Goal: Task Accomplishment & Management: Manage account settings

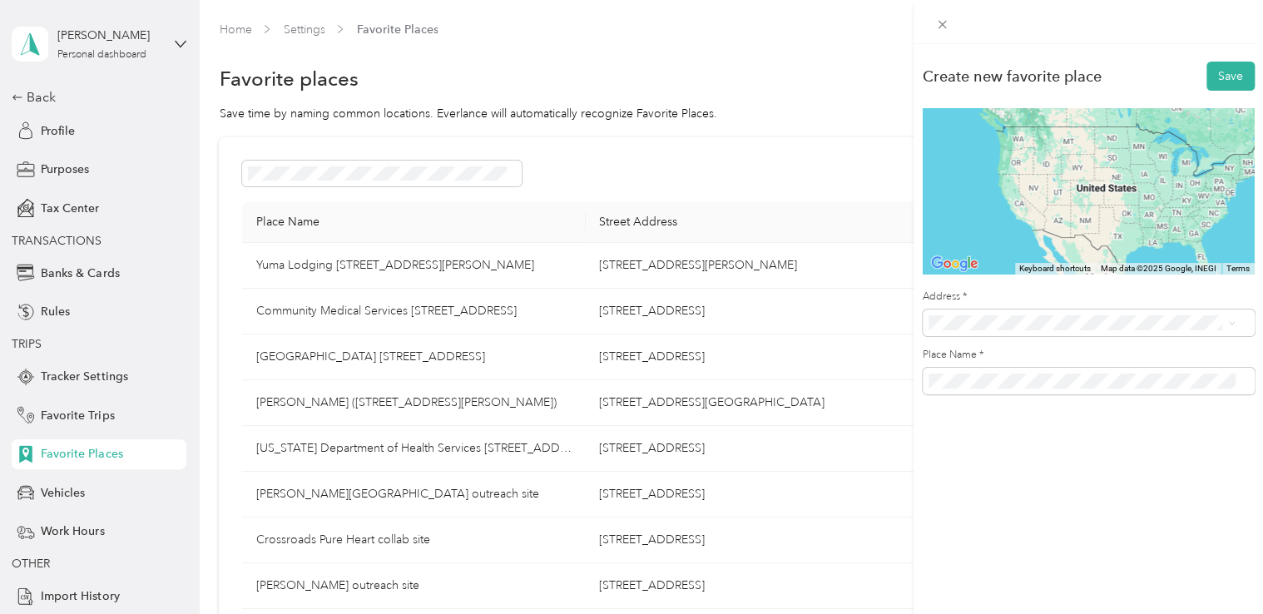
click at [1097, 488] on div "Create new favorite place Save To navigate the map with touch gestures double-t…" at bounding box center [1089, 351] width 350 height 614
click at [1104, 390] on span "[STREET_ADDRESS][US_STATE]" at bounding box center [1043, 382] width 166 height 15
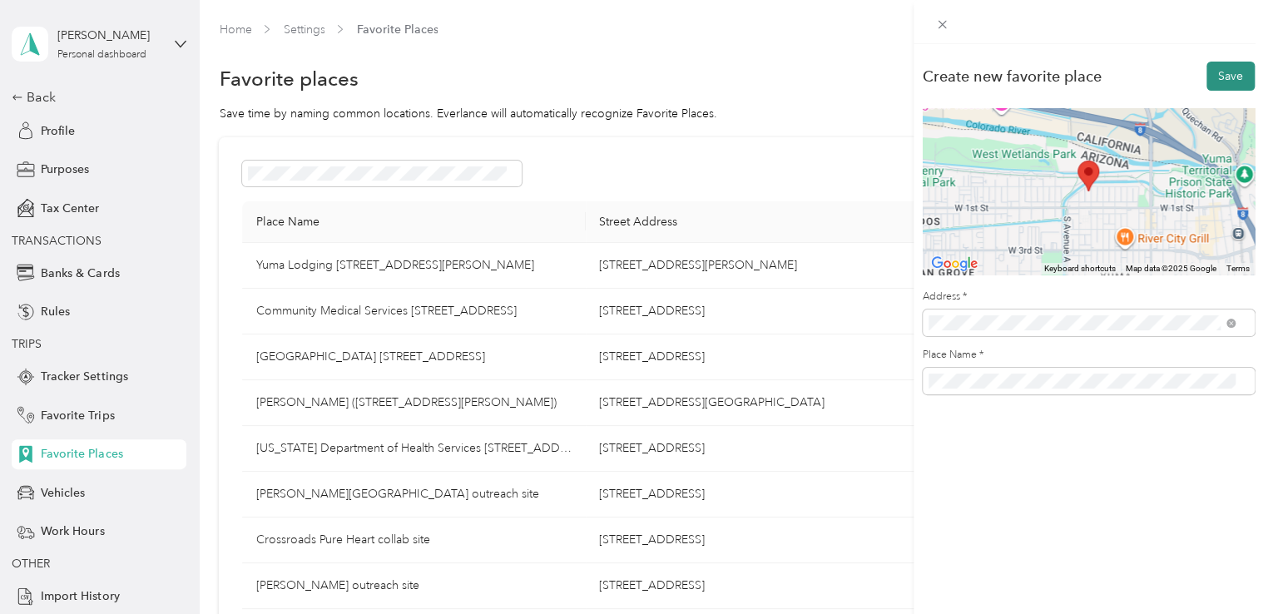
click at [1207, 75] on button "Save" at bounding box center [1231, 76] width 48 height 29
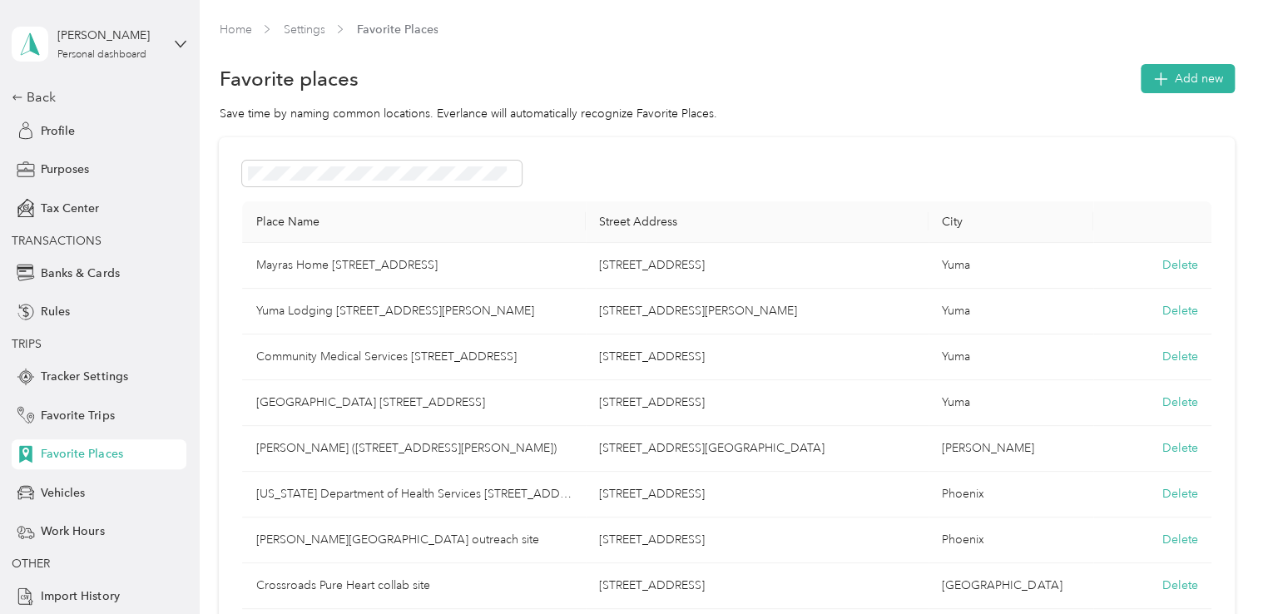
click at [1207, 75] on span "Add new" at bounding box center [1199, 78] width 48 height 17
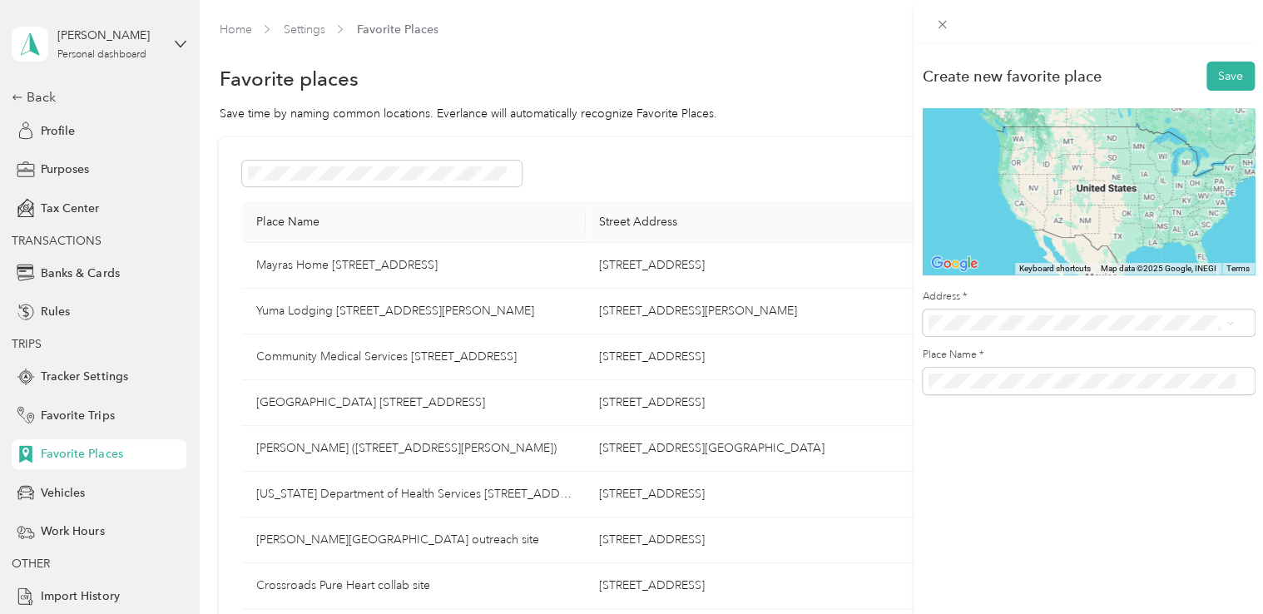
click at [1072, 390] on span "[STREET_ADDRESS][US_STATE]" at bounding box center [1043, 382] width 166 height 15
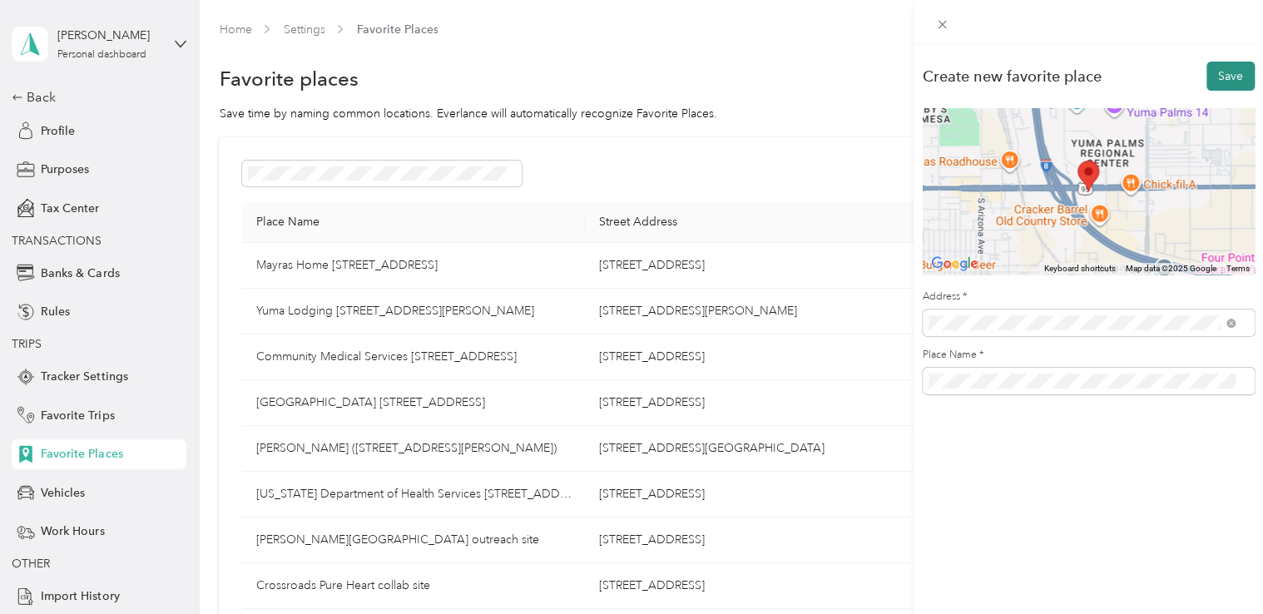
click at [1207, 78] on button "Save" at bounding box center [1231, 76] width 48 height 29
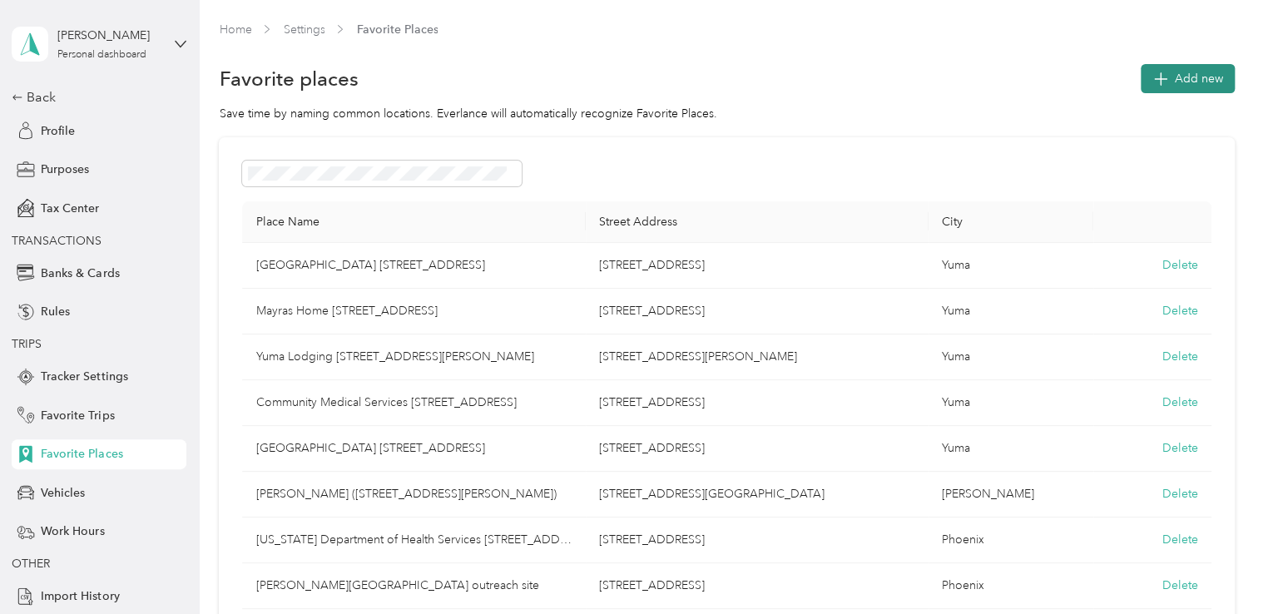
click at [1179, 81] on span "Add new" at bounding box center [1199, 78] width 48 height 17
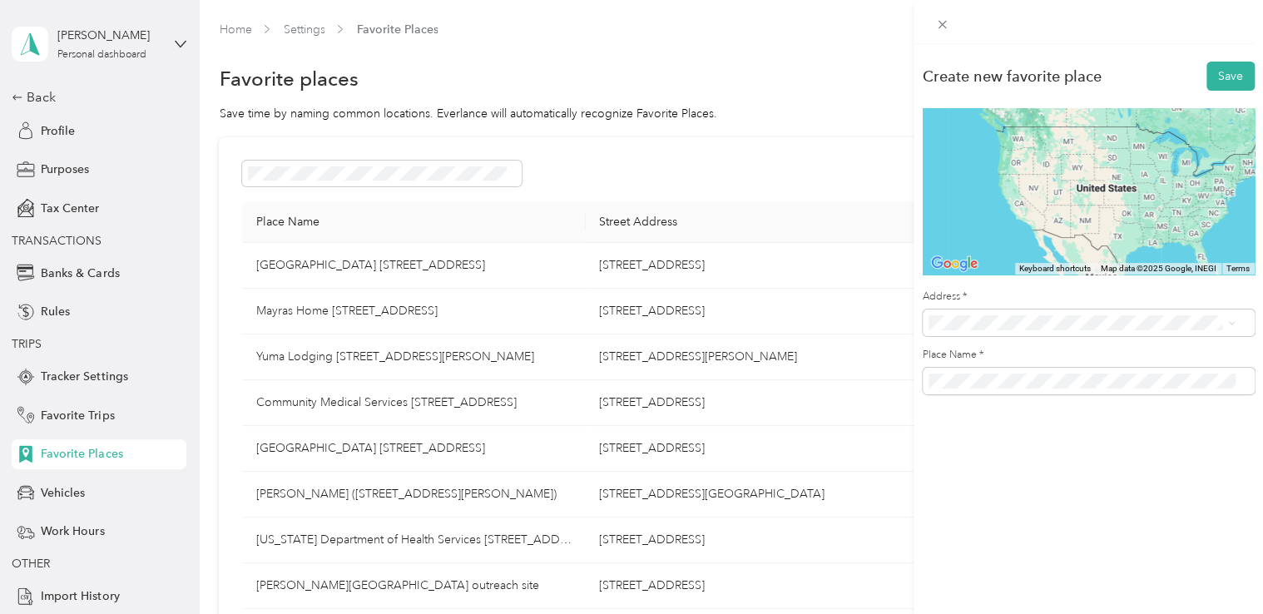
click at [1078, 395] on span "1181 [GEOGRAPHIC_DATA][US_STATE], [GEOGRAPHIC_DATA]" at bounding box center [1095, 388] width 270 height 29
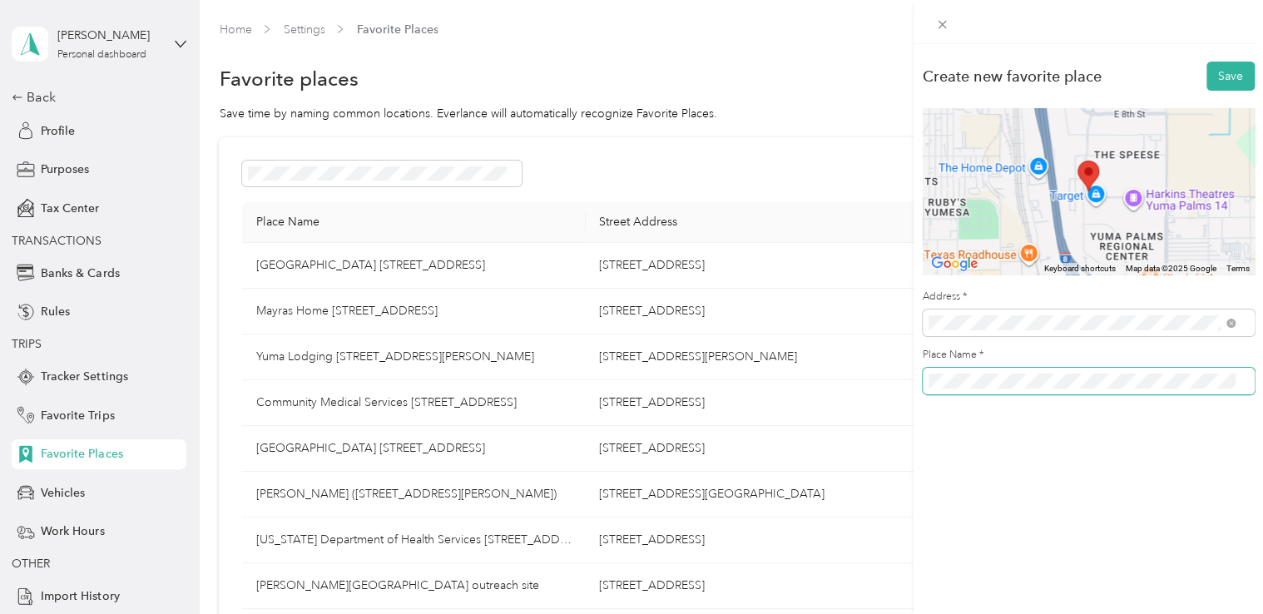
click at [926, 375] on span at bounding box center [1089, 381] width 332 height 27
click at [1227, 72] on button "Save" at bounding box center [1231, 76] width 48 height 29
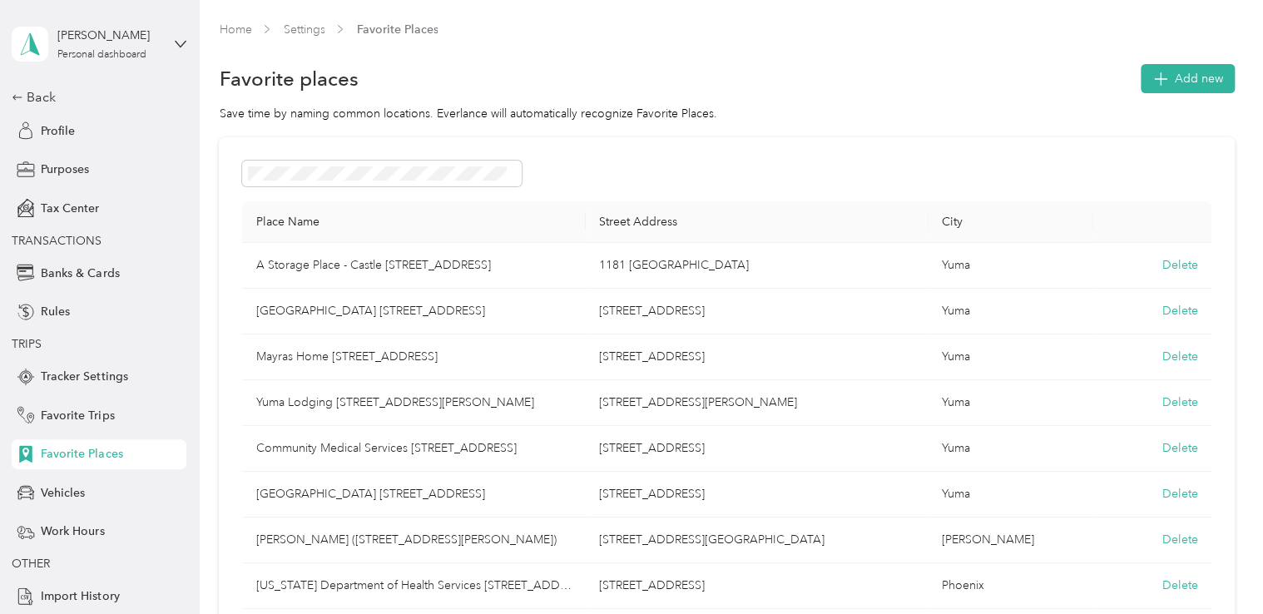
click at [1227, 72] on button "Add new" at bounding box center [1188, 78] width 94 height 29
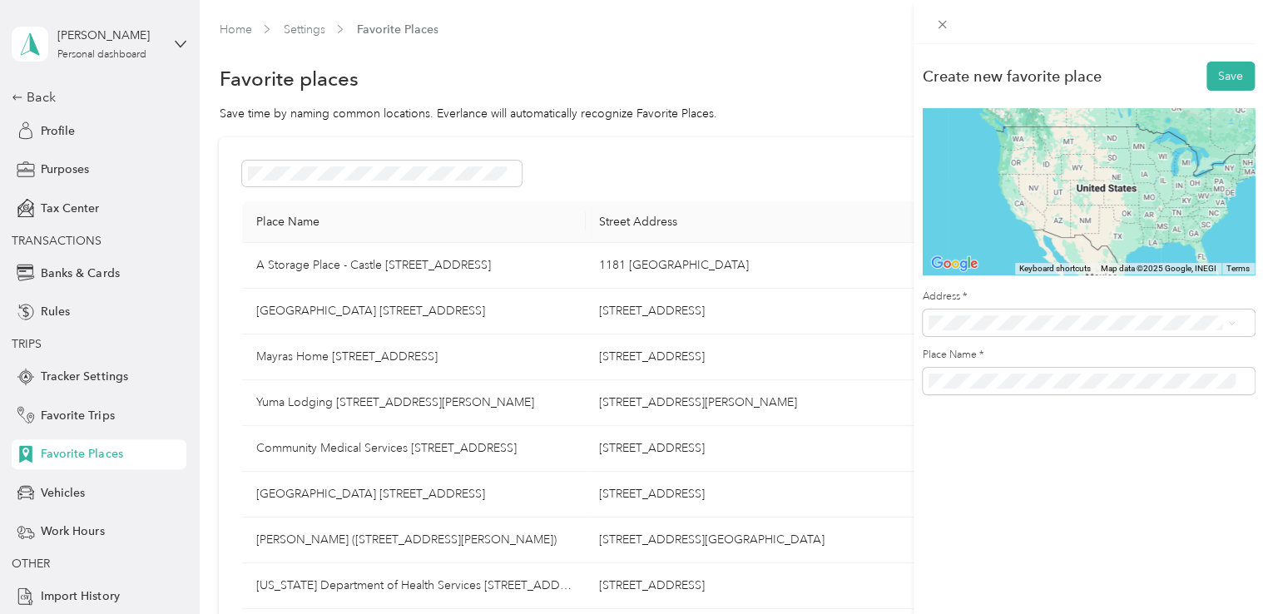
click at [1045, 423] on span "[STREET_ADDRESS][US_STATE]" at bounding box center [1043, 415] width 166 height 15
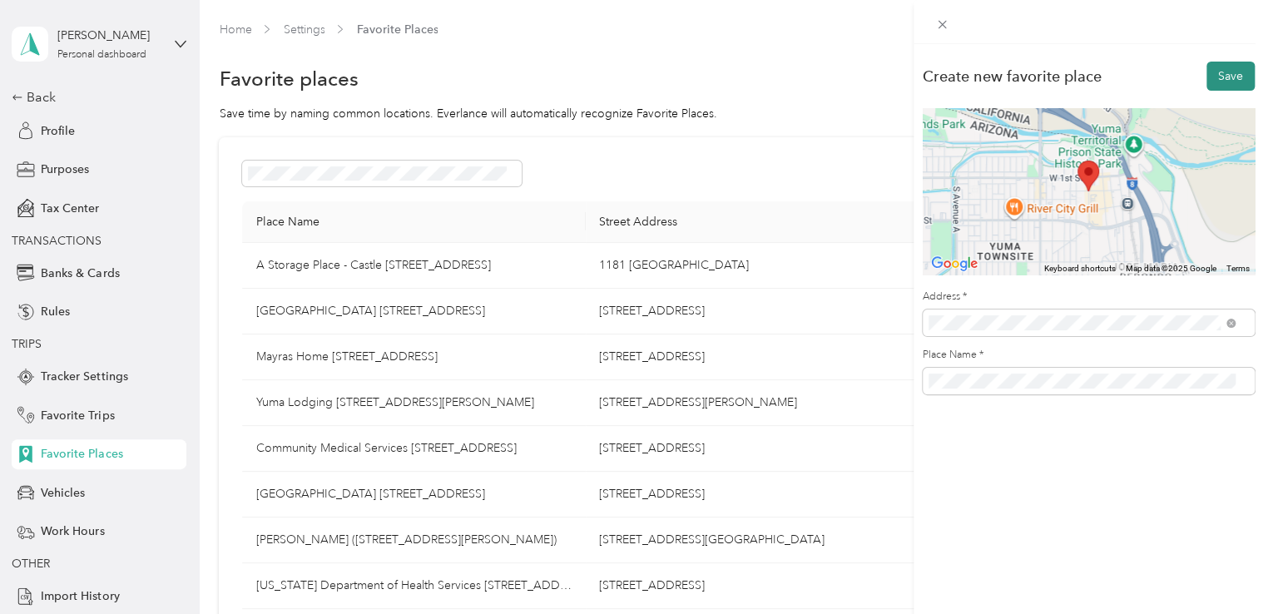
click at [1233, 79] on button "Save" at bounding box center [1231, 76] width 48 height 29
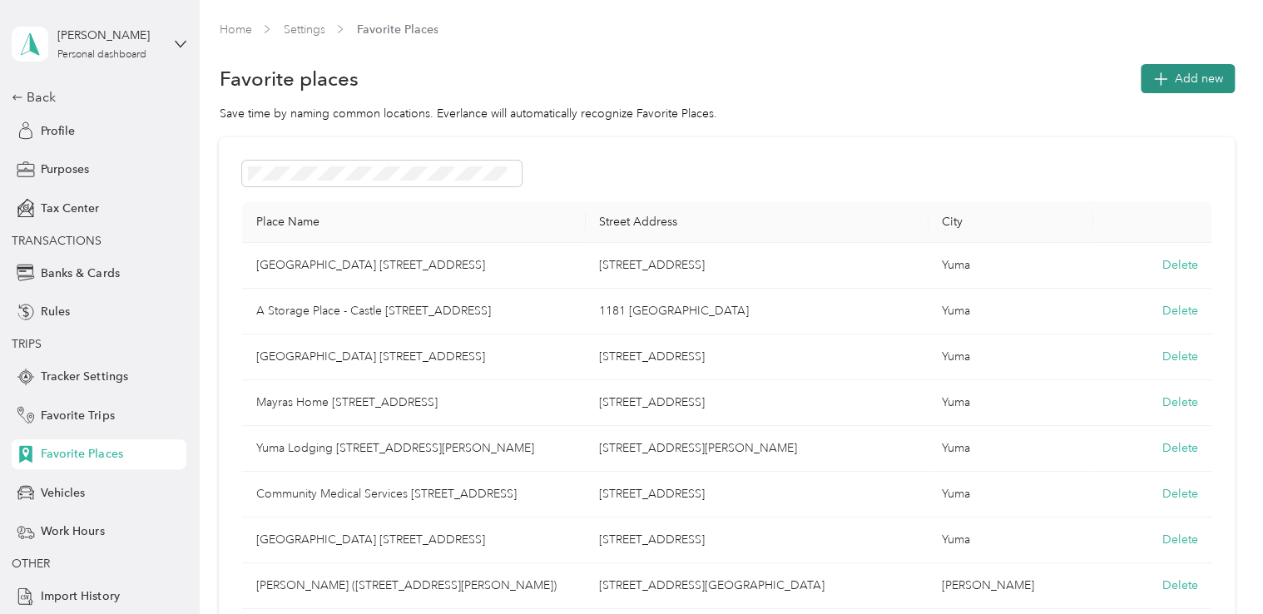
click at [1190, 81] on span "Add new" at bounding box center [1199, 78] width 48 height 17
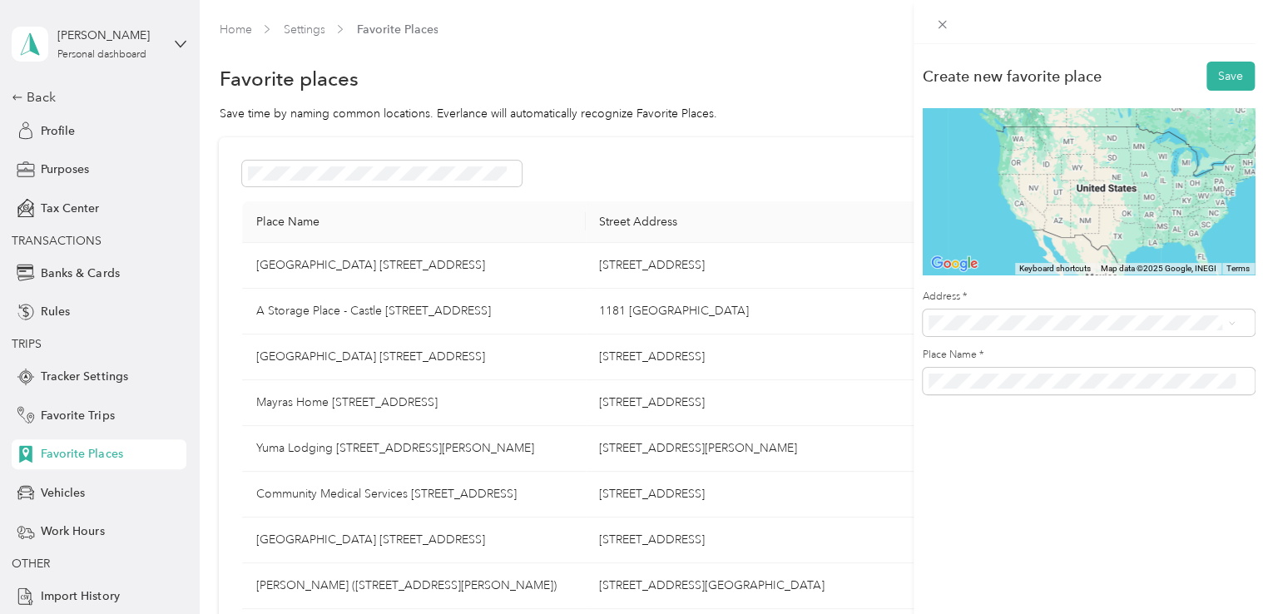
click at [1035, 385] on span "[STREET_ADDRESS][US_STATE][US_STATE]" at bounding box center [1073, 377] width 227 height 15
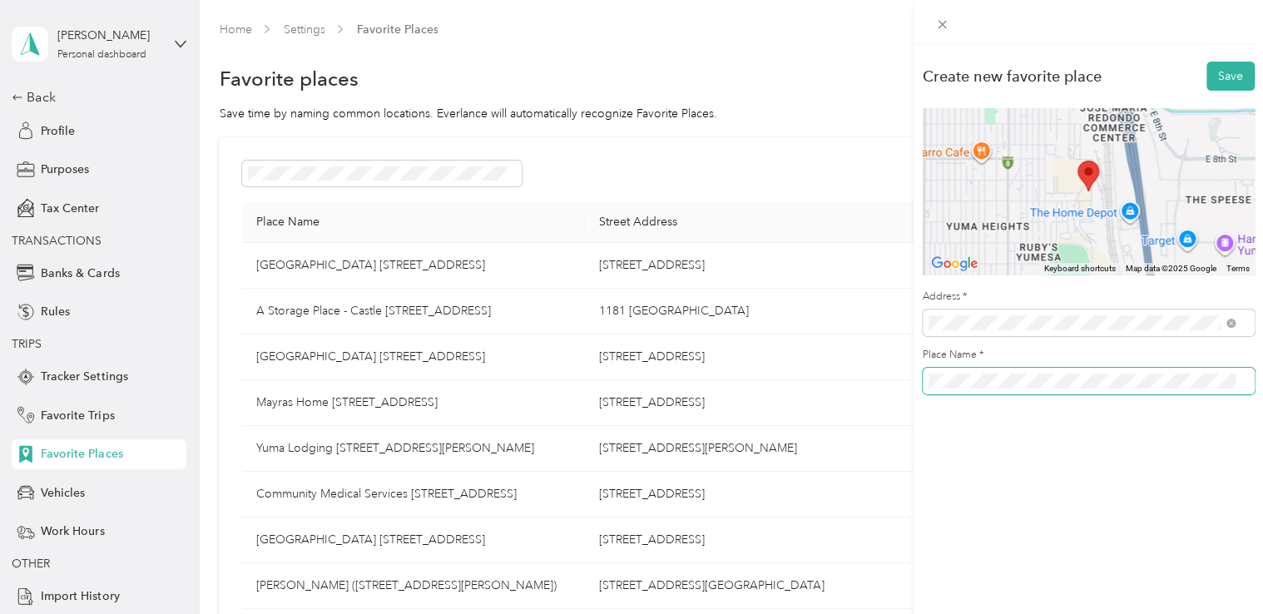
click at [926, 381] on span at bounding box center [1089, 381] width 332 height 27
click at [1223, 77] on button "Save" at bounding box center [1231, 76] width 48 height 29
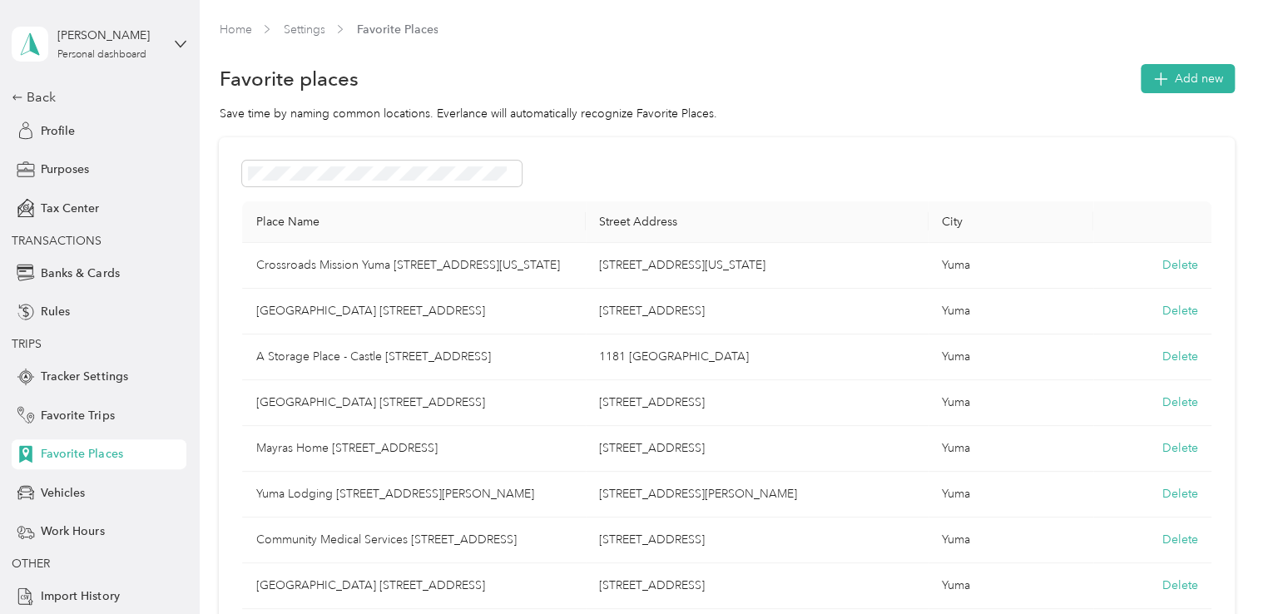
click at [1223, 77] on button "Add new" at bounding box center [1188, 78] width 94 height 29
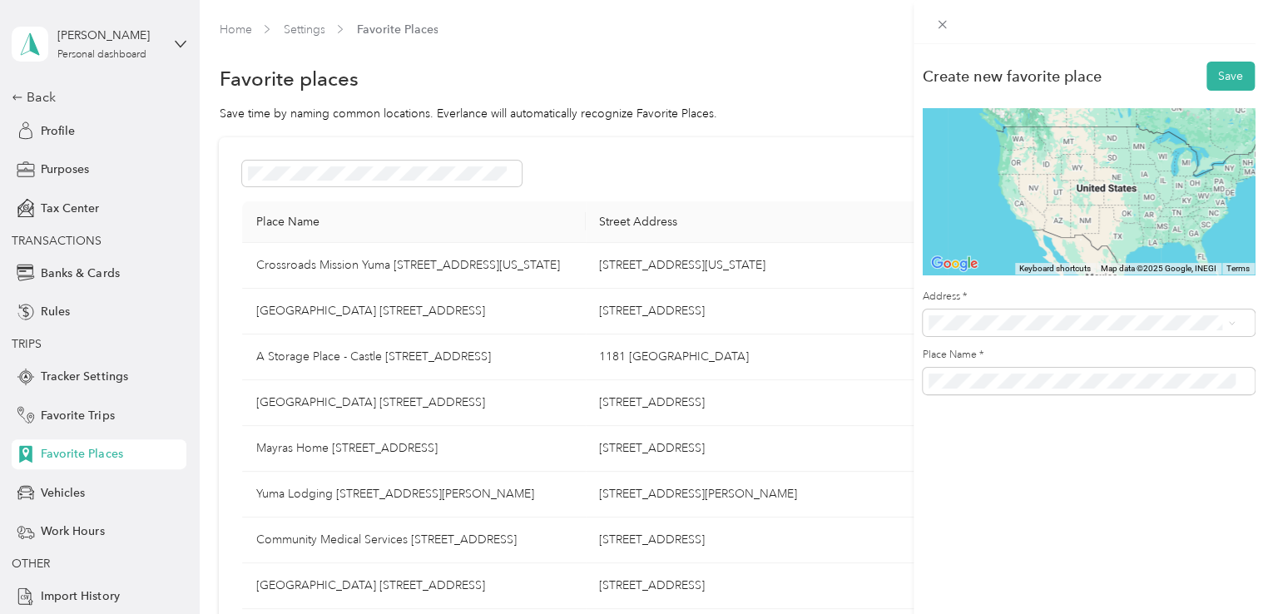
click at [1125, 391] on li "[STREET_ADDRESS][US_STATE]" at bounding box center [1082, 374] width 320 height 34
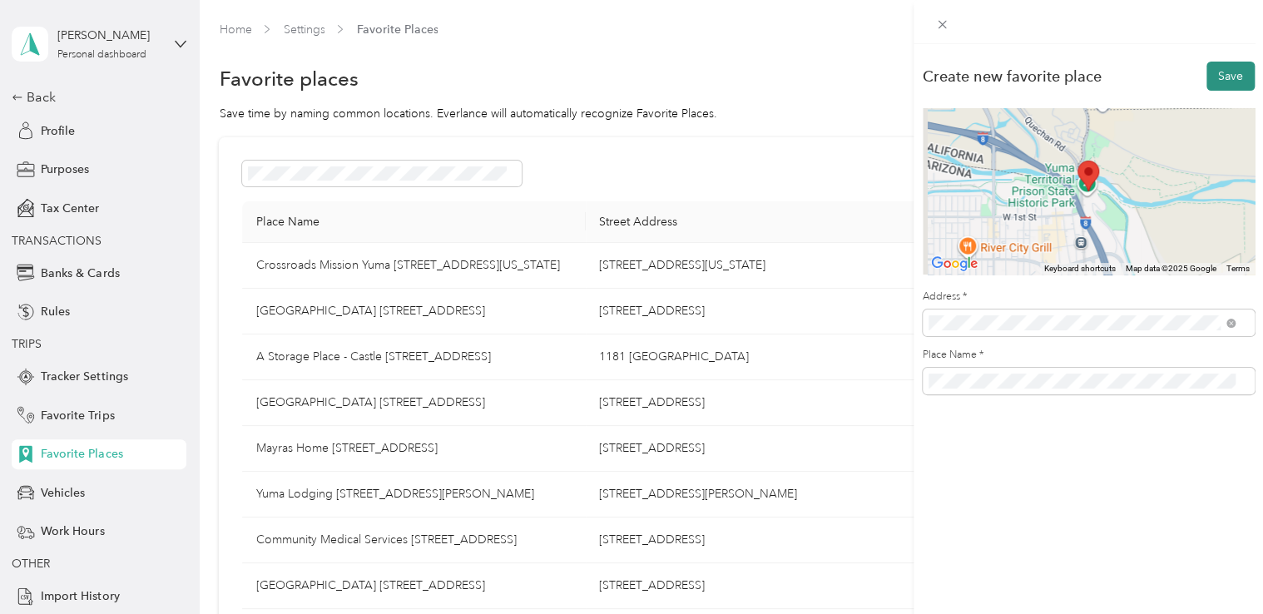
click at [1211, 81] on button "Save" at bounding box center [1231, 76] width 48 height 29
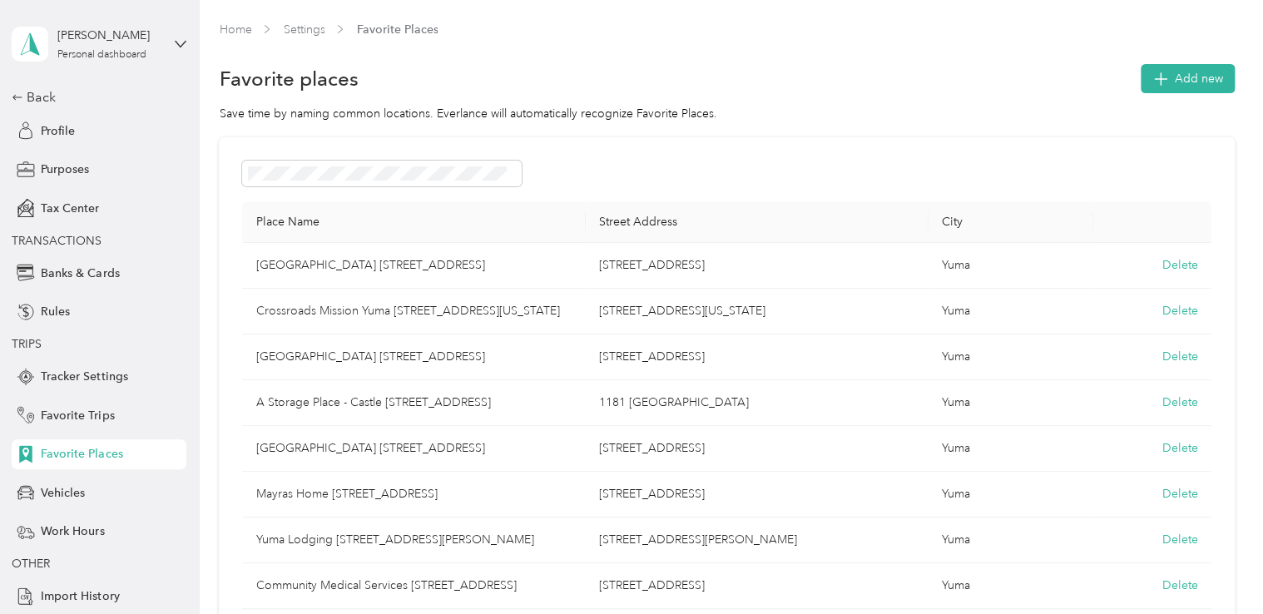
click at [1211, 81] on span "Add new" at bounding box center [1199, 78] width 48 height 17
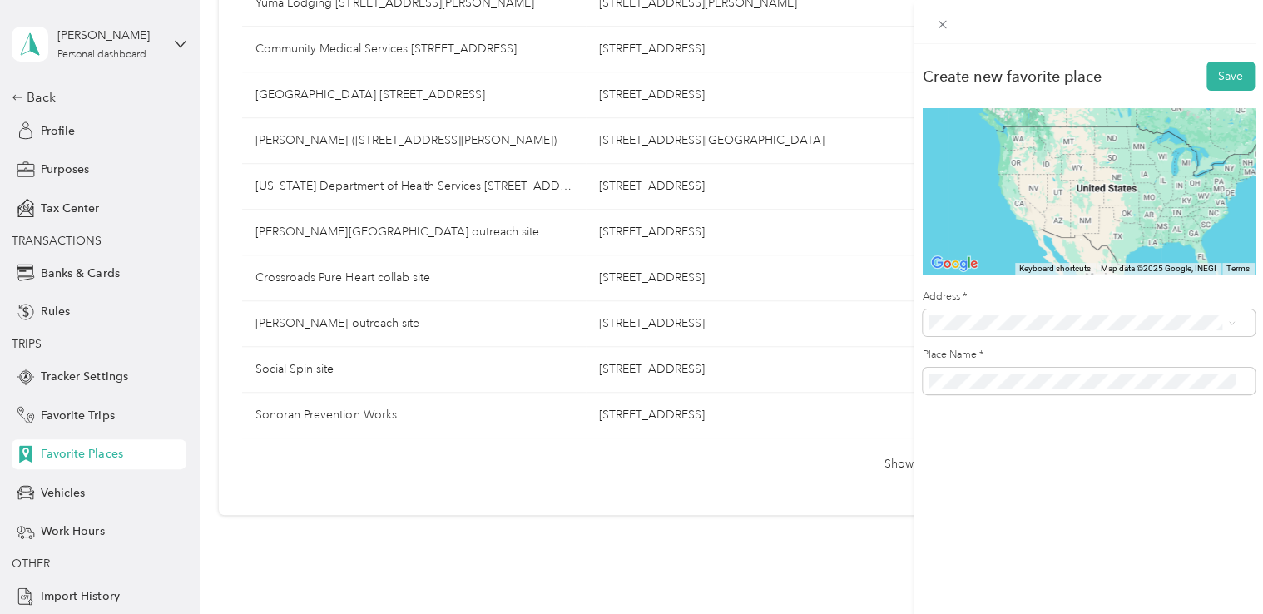
scroll to position [606, 0]
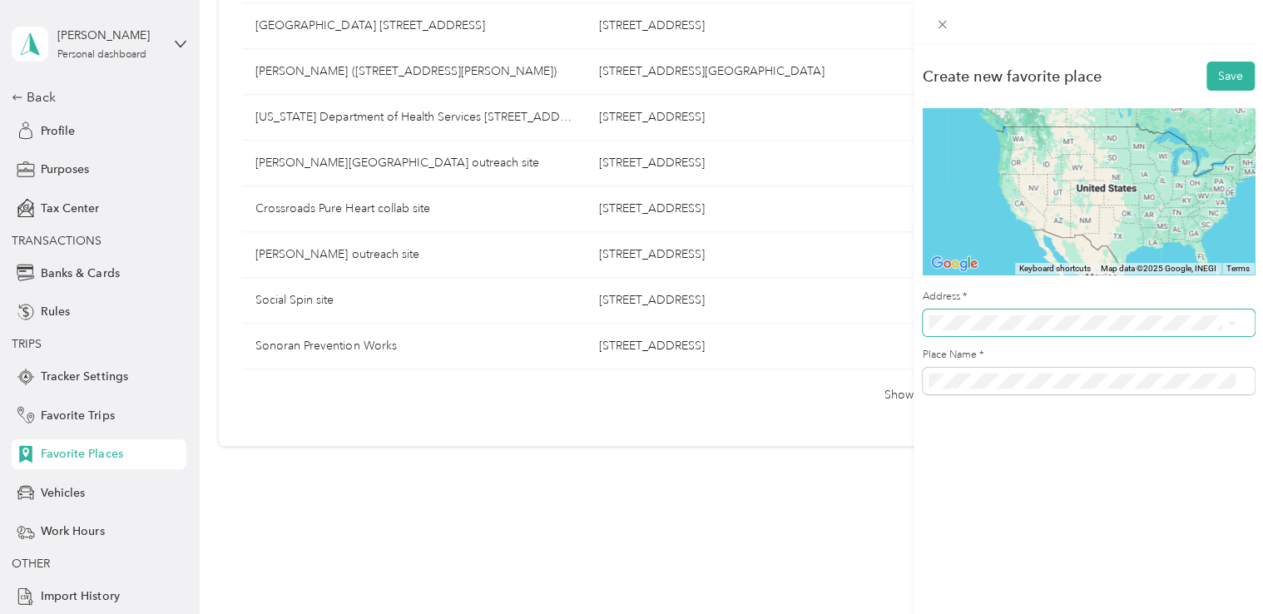
click at [979, 330] on span at bounding box center [1089, 323] width 332 height 27
click at [1010, 394] on li "[STREET_ADDRESS][US_STATE]" at bounding box center [1082, 377] width 320 height 34
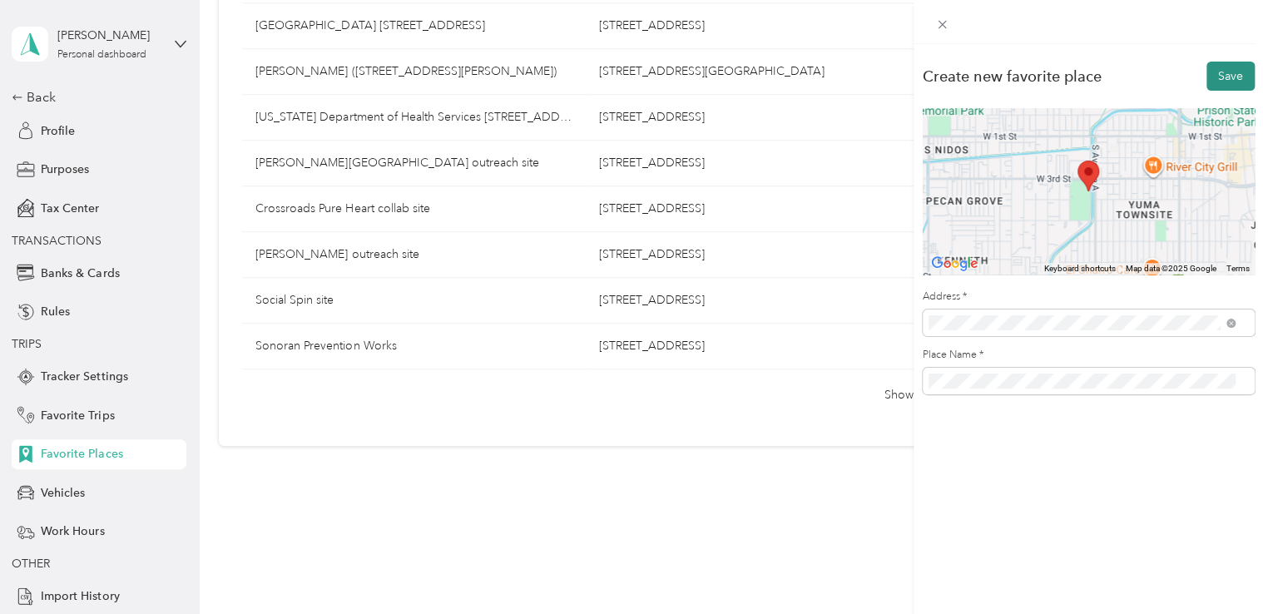
click at [1209, 81] on button "Save" at bounding box center [1231, 76] width 48 height 29
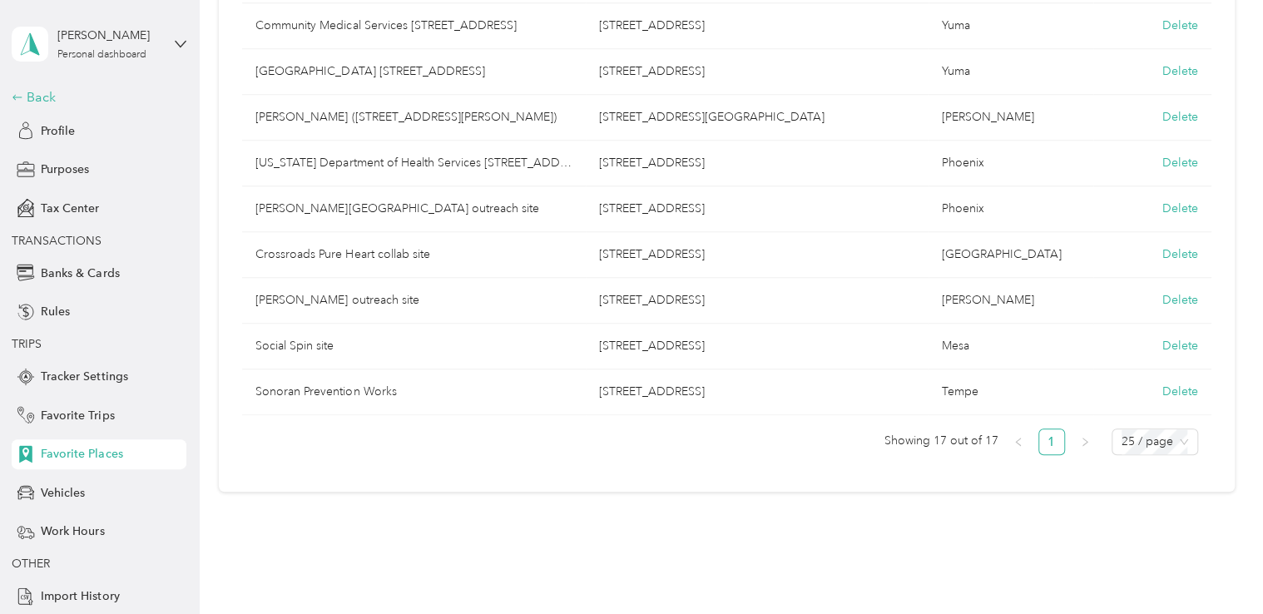
click at [46, 87] on div "Back" at bounding box center [95, 97] width 166 height 20
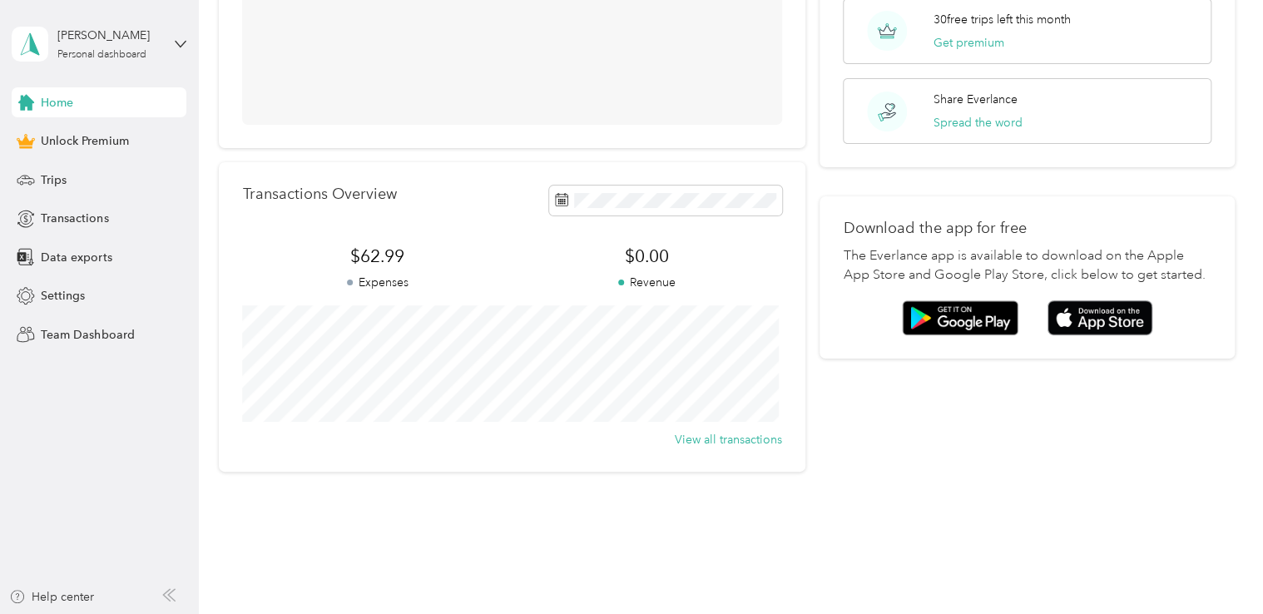
scroll to position [298, 0]
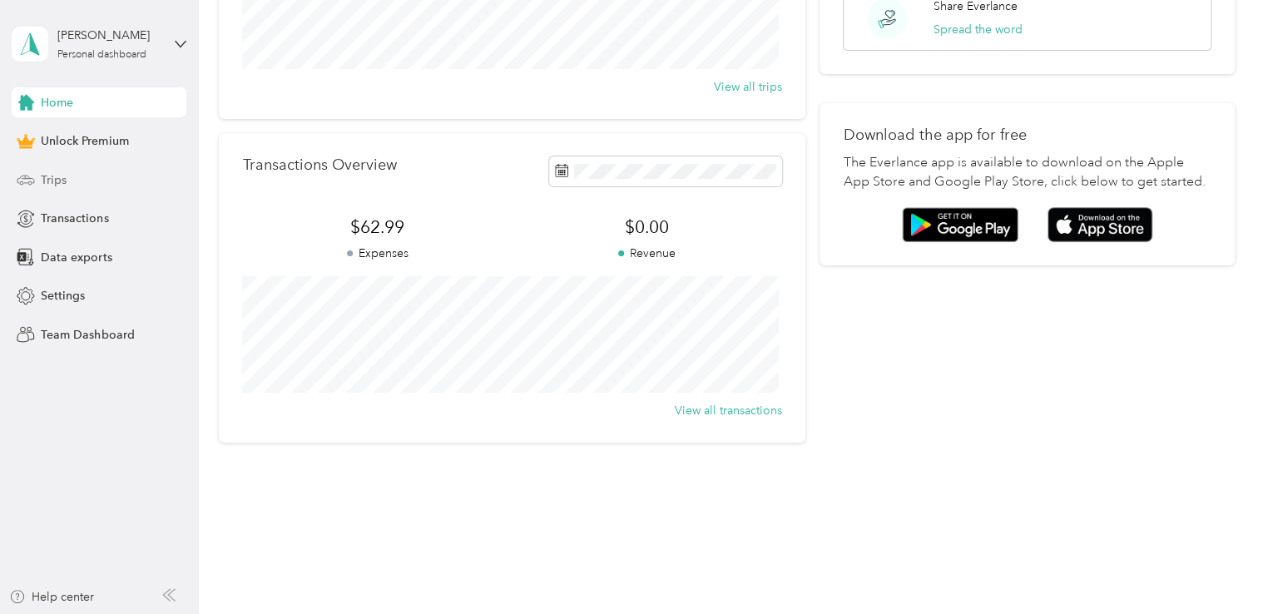
click at [100, 193] on div "Trips" at bounding box center [99, 180] width 175 height 30
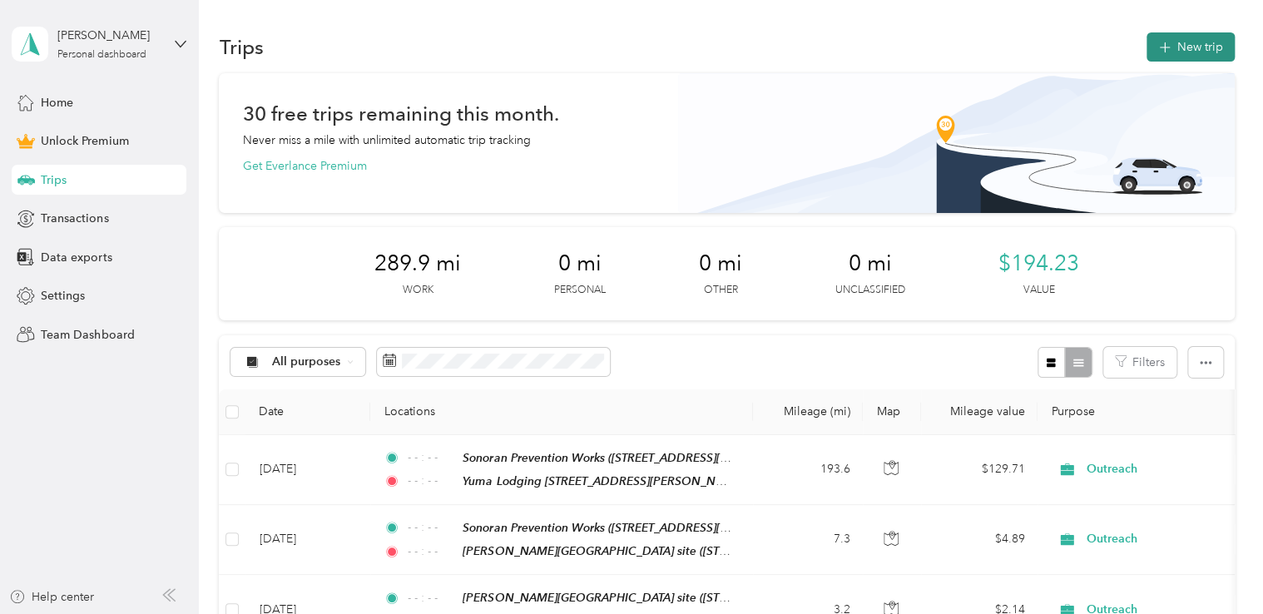
click at [1191, 48] on button "New trip" at bounding box center [1191, 46] width 88 height 29
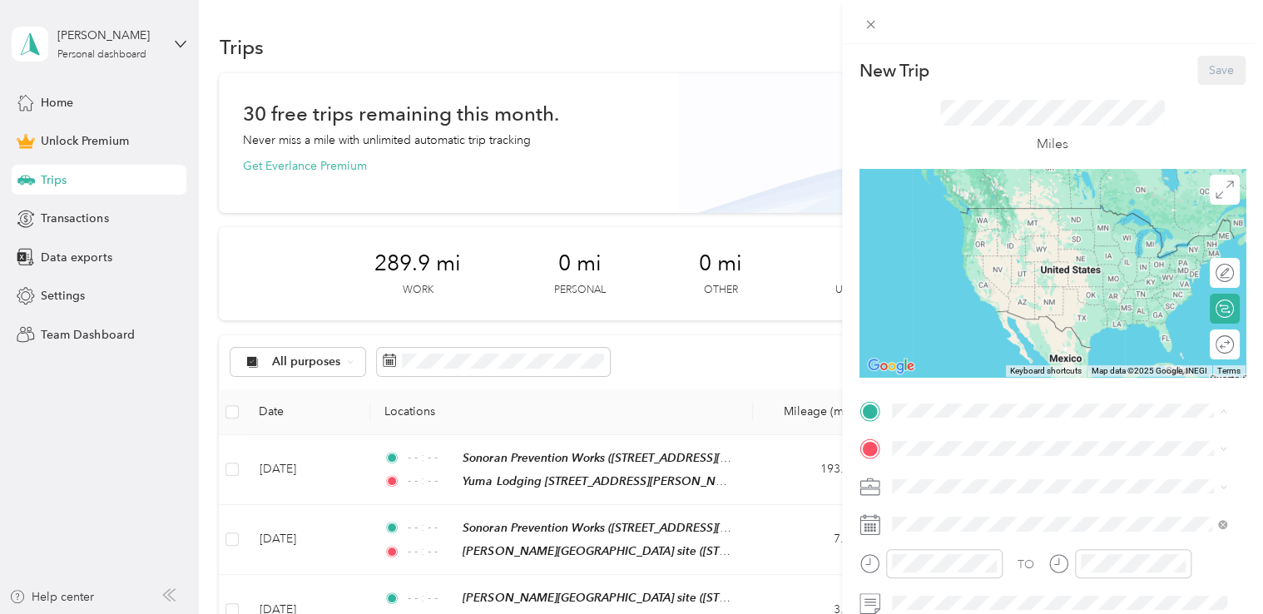
click at [691, 373] on div "New Trip Save This trip cannot be edited because it is either under review, app…" at bounding box center [631, 307] width 1263 height 614
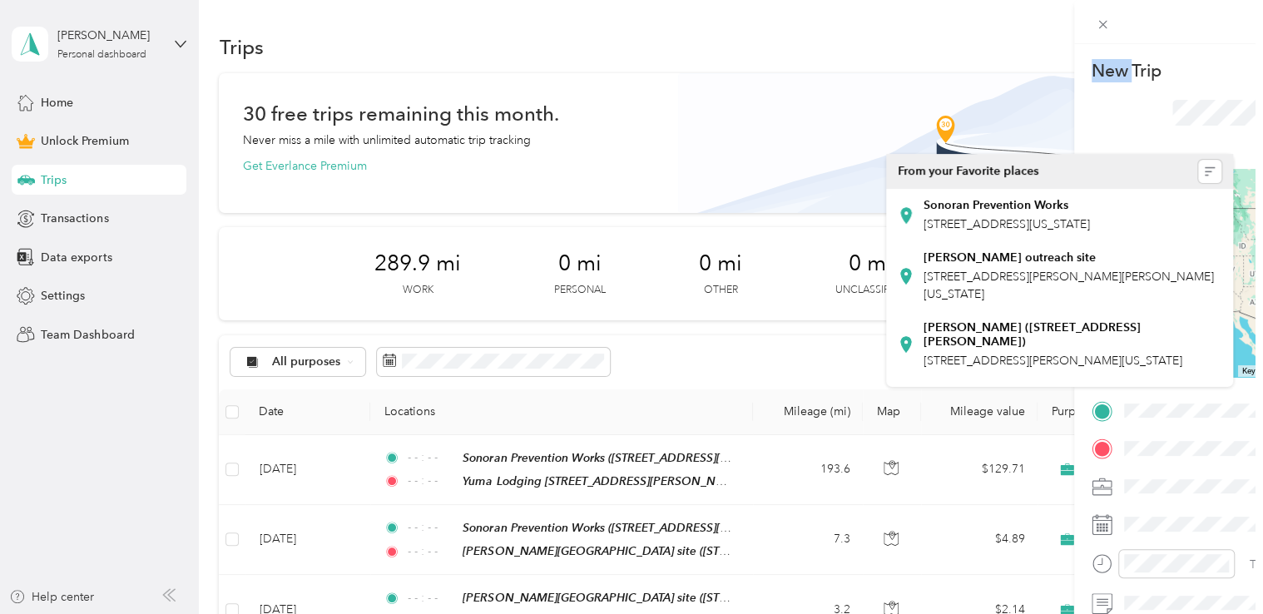
click at [691, 613] on div "New Trip Save This trip cannot be edited because it is either under review, app…" at bounding box center [627, 614] width 1255 height 0
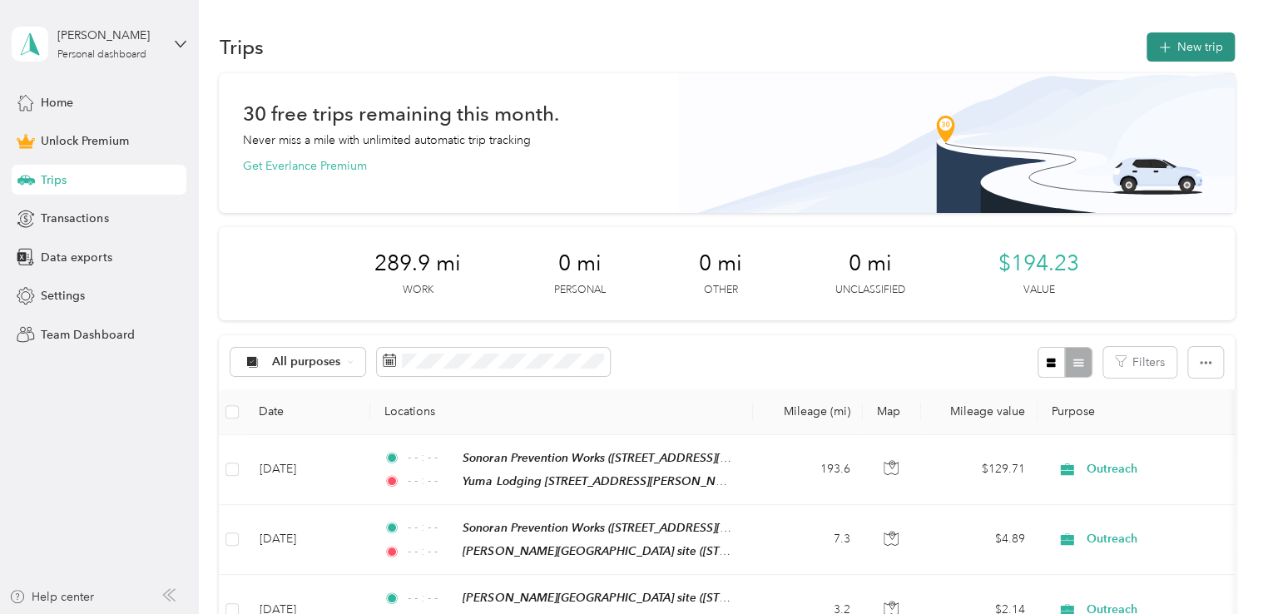
click at [1184, 53] on button "New trip" at bounding box center [1191, 46] width 88 height 29
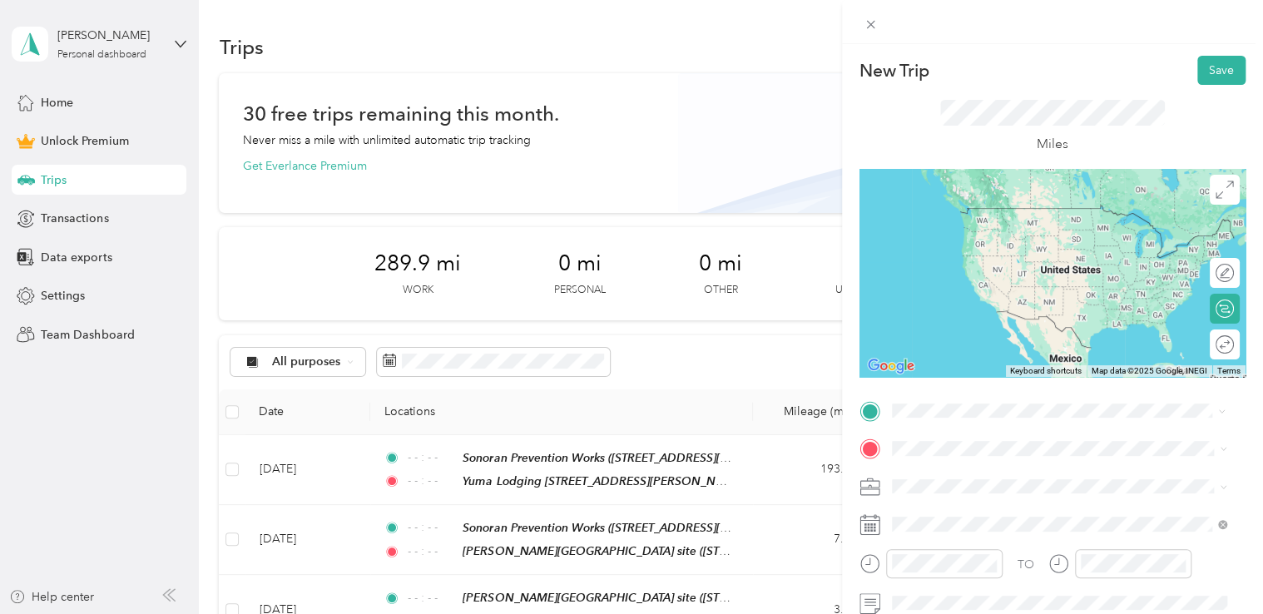
click at [1041, 241] on div "Yuma Lodging [STREET_ADDRESS][PERSON_NAME][PERSON_NAME][US_STATE]" at bounding box center [1069, 223] width 292 height 35
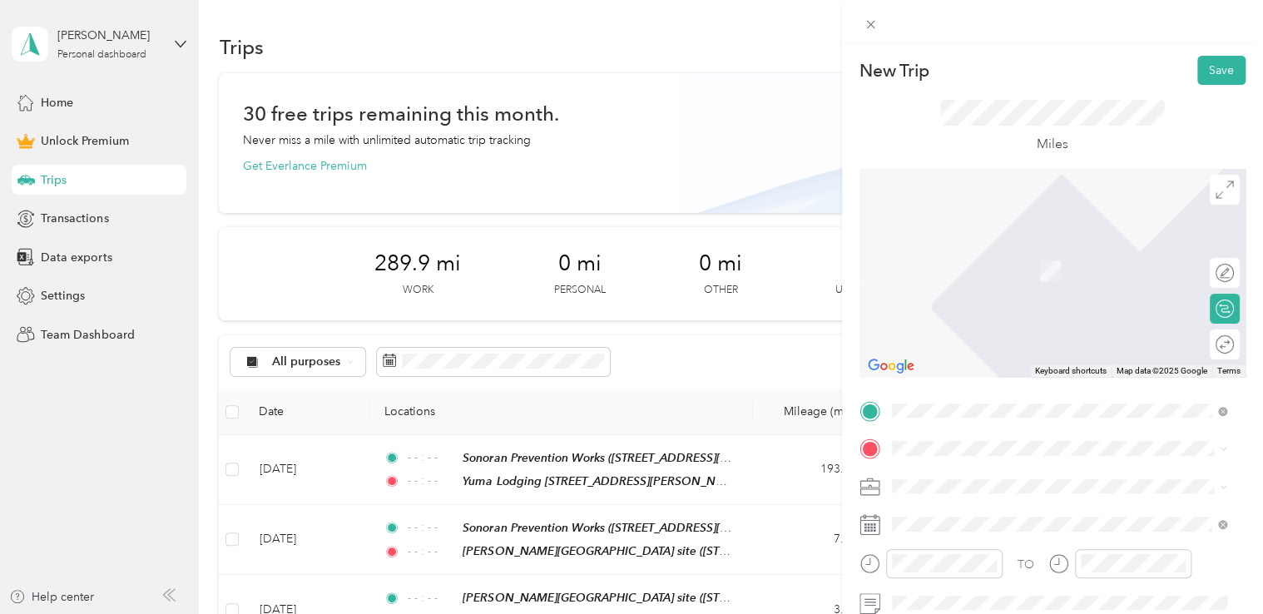
click at [1035, 260] on div "Mayras Home [STREET_ADDRESS][GEOGRAPHIC_DATA][STREET_ADDRESS][US_STATE][GEOGRAP…" at bounding box center [1018, 257] width 190 height 35
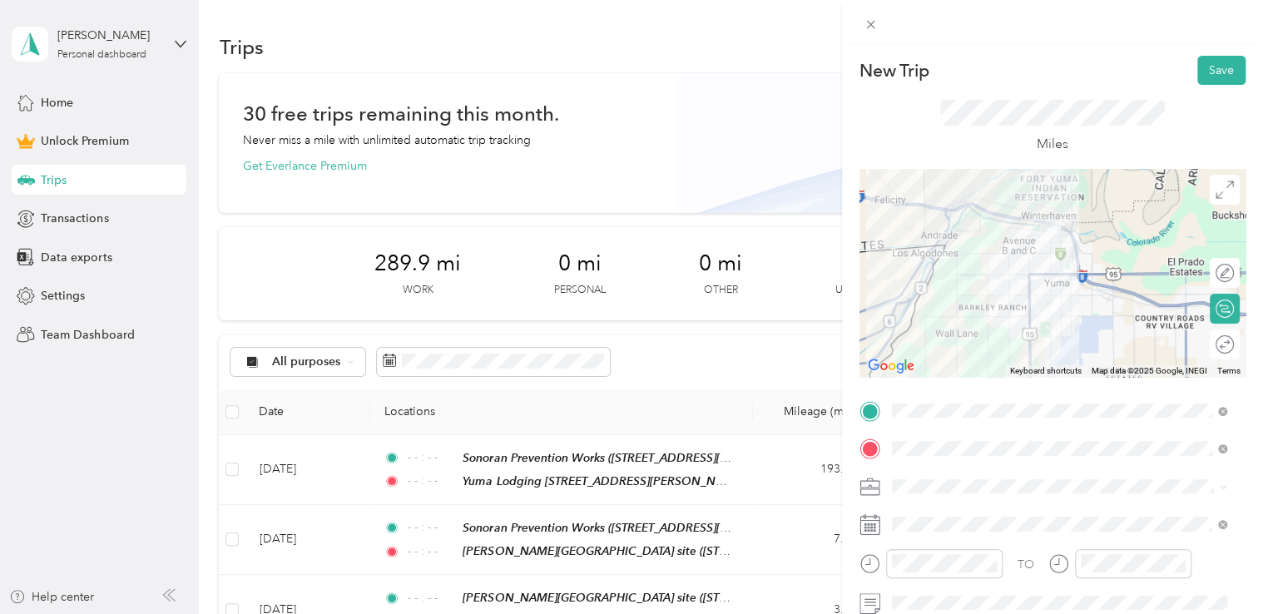
click at [945, 477] on span at bounding box center [1066, 487] width 360 height 27
click at [962, 314] on li "Outreach" at bounding box center [1059, 302] width 347 height 29
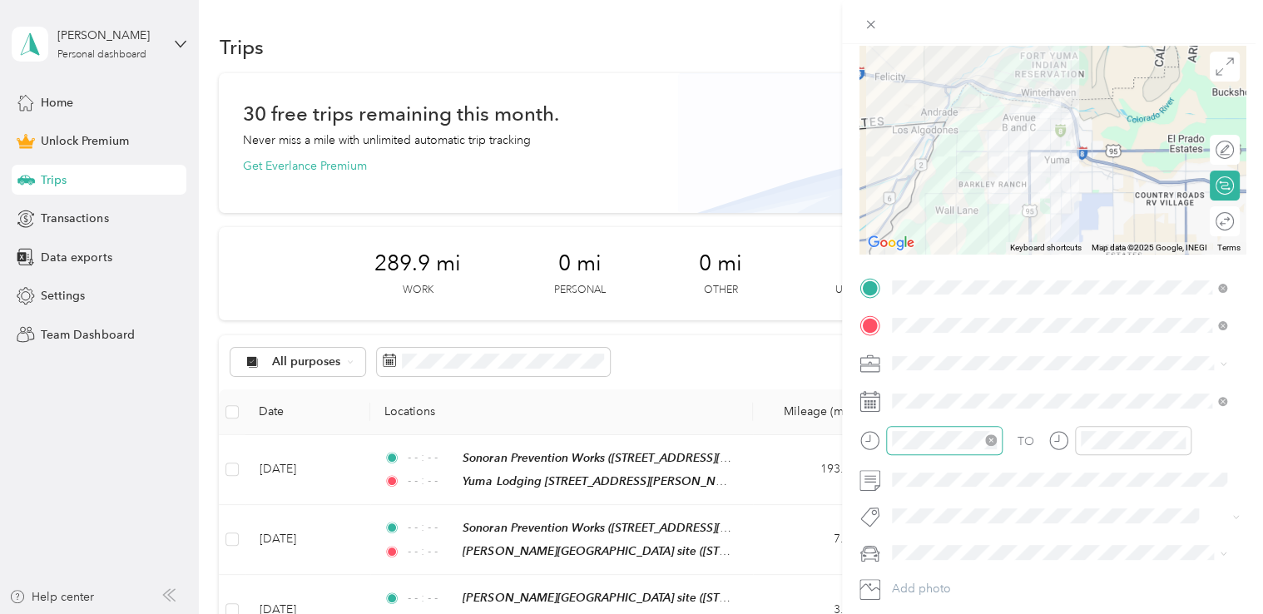
scroll to position [125, 0]
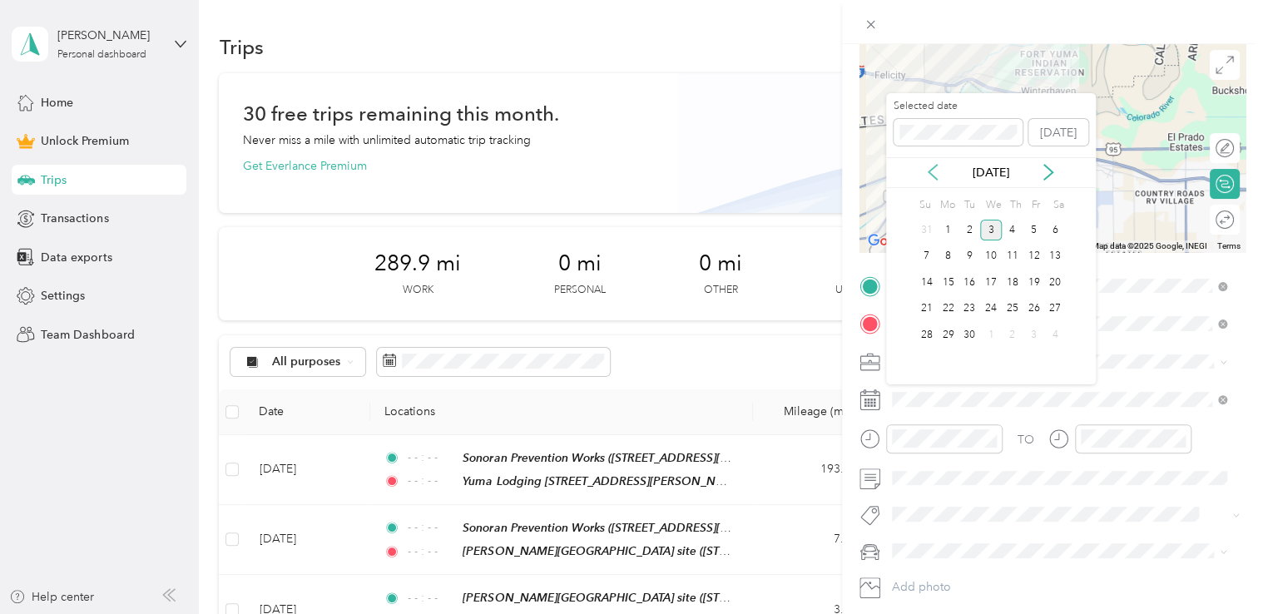
click at [936, 171] on icon at bounding box center [933, 172] width 17 height 17
click at [1041, 336] on div "29" at bounding box center [1034, 335] width 22 height 21
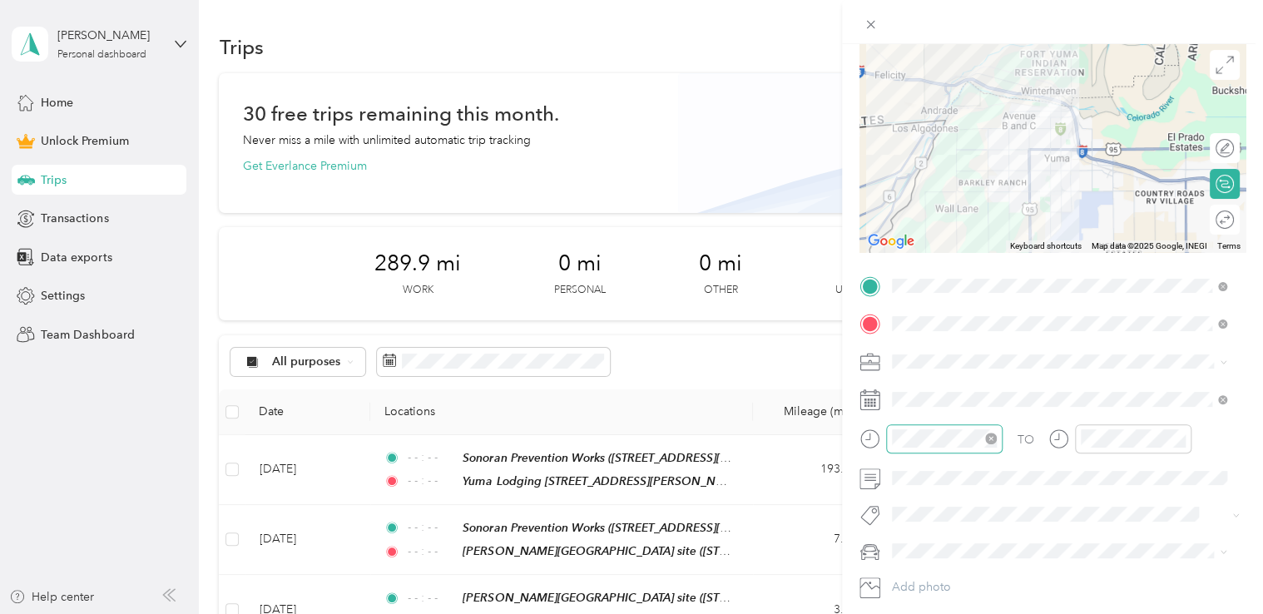
click at [992, 437] on icon "close-circle" at bounding box center [991, 439] width 12 height 12
click at [1178, 437] on icon "close-circle" at bounding box center [1180, 439] width 12 height 12
click at [922, 575] on button "Sor Iv" at bounding box center [922, 575] width 48 height 21
click at [925, 578] on div "Beto" at bounding box center [1060, 581] width 324 height 17
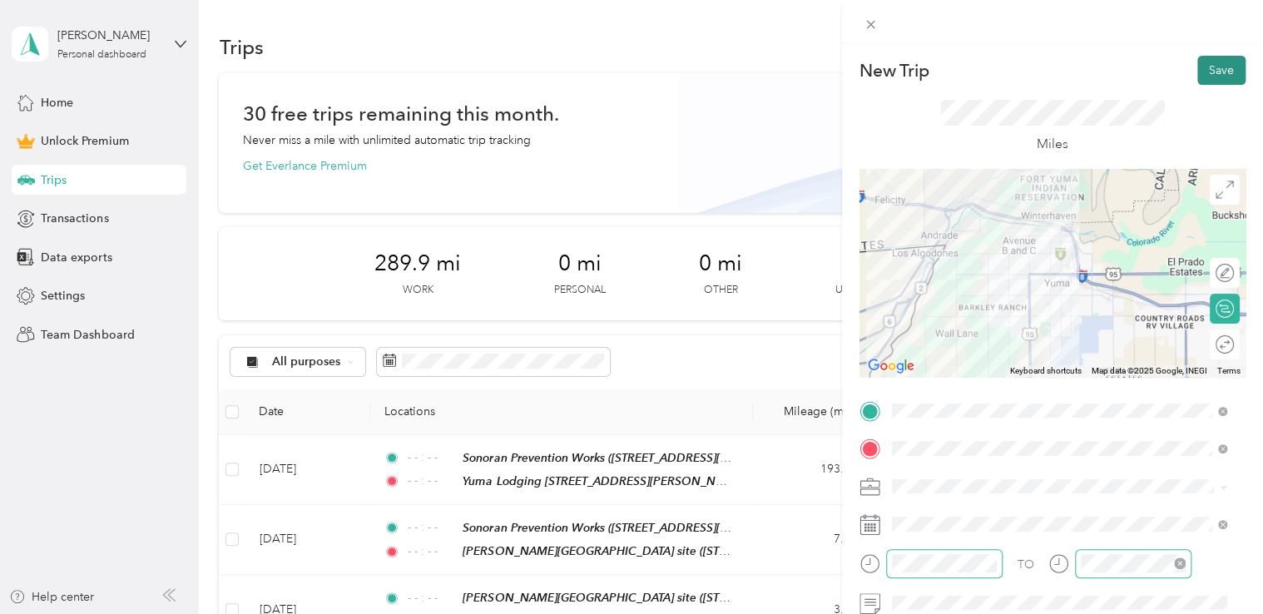
click at [1198, 74] on button "Save" at bounding box center [1222, 70] width 48 height 29
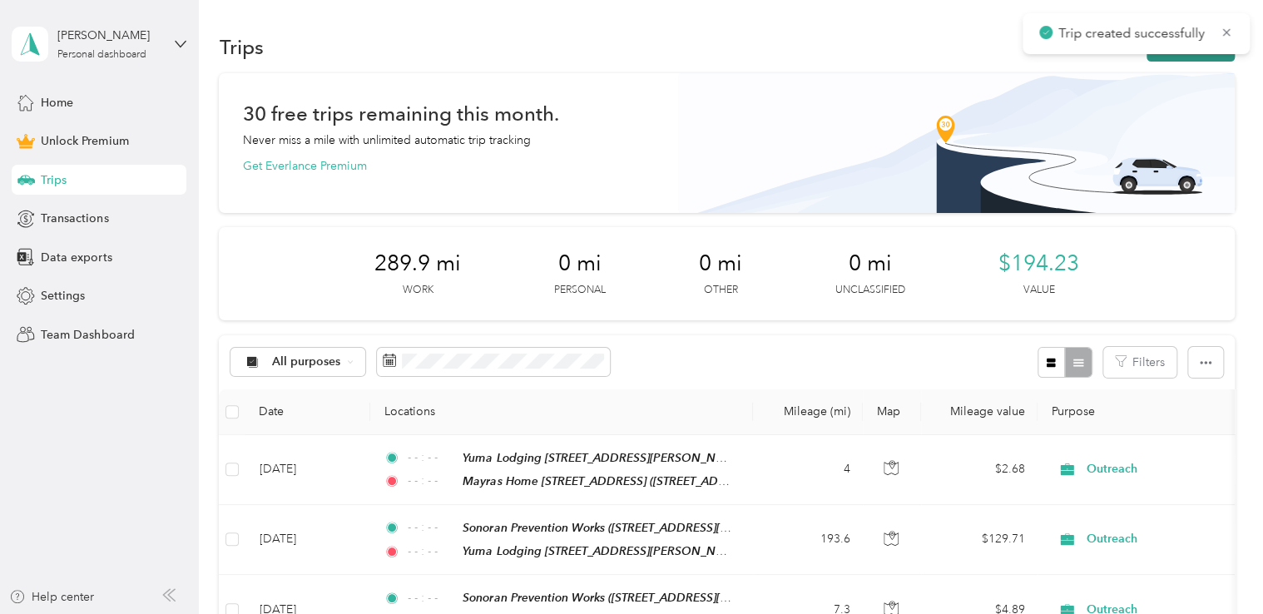
click at [1183, 55] on button "New trip" at bounding box center [1191, 46] width 88 height 29
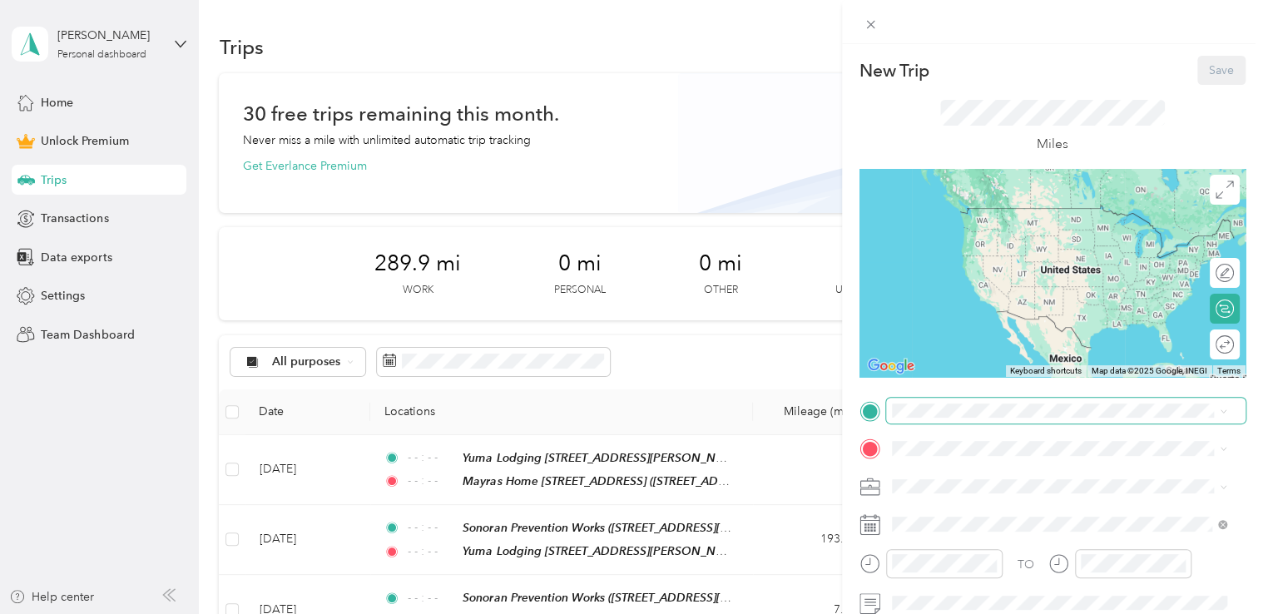
click at [935, 399] on span at bounding box center [1066, 411] width 360 height 27
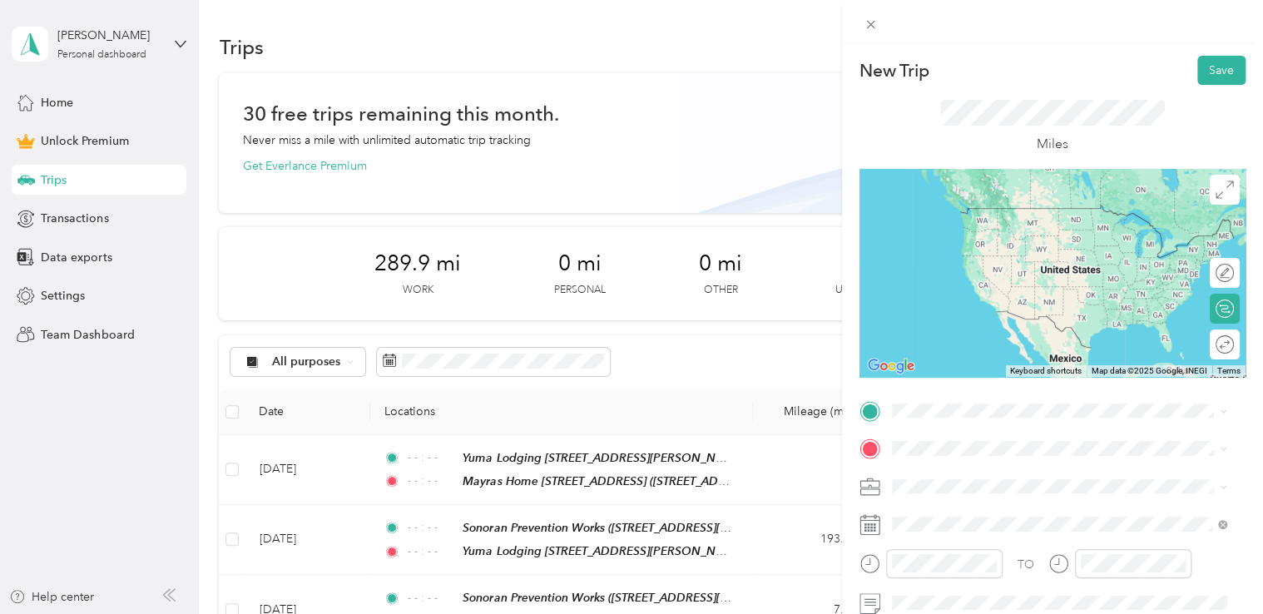
click at [1067, 210] on strong "Mayras Home [STREET_ADDRESS]" at bounding box center [1018, 213] width 190 height 14
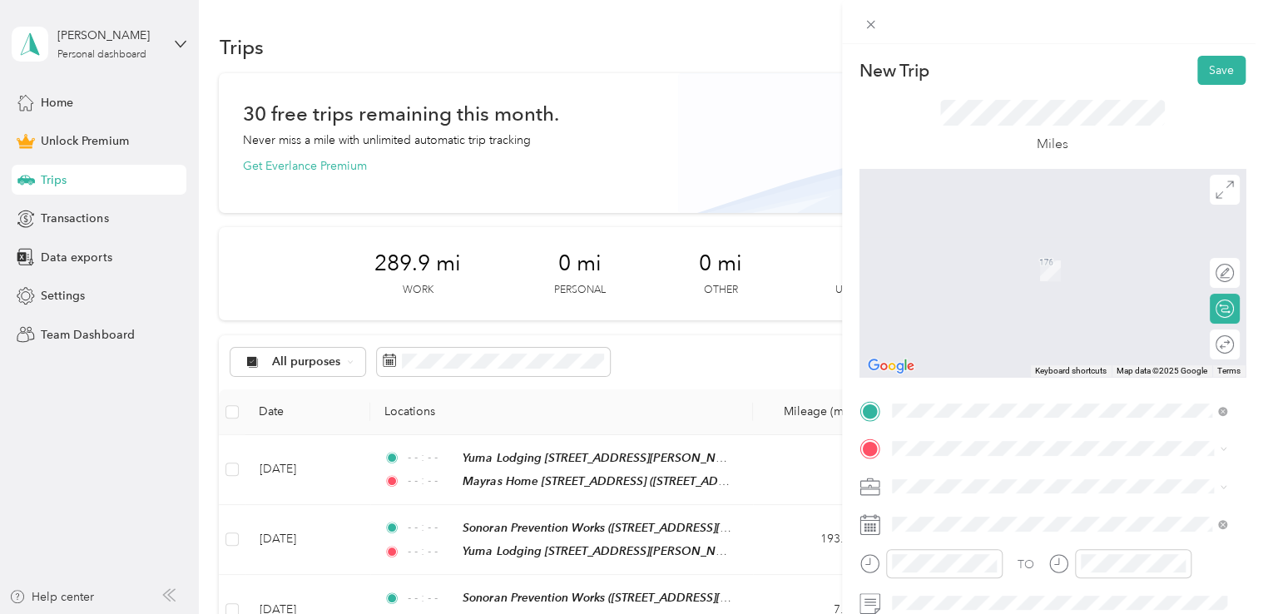
click at [1002, 262] on span "[STREET_ADDRESS][US_STATE]" at bounding box center [1006, 262] width 166 height 14
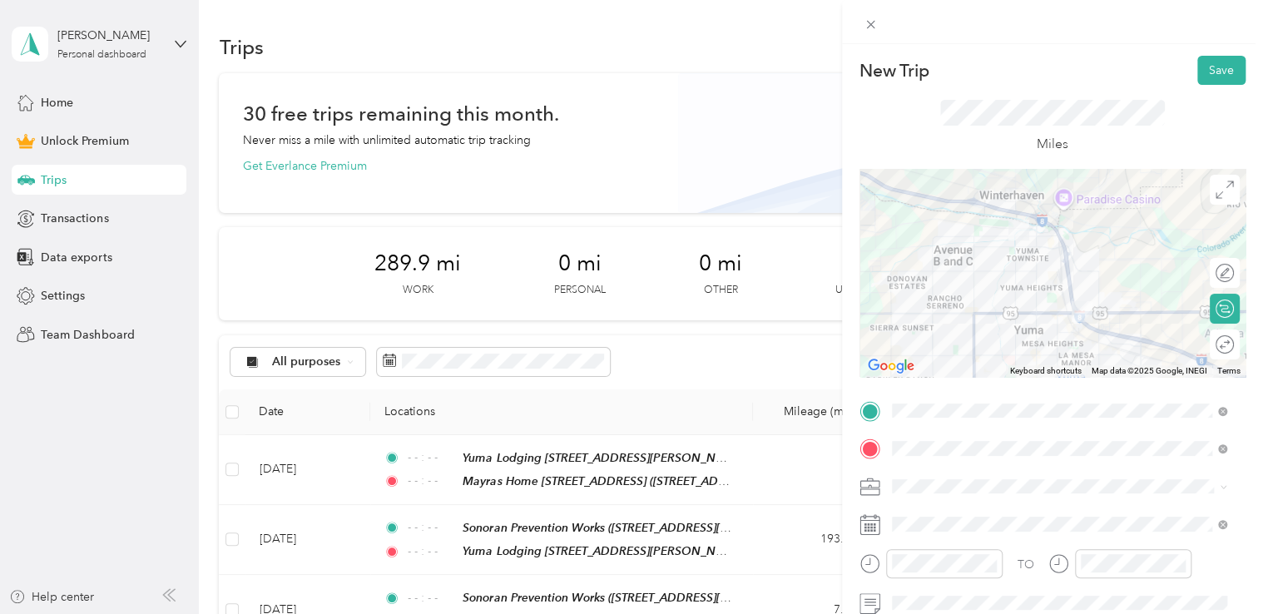
click at [989, 315] on li "Outreach" at bounding box center [1059, 309] width 347 height 29
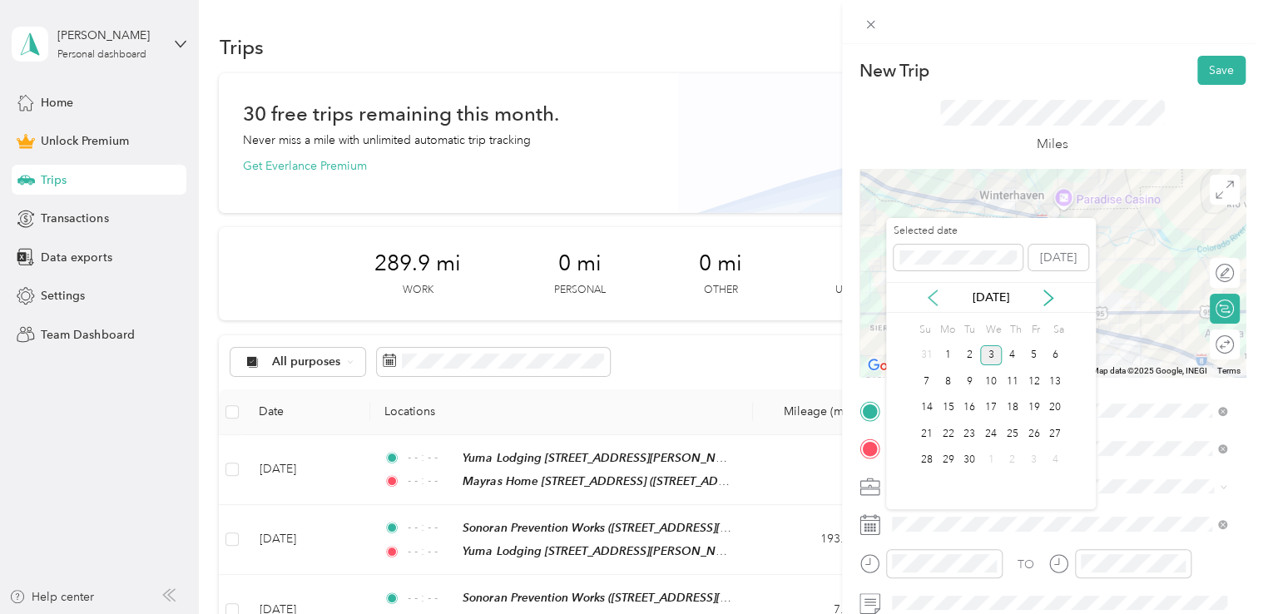
click at [935, 296] on icon at bounding box center [933, 298] width 17 height 17
click at [1029, 457] on div "29" at bounding box center [1034, 460] width 22 height 21
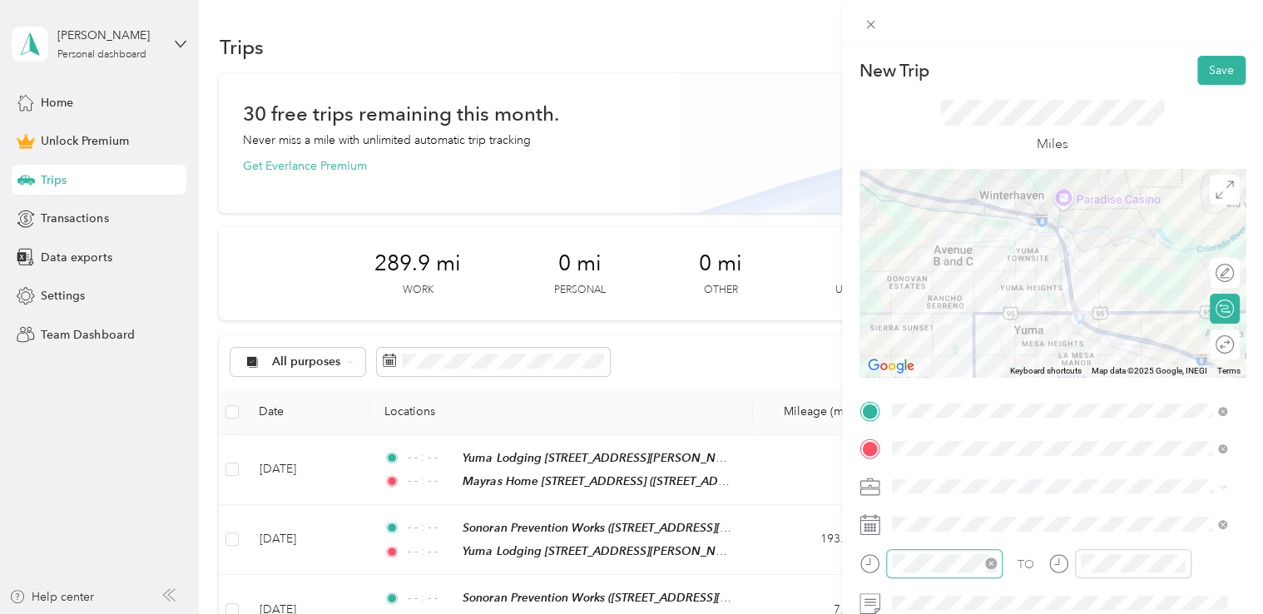
click at [991, 561] on icon "close-circle" at bounding box center [991, 564] width 12 height 12
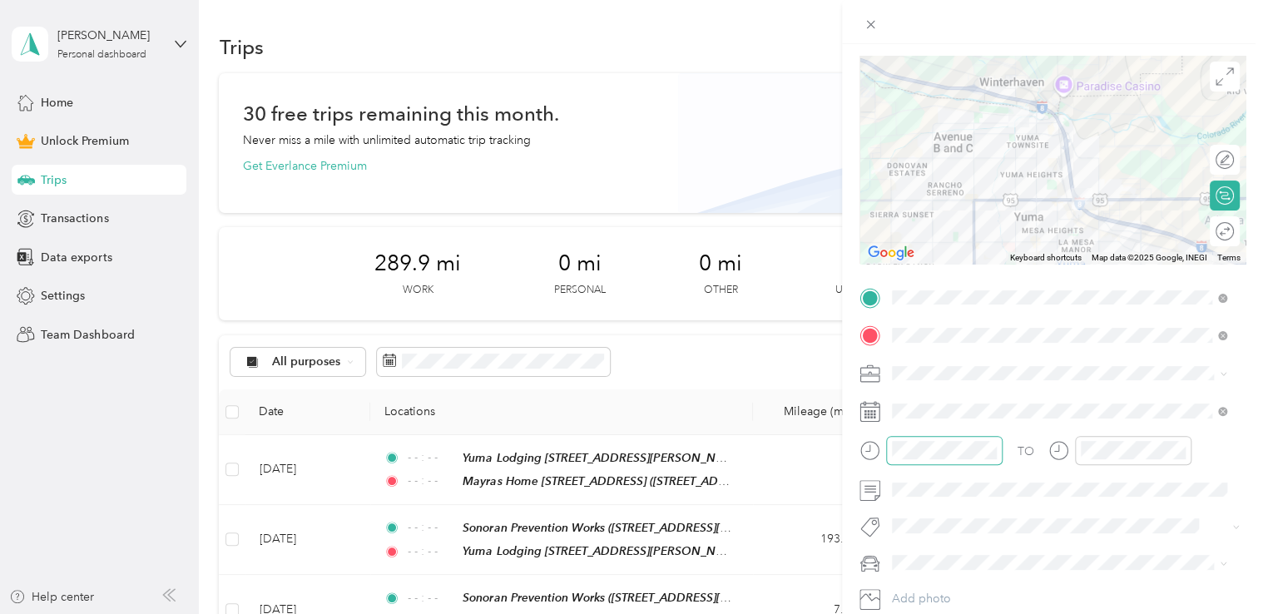
scroll to position [220, 0]
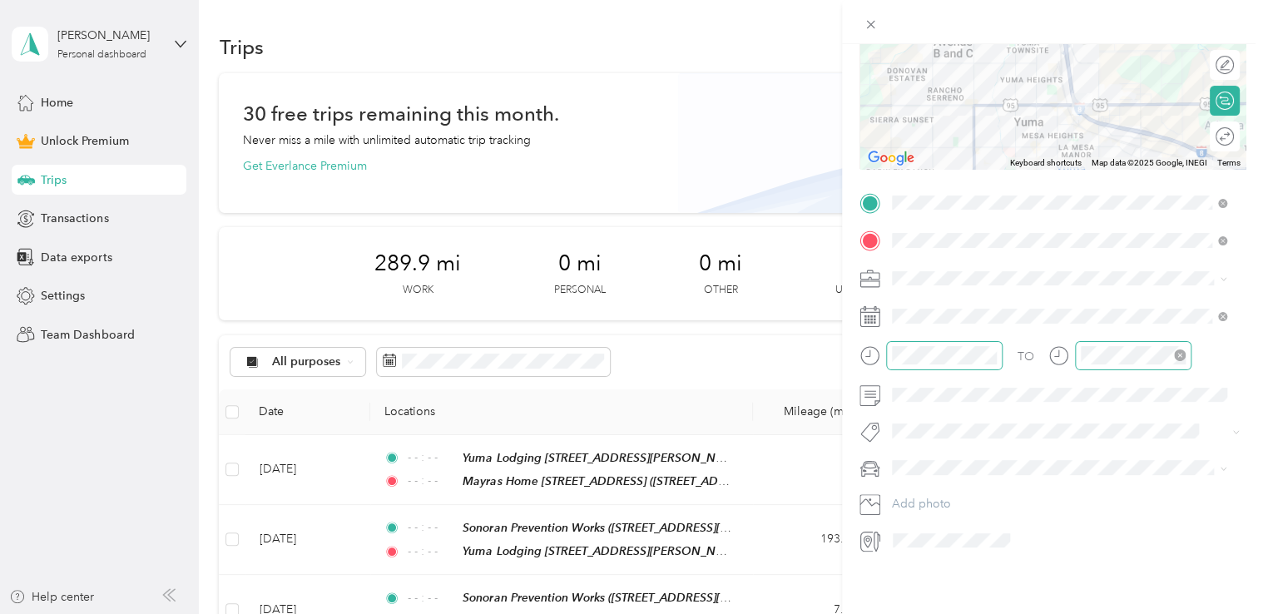
click at [1178, 350] on icon "close-circle" at bounding box center [1180, 356] width 12 height 12
click at [953, 467] on li "Sor Iv" at bounding box center [1059, 479] width 347 height 32
click at [942, 481] on div "Beto" at bounding box center [1060, 478] width 324 height 17
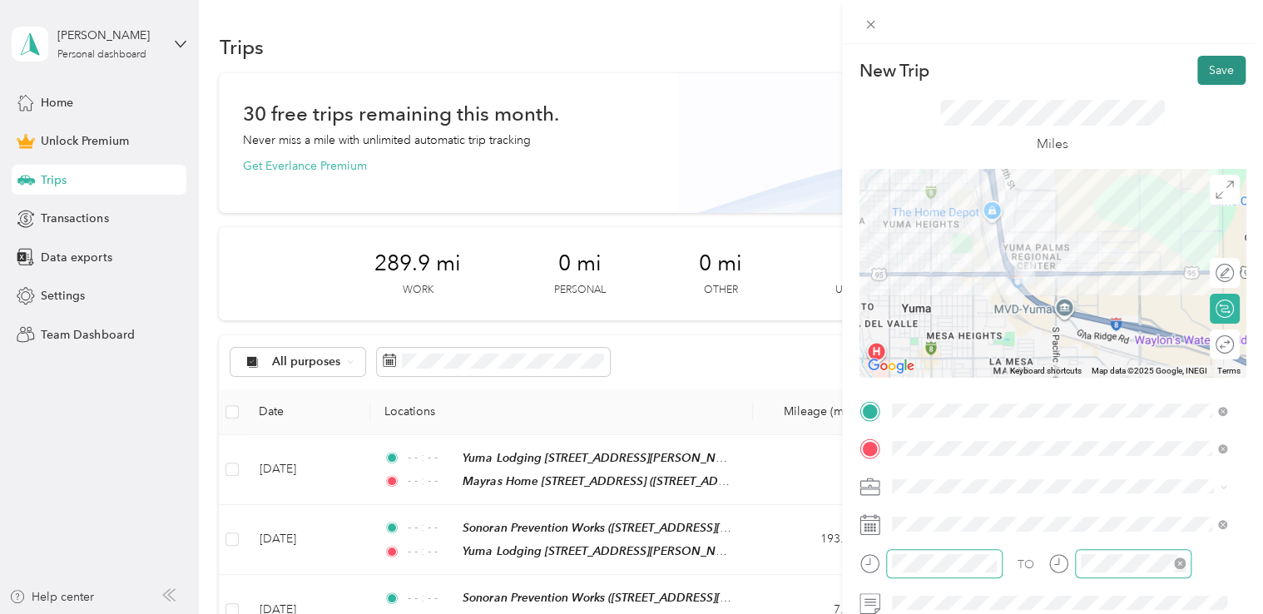
click at [1218, 68] on button "Save" at bounding box center [1222, 70] width 48 height 29
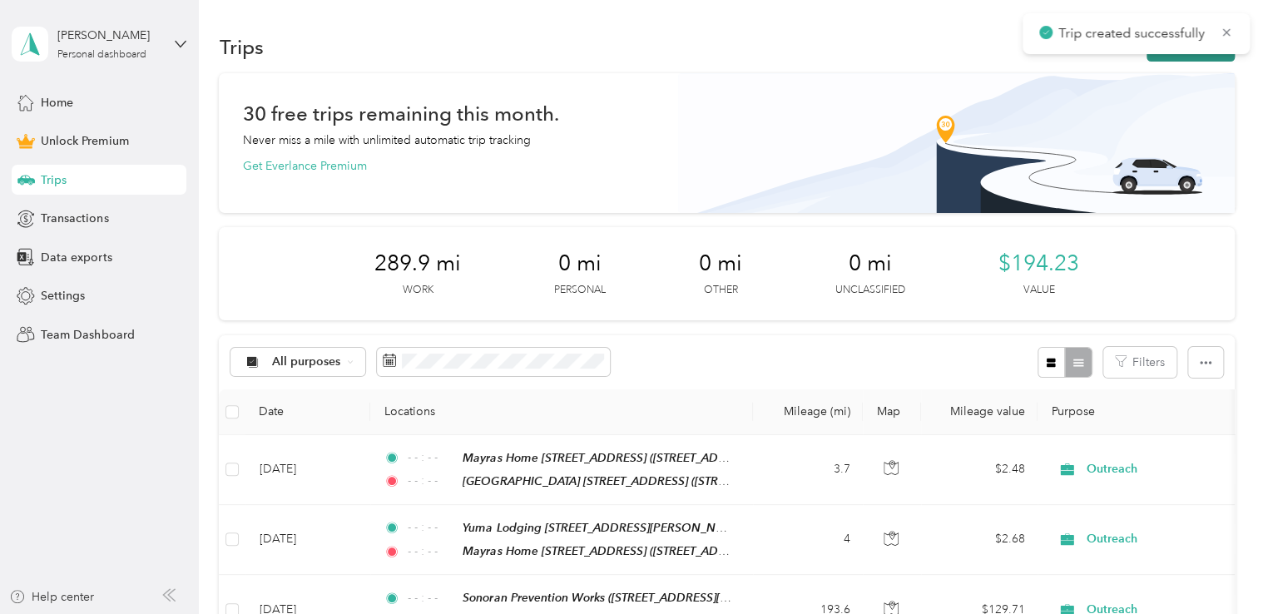
click at [1192, 57] on button "New trip" at bounding box center [1191, 46] width 88 height 29
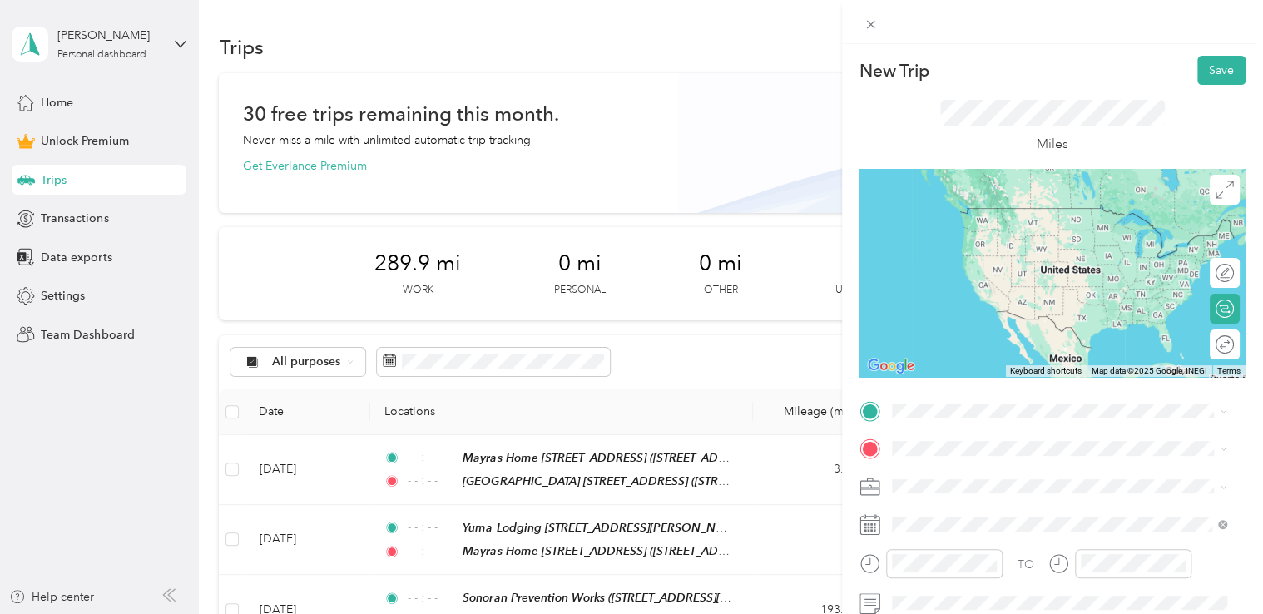
click at [1005, 218] on div "[GEOGRAPHIC_DATA] [STREET_ADDRESS][US_STATE]" at bounding box center [1042, 215] width 239 height 35
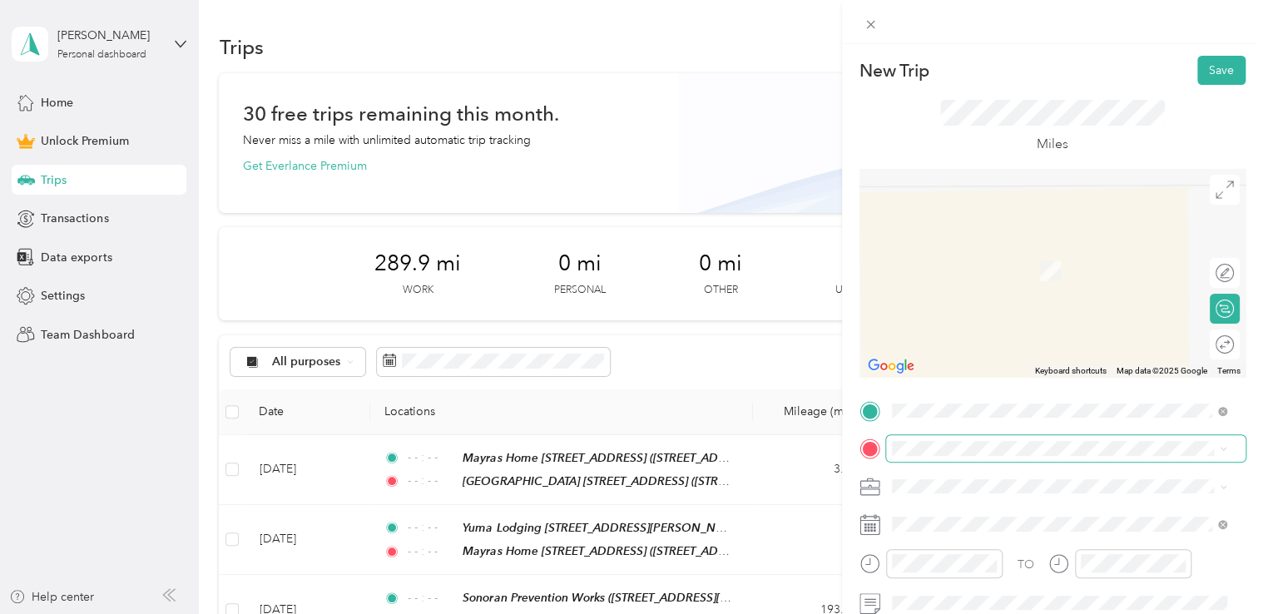
click at [964, 440] on span at bounding box center [1066, 448] width 360 height 27
click at [1082, 311] on strong "A Storage Place - Castle [STREET_ADDRESS]" at bounding box center [1046, 303] width 247 height 15
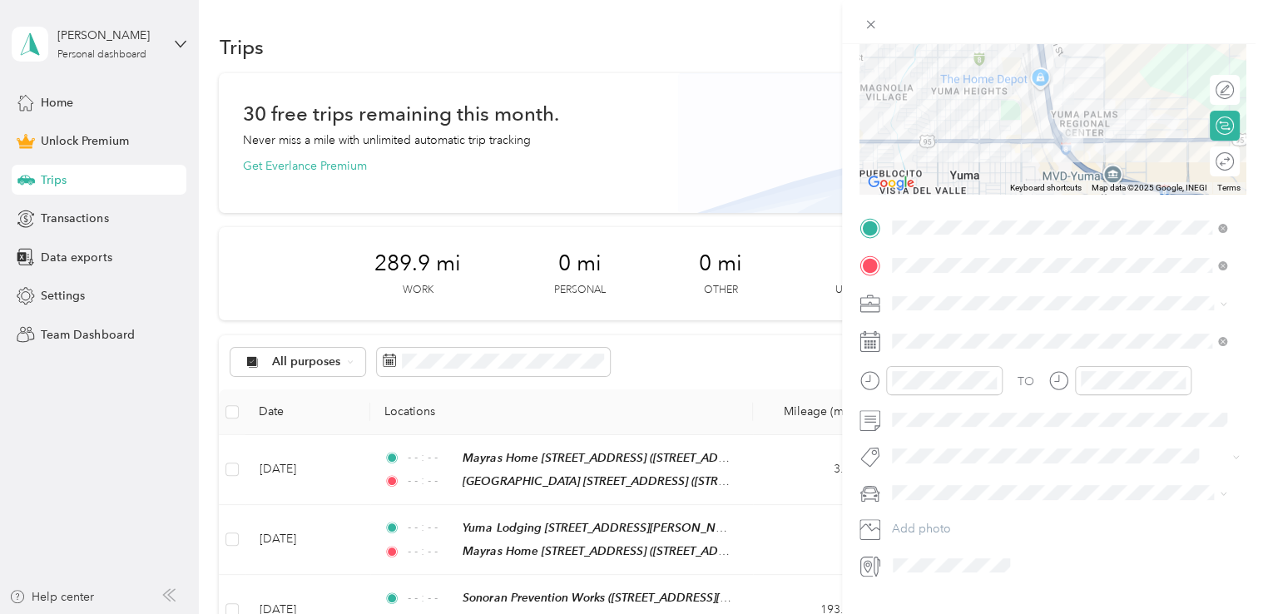
scroll to position [186, 0]
click at [960, 290] on span at bounding box center [1066, 301] width 360 height 27
click at [939, 385] on span "Outreach" at bounding box center [922, 379] width 49 height 14
click at [990, 375] on icon "close-circle" at bounding box center [991, 378] width 12 height 12
click at [1180, 378] on icon "close-circle" at bounding box center [1180, 378] width 12 height 12
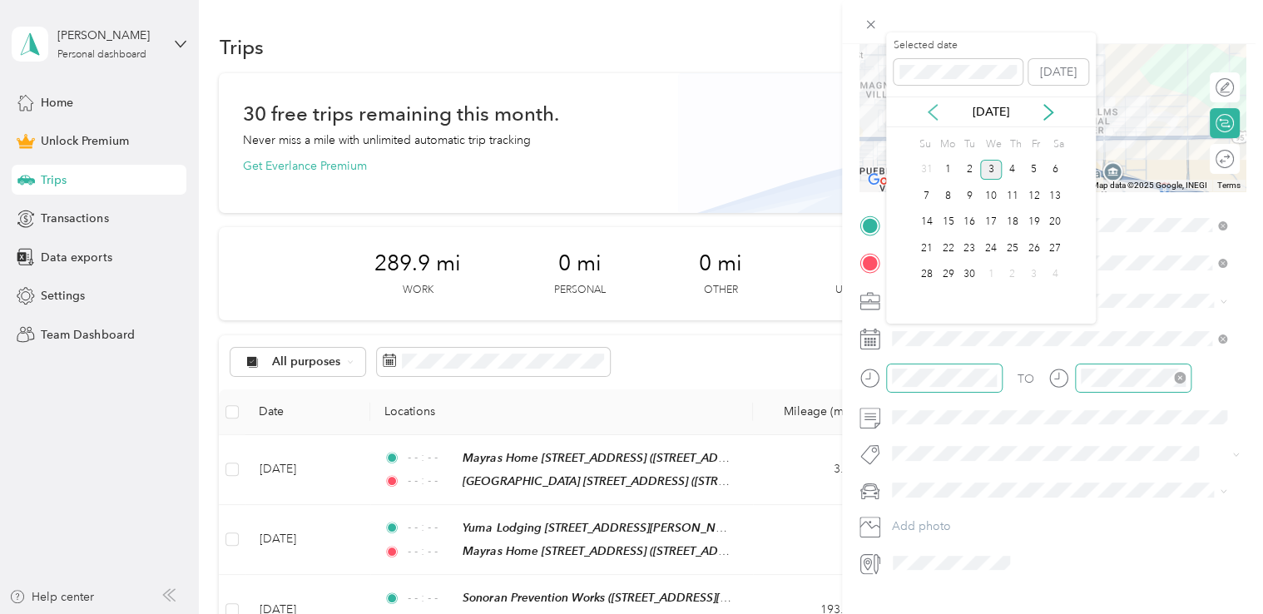
click at [936, 107] on icon at bounding box center [933, 112] width 17 height 17
click at [1032, 268] on div "29" at bounding box center [1034, 275] width 22 height 21
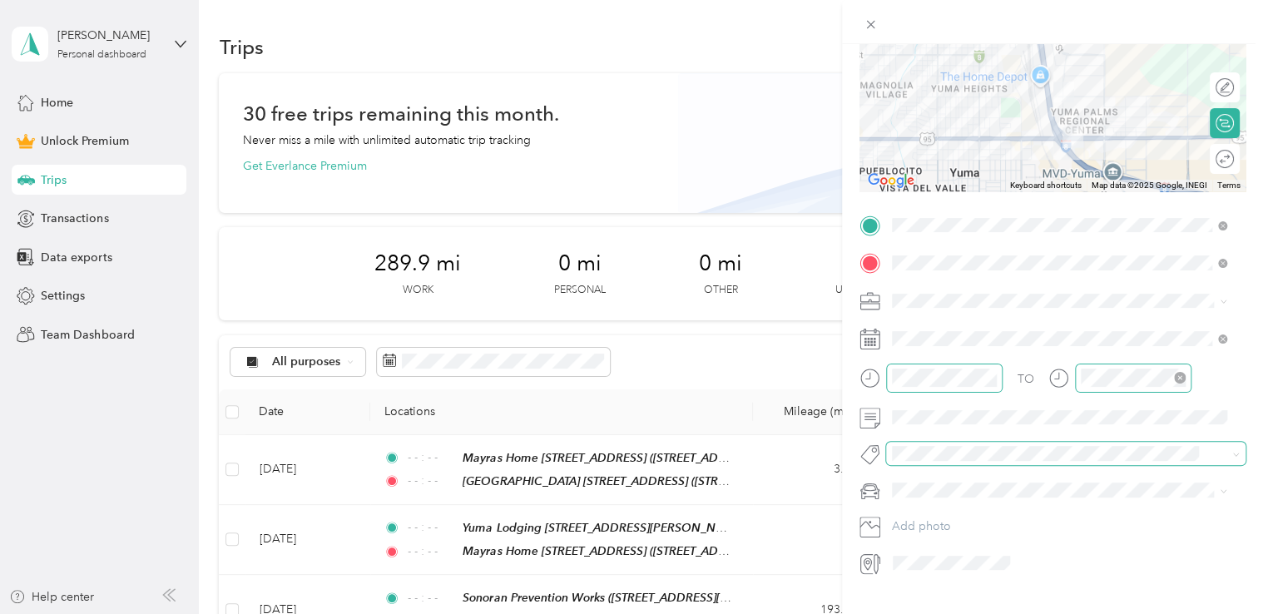
scroll to position [0, 0]
click at [912, 442] on span at bounding box center [1066, 453] width 360 height 23
click at [934, 518] on li "Sor Iv" at bounding box center [1059, 515] width 347 height 32
click at [913, 525] on li "Beto" at bounding box center [1059, 513] width 347 height 29
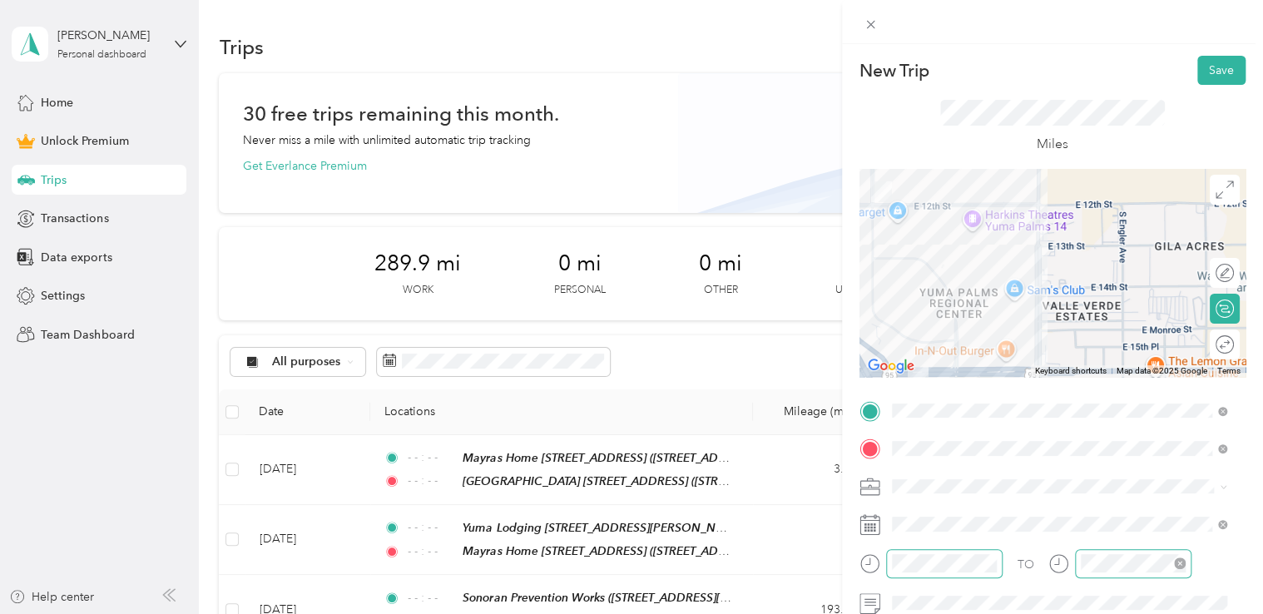
click at [1201, 73] on button "Save" at bounding box center [1222, 70] width 48 height 29
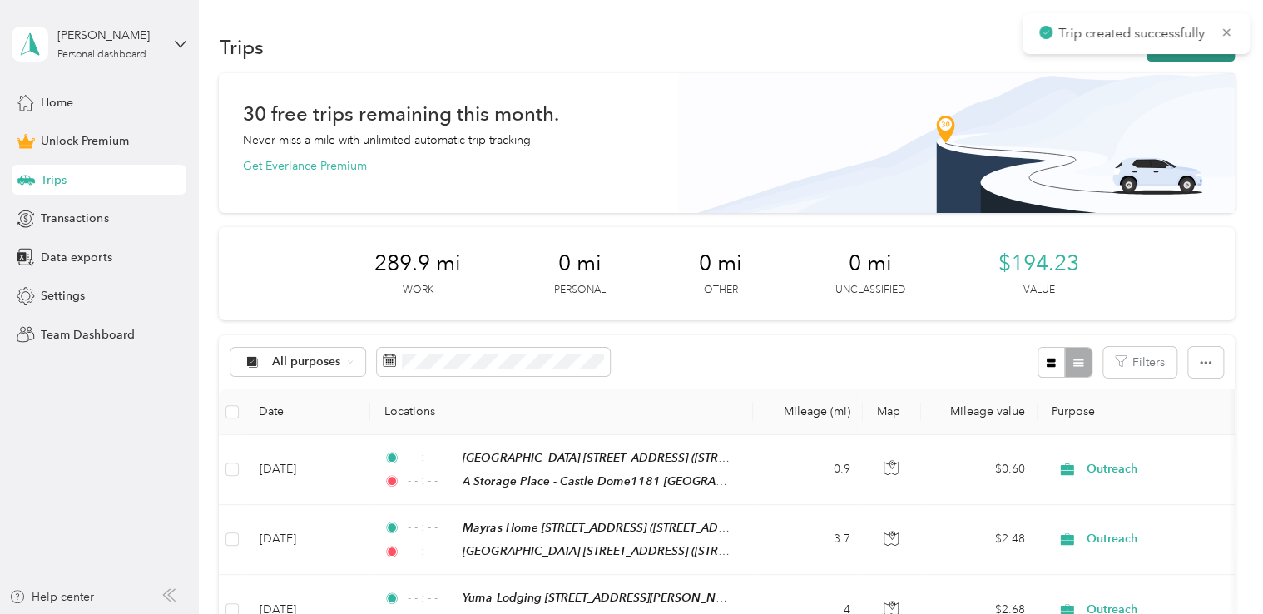
click at [1195, 59] on button "New trip" at bounding box center [1191, 46] width 88 height 29
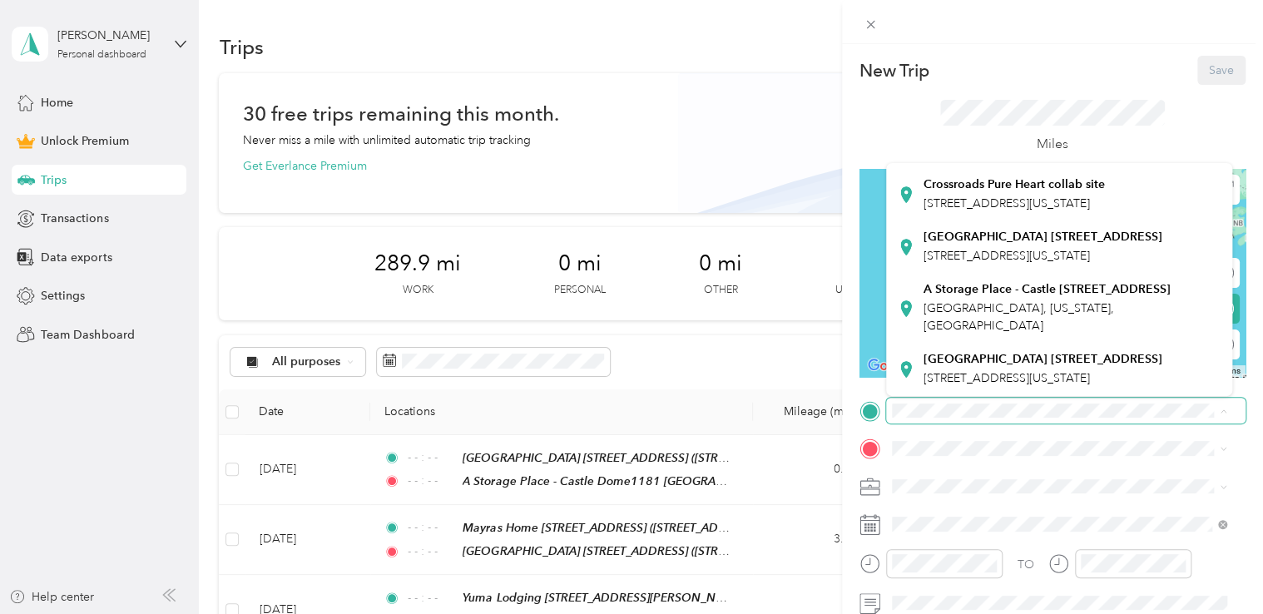
scroll to position [532, 0]
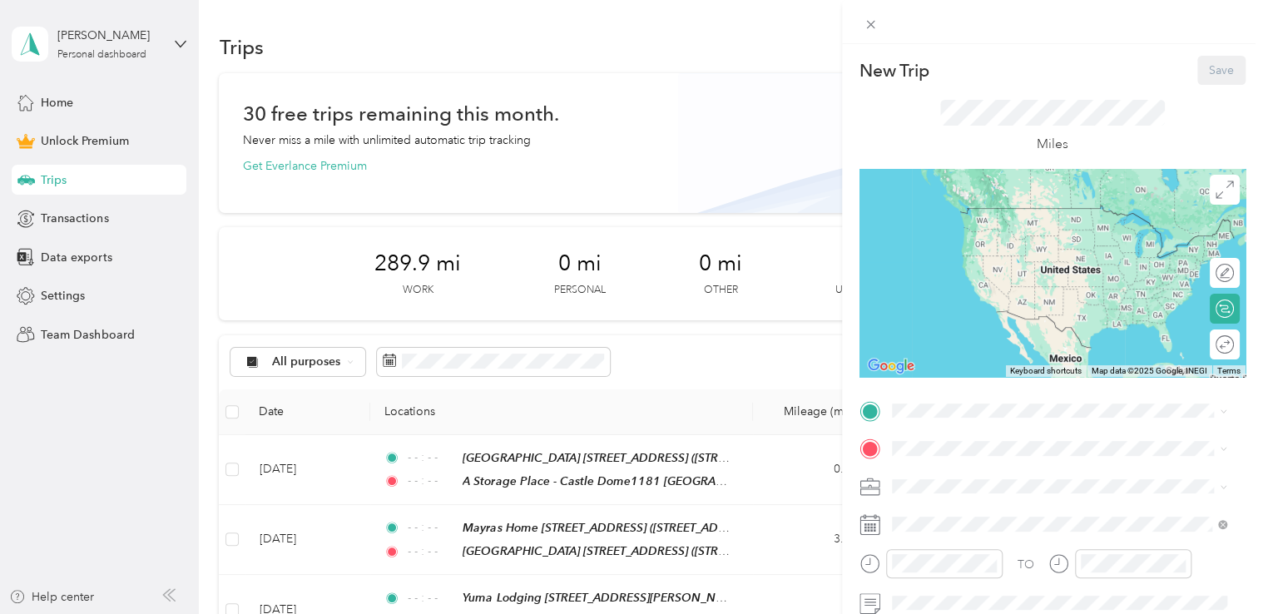
click at [1045, 299] on span "[GEOGRAPHIC_DATA], [US_STATE], [GEOGRAPHIC_DATA]" at bounding box center [1018, 312] width 191 height 32
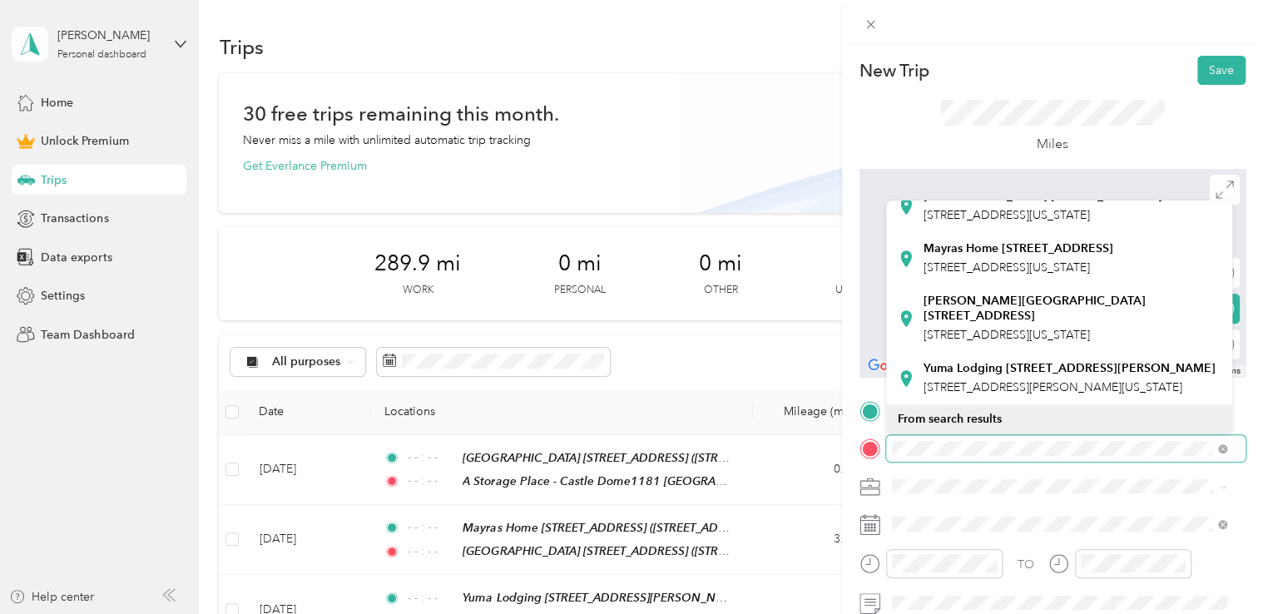
scroll to position [412, 0]
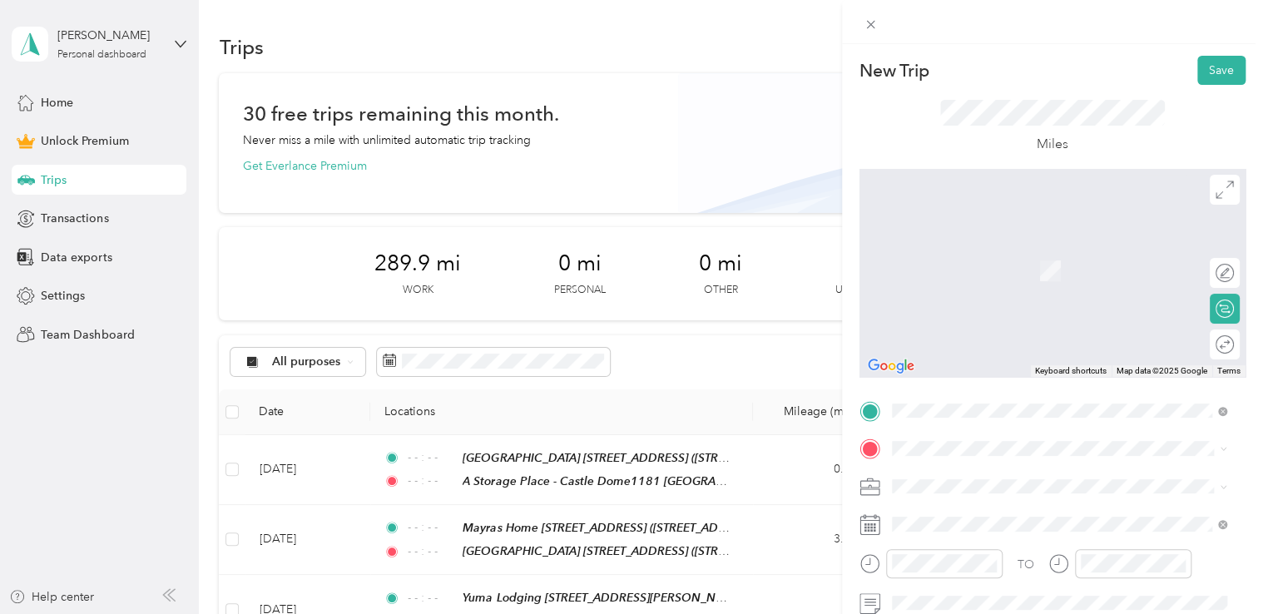
click at [1067, 205] on div "[GEOGRAPHIC_DATA] [STREET_ADDRESS][US_STATE]" at bounding box center [1042, 187] width 239 height 35
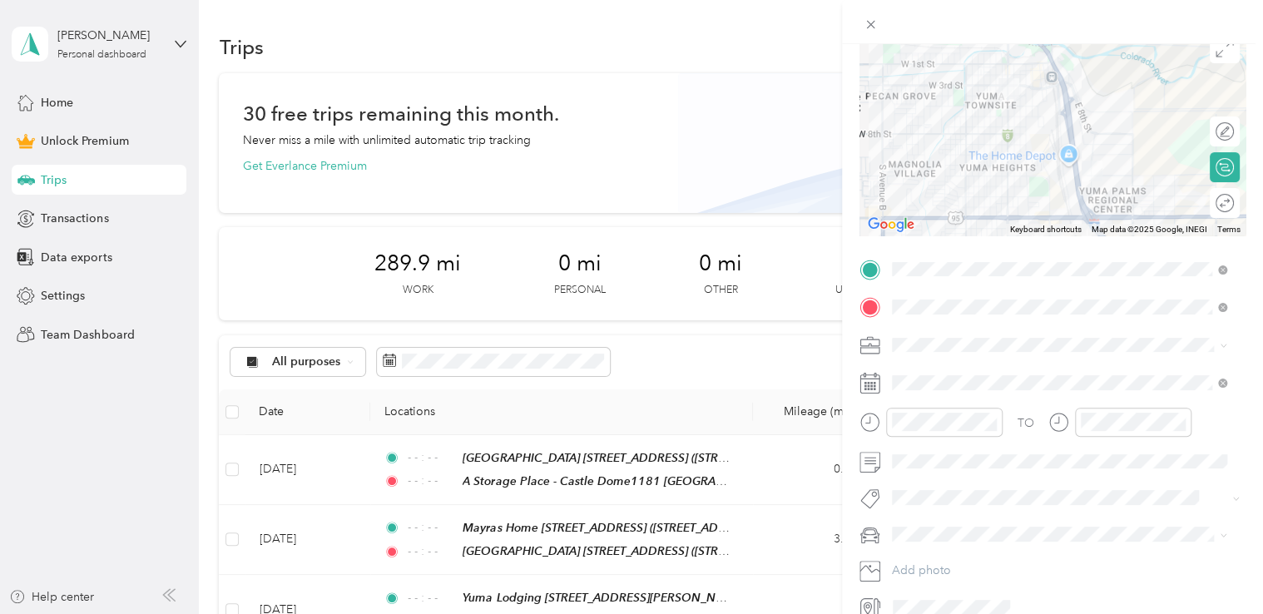
scroll to position [220, 0]
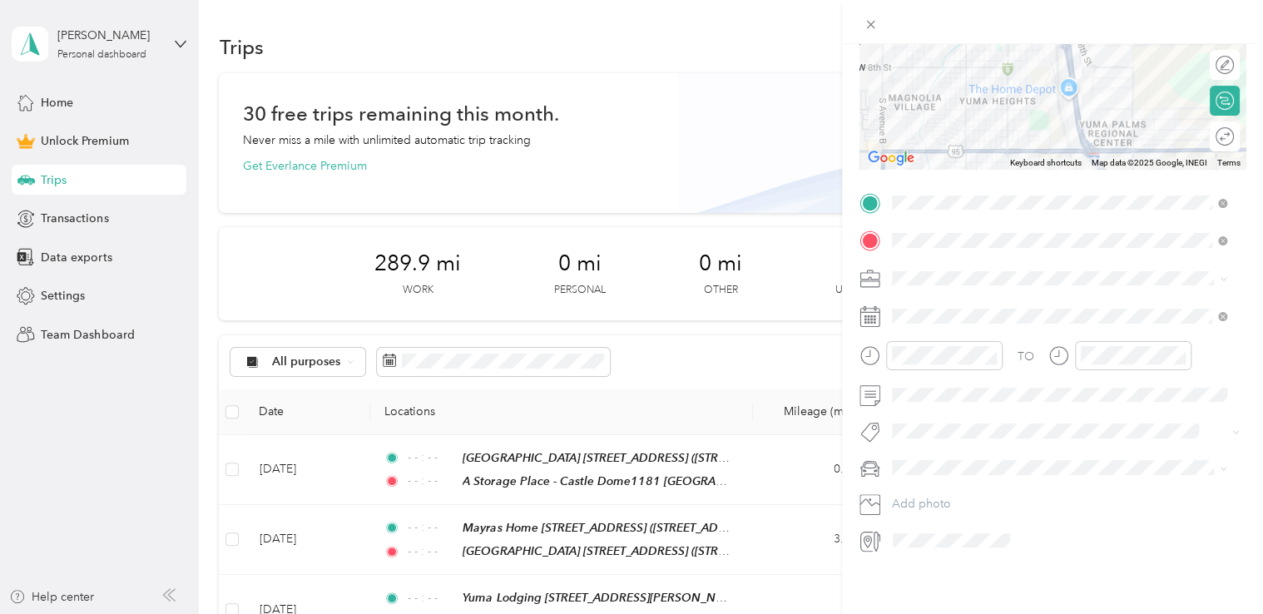
click at [924, 349] on span "Outreach" at bounding box center [922, 345] width 49 height 14
click at [926, 402] on icon at bounding box center [933, 398] width 17 height 17
click at [1031, 567] on div "29" at bounding box center [1034, 560] width 22 height 21
click at [995, 350] on icon "close-circle" at bounding box center [991, 356] width 12 height 12
click at [1182, 350] on icon "close-circle" at bounding box center [1180, 356] width 12 height 12
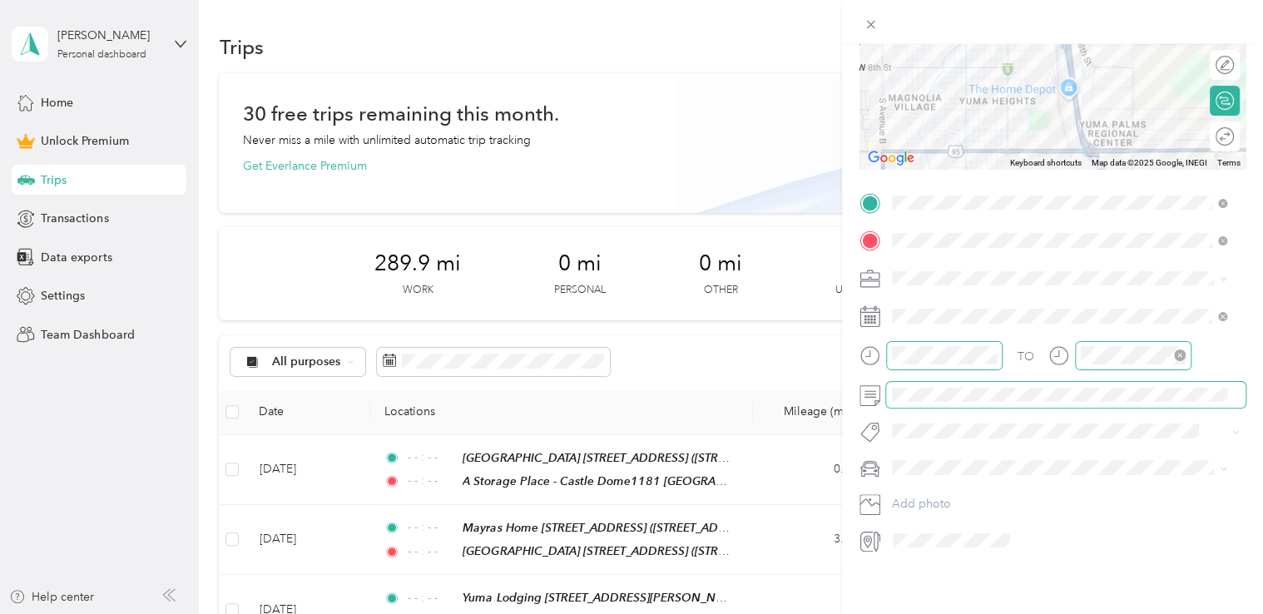
click at [910, 393] on span at bounding box center [1066, 395] width 360 height 27
click at [1244, 381] on form "New Trip Save This trip cannot be edited because it is either under review, app…" at bounding box center [1052, 201] width 421 height 706
click at [916, 423] on span at bounding box center [1052, 431] width 332 height 17
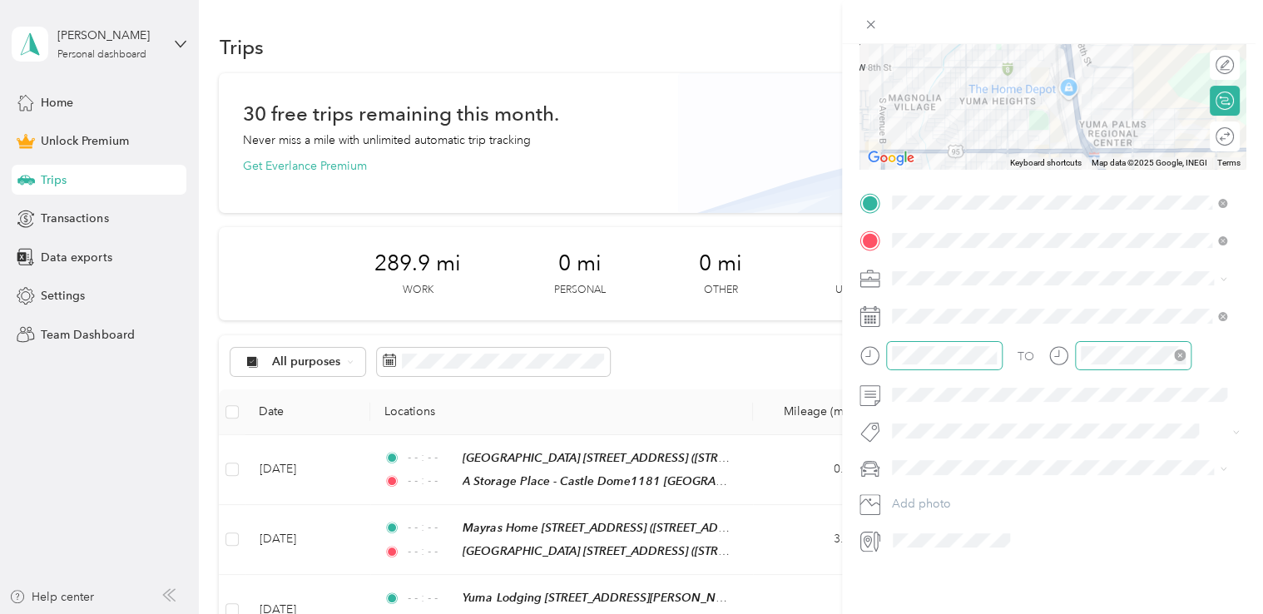
click at [929, 476] on span "Sor Iv" at bounding box center [922, 471] width 25 height 15
click at [914, 613] on div "New Trip Save This trip cannot be edited because it is either under review, app…" at bounding box center [627, 614] width 1255 height 0
click at [910, 479] on span "Beto" at bounding box center [910, 478] width 25 height 14
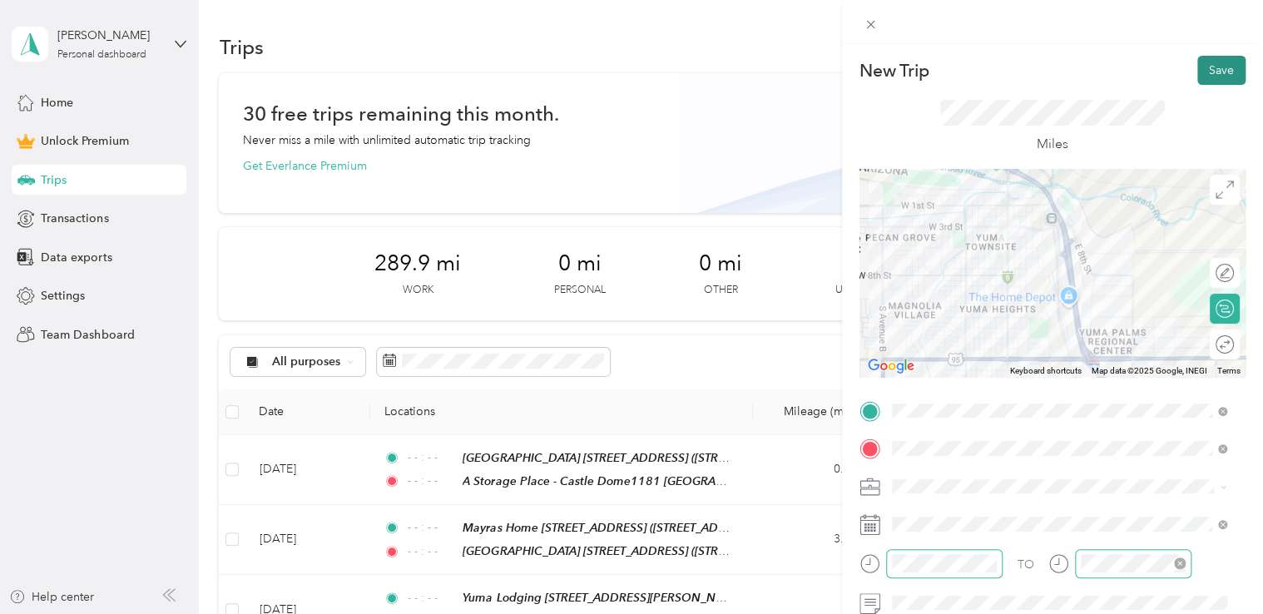
click at [1215, 68] on button "Save" at bounding box center [1222, 70] width 48 height 29
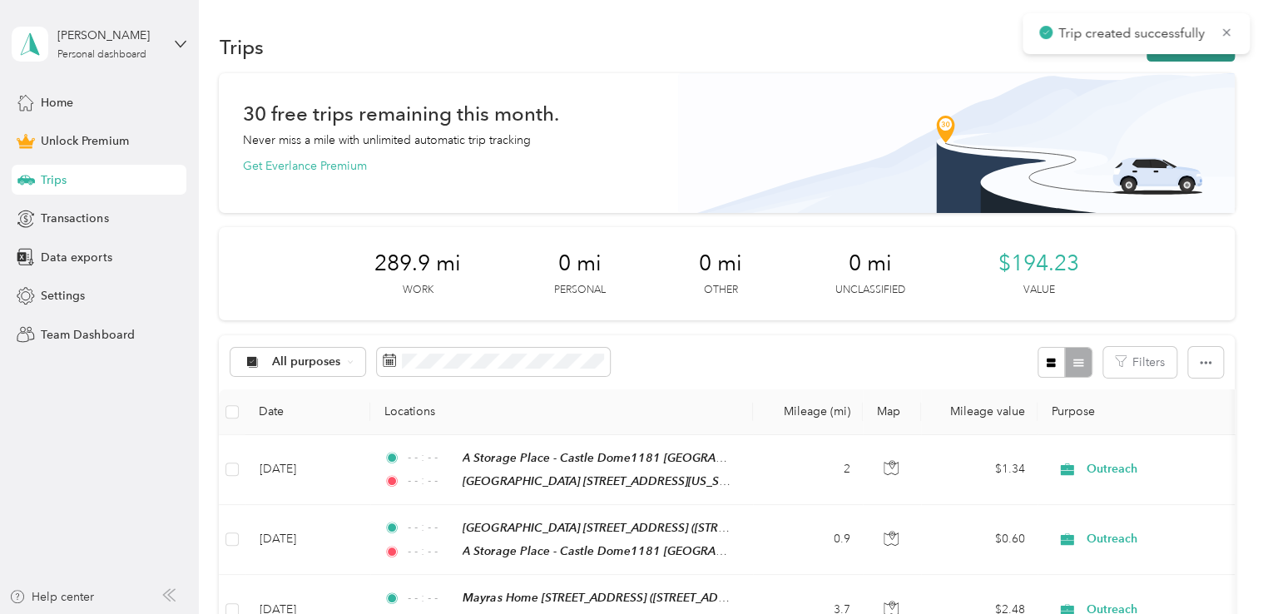
click at [1195, 55] on button "New trip" at bounding box center [1191, 46] width 88 height 29
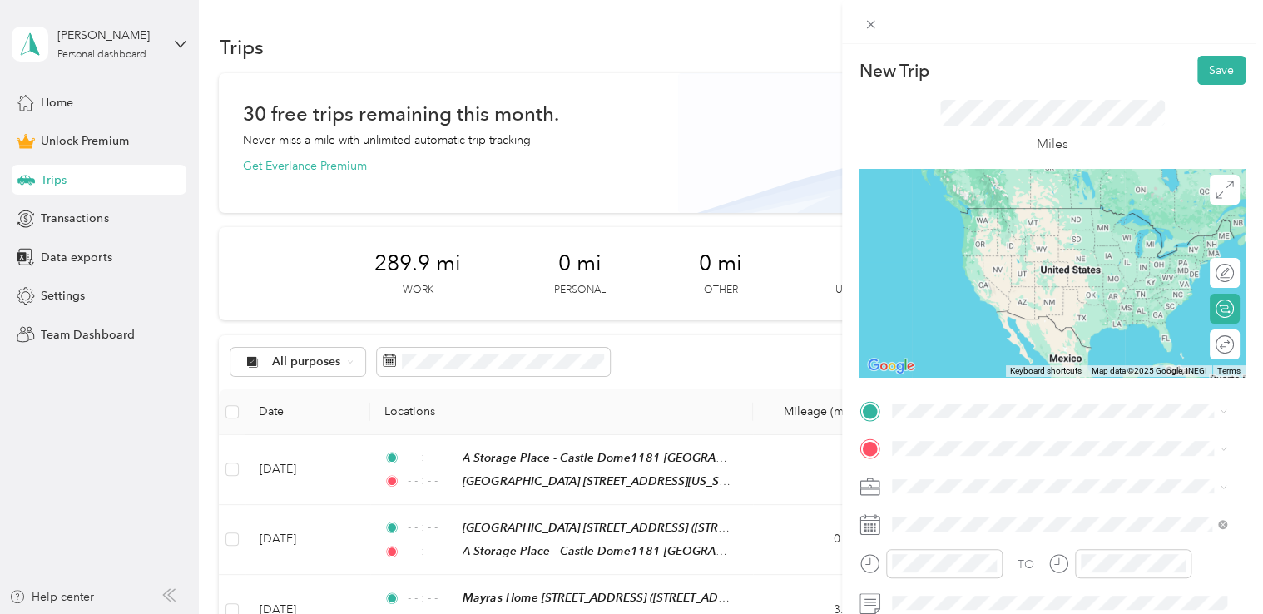
click at [1056, 237] on div "[GEOGRAPHIC_DATA] [STREET_ADDRESS][US_STATE]" at bounding box center [1042, 219] width 239 height 35
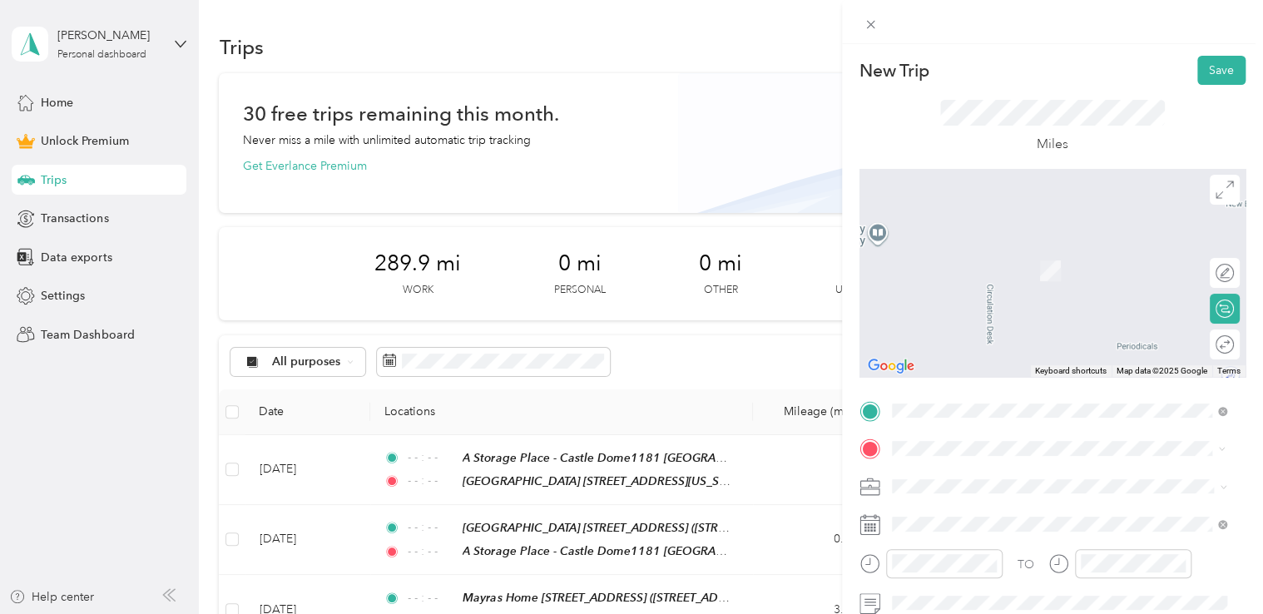
click at [1051, 266] on div "[GEOGRAPHIC_DATA] [STREET_ADDRESS][GEOGRAPHIC_DATA] [STREET_ADDRESS][US_STATE]" at bounding box center [1042, 261] width 239 height 35
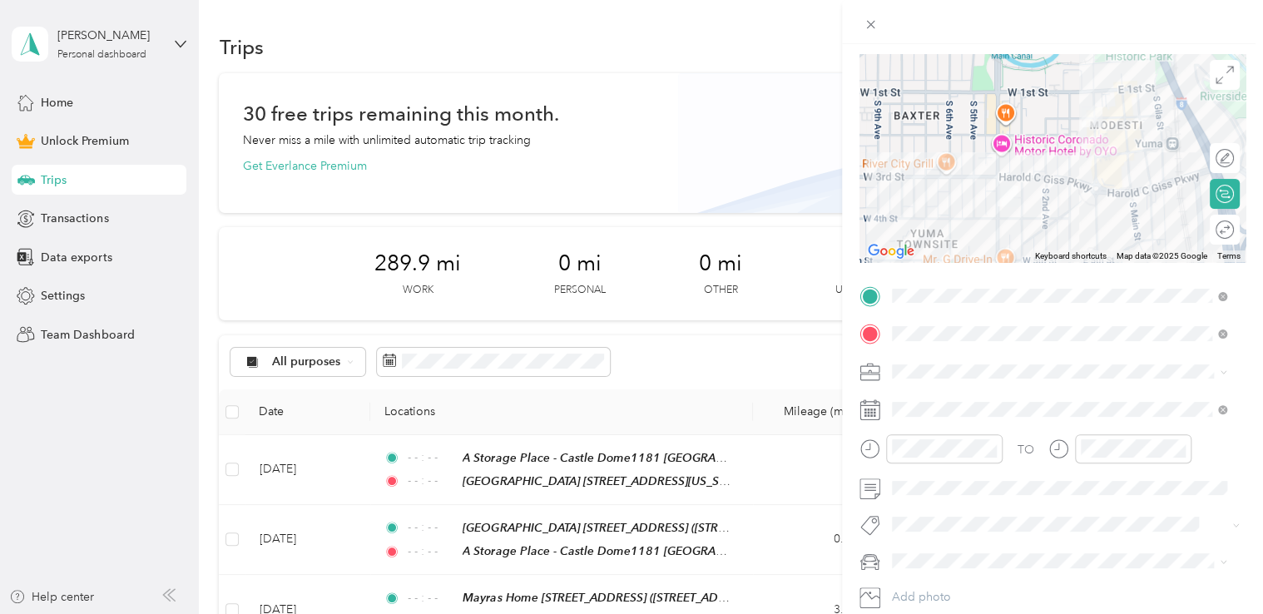
scroll to position [125, 0]
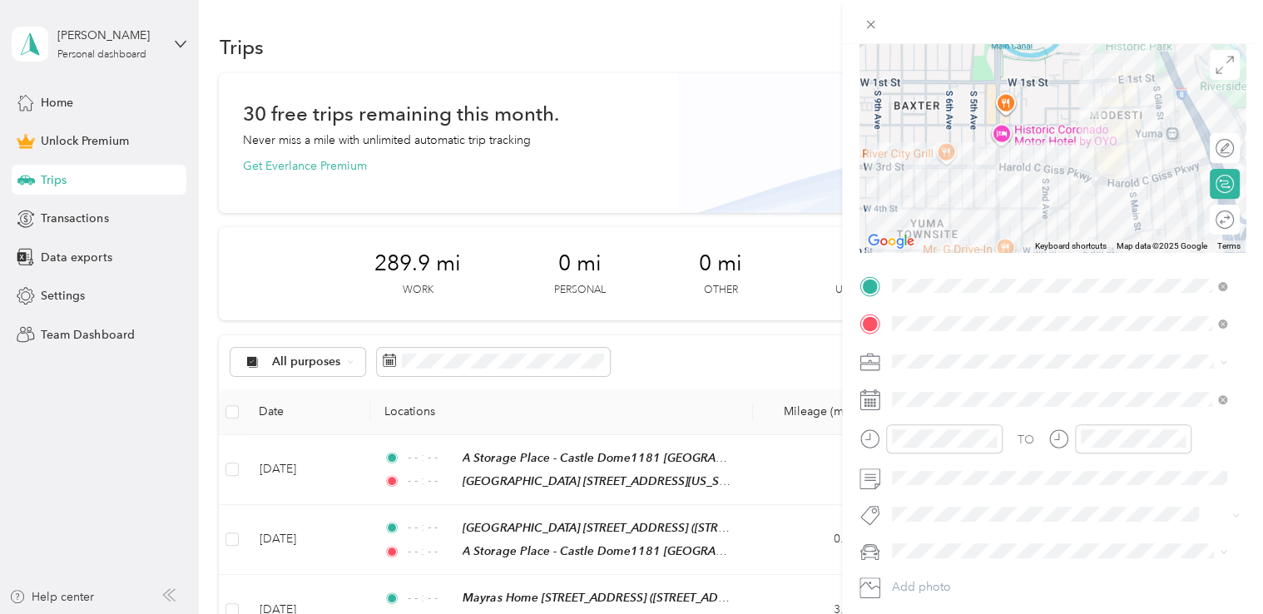
click at [937, 438] on li "Outreach" at bounding box center [1059, 443] width 347 height 29
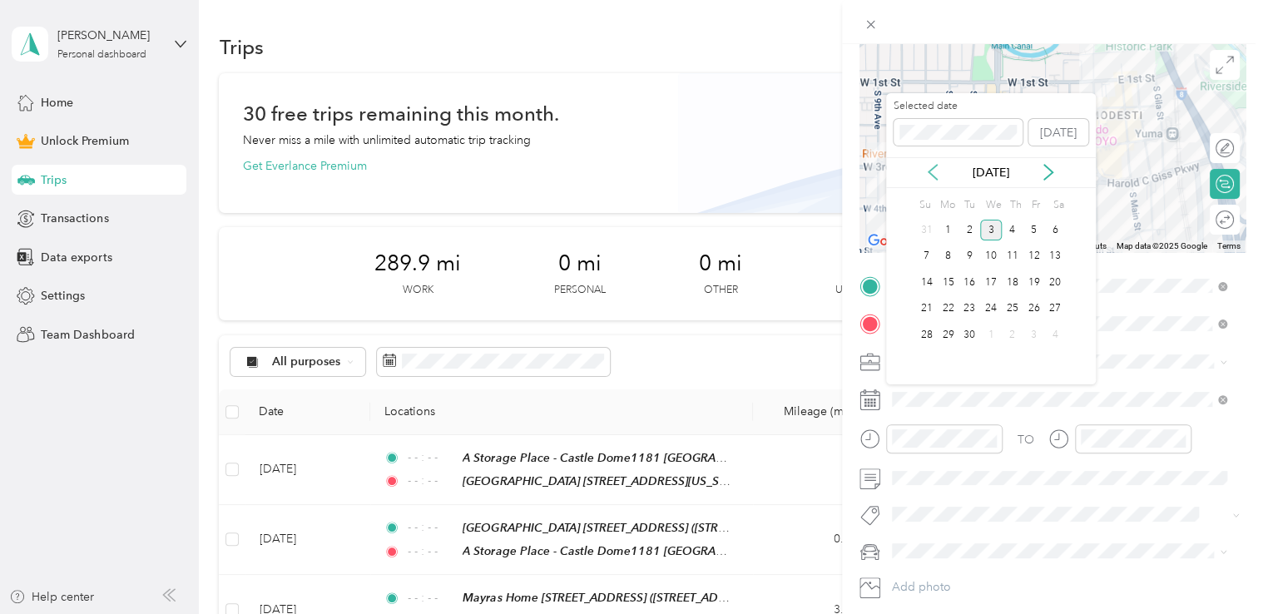
drag, startPoint x: 935, startPoint y: 159, endPoint x: 931, endPoint y: 171, distance: 12.9
click at [931, 171] on div "[DATE]" at bounding box center [991, 172] width 210 height 31
click at [931, 171] on icon at bounding box center [933, 172] width 17 height 17
click at [1040, 329] on div "29" at bounding box center [1034, 335] width 22 height 21
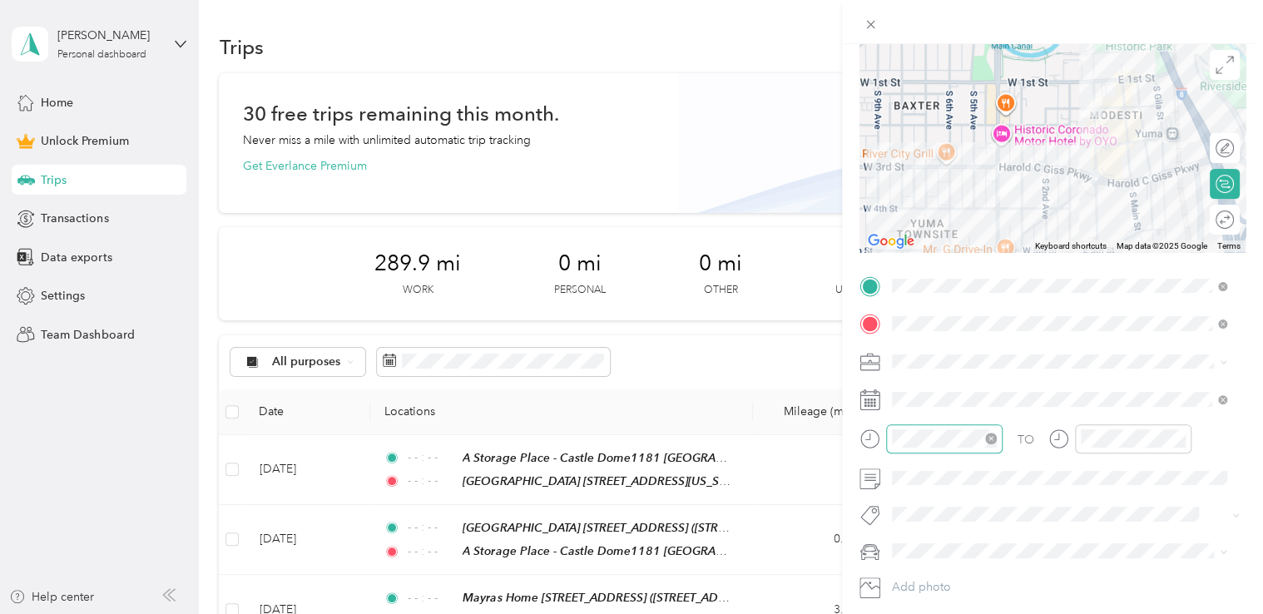
click at [990, 440] on icon "close-circle" at bounding box center [991, 439] width 12 height 12
click at [1182, 439] on icon "close-circle" at bounding box center [1180, 439] width 12 height 12
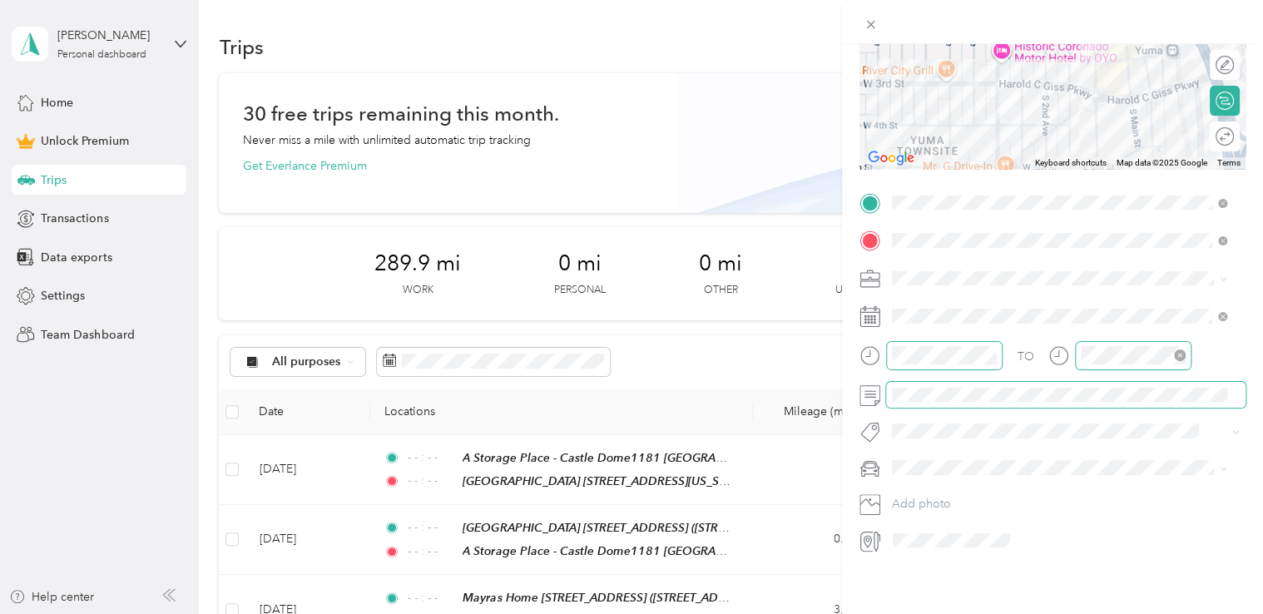
scroll to position [0, 0]
click at [1228, 382] on span at bounding box center [1066, 395] width 360 height 27
click at [1238, 390] on form "New Trip Save This trip cannot be edited because it is either under review, app…" at bounding box center [1052, 201] width 421 height 706
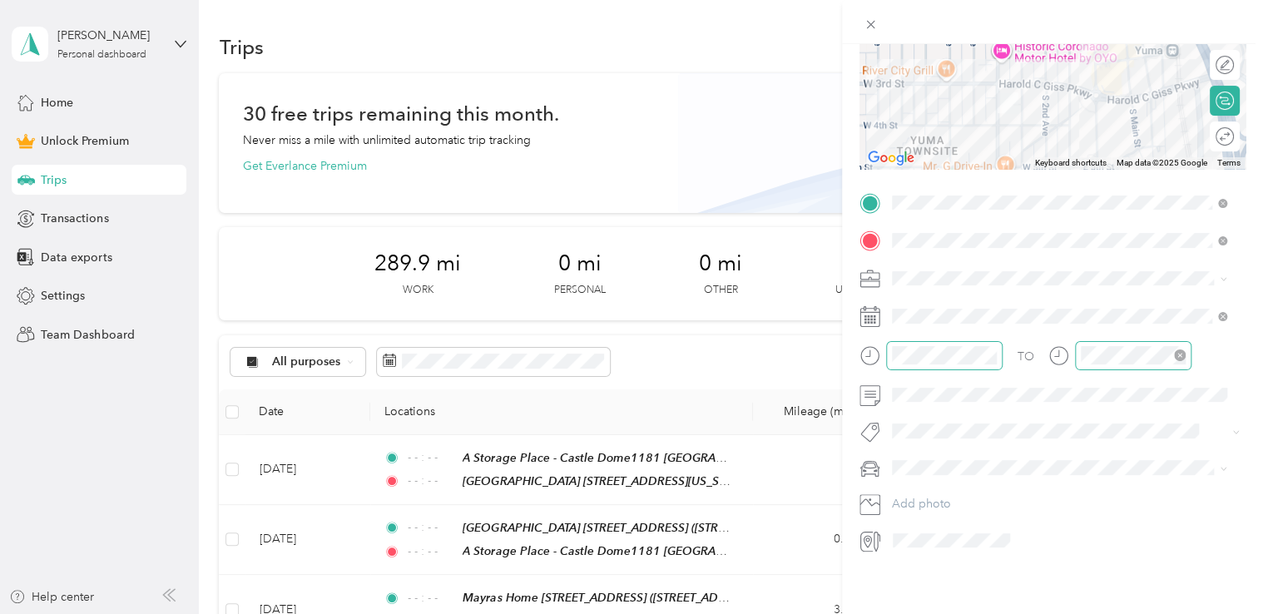
click at [929, 481] on button "Sor Iv" at bounding box center [922, 479] width 48 height 21
click at [930, 484] on div "Beto" at bounding box center [1060, 477] width 324 height 17
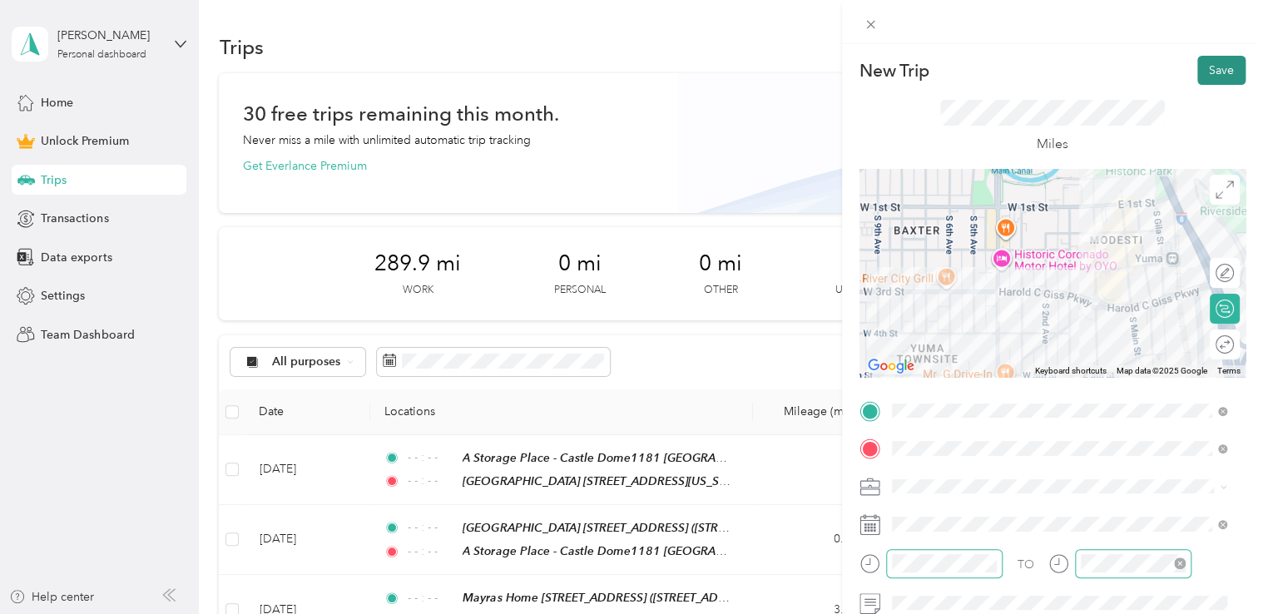
click at [1213, 75] on button "Save" at bounding box center [1222, 70] width 48 height 29
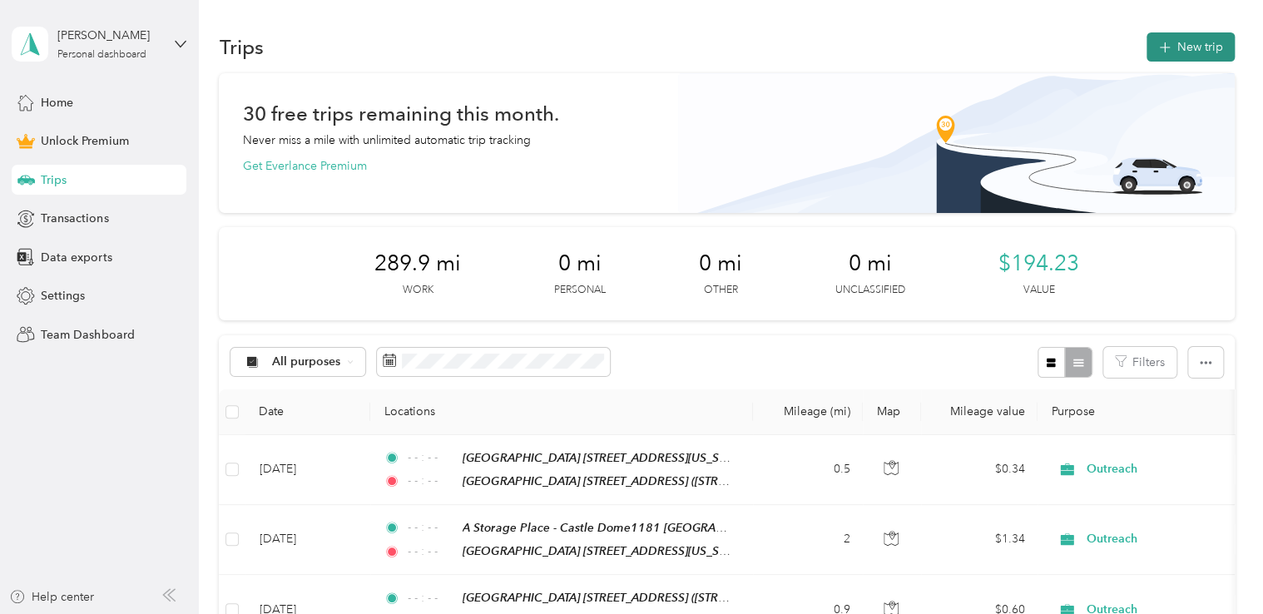
click at [1191, 52] on button "New trip" at bounding box center [1191, 46] width 88 height 29
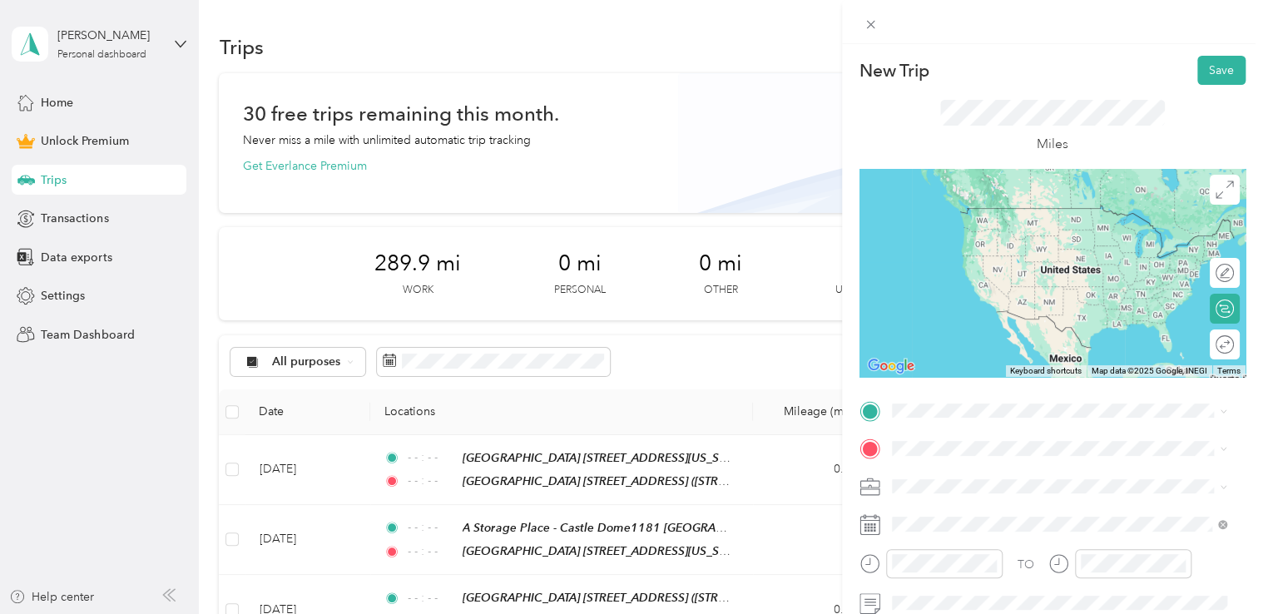
click at [1050, 232] on div "[GEOGRAPHIC_DATA] [STREET_ADDRESS][GEOGRAPHIC_DATA] [STREET_ADDRESS][US_STATE]" at bounding box center [1042, 214] width 239 height 35
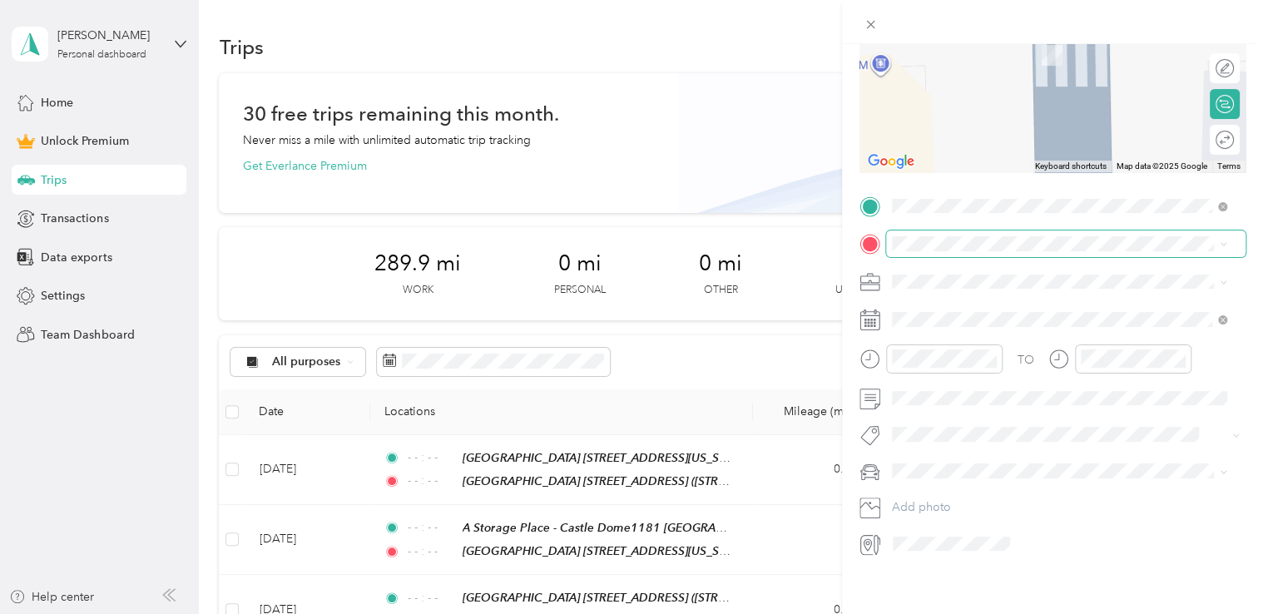
scroll to position [206, 0]
click at [1002, 393] on div "Crossroads Mission Yuma [STREET_ADDRESS][US_STATE][US_STATE][US_STATE]" at bounding box center [1072, 368] width 298 height 50
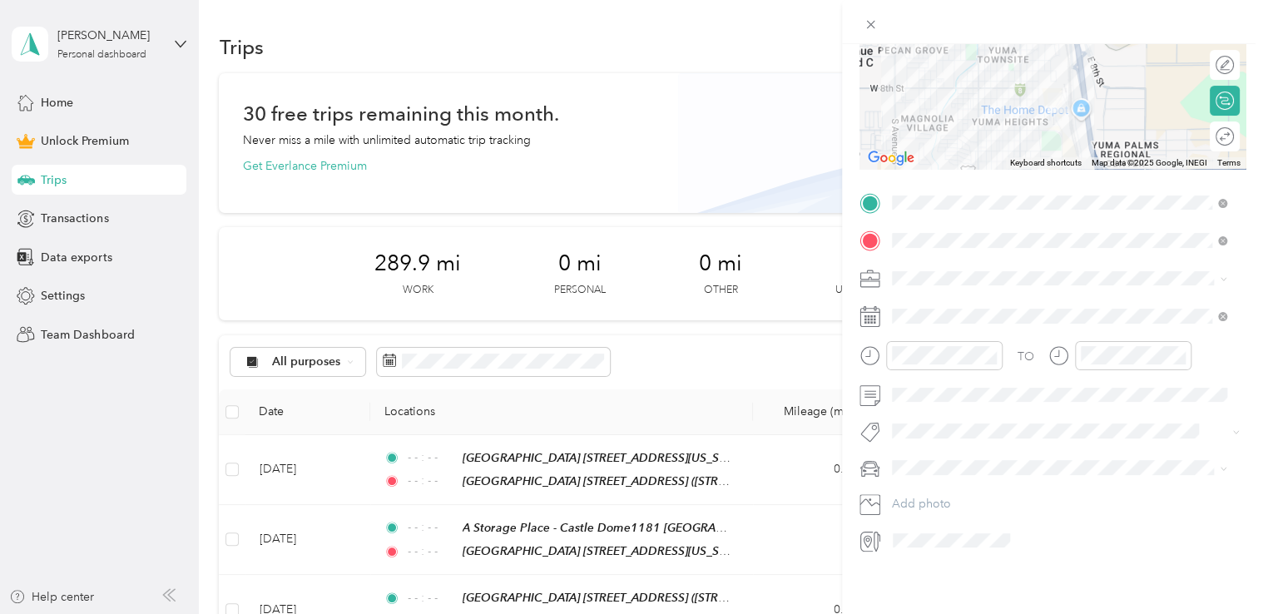
scroll to position [216, 0]
click at [994, 350] on icon "close-circle" at bounding box center [991, 356] width 12 height 12
click at [1179, 350] on icon "close-circle" at bounding box center [1180, 356] width 12 height 12
click at [934, 398] on icon at bounding box center [933, 401] width 17 height 17
click at [1031, 558] on div "29" at bounding box center [1034, 563] width 22 height 21
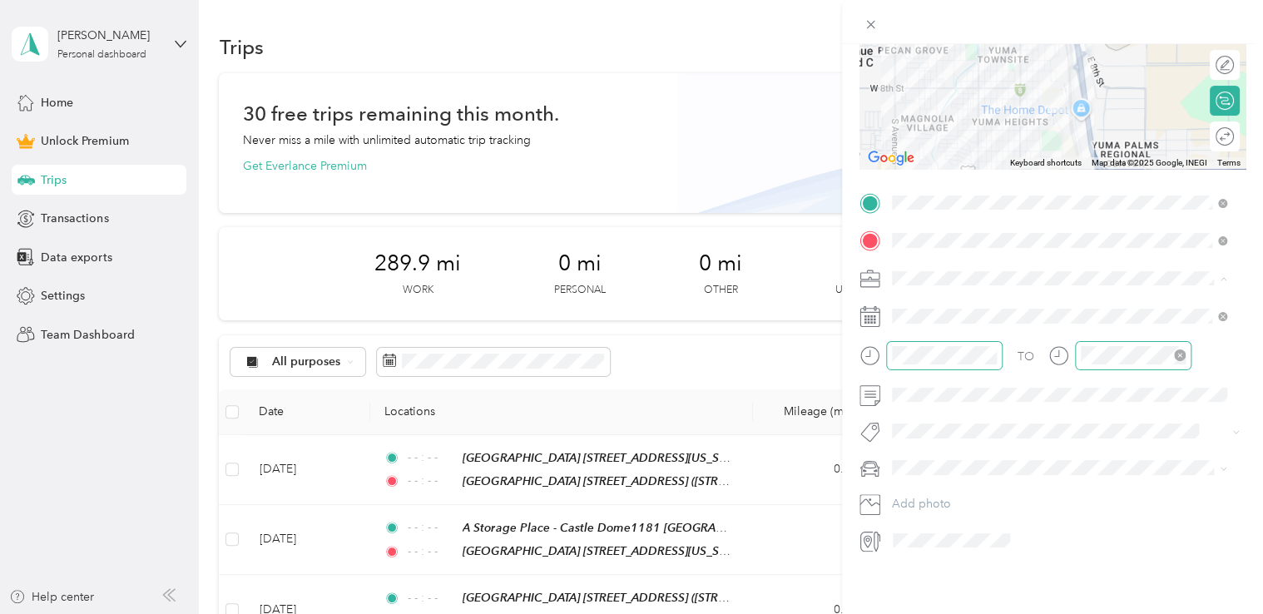
click at [916, 355] on div "Outreach" at bounding box center [1060, 356] width 324 height 17
click at [935, 487] on li "Sor Iv" at bounding box center [1059, 475] width 347 height 32
click at [923, 483] on div "Beto" at bounding box center [1060, 490] width 324 height 17
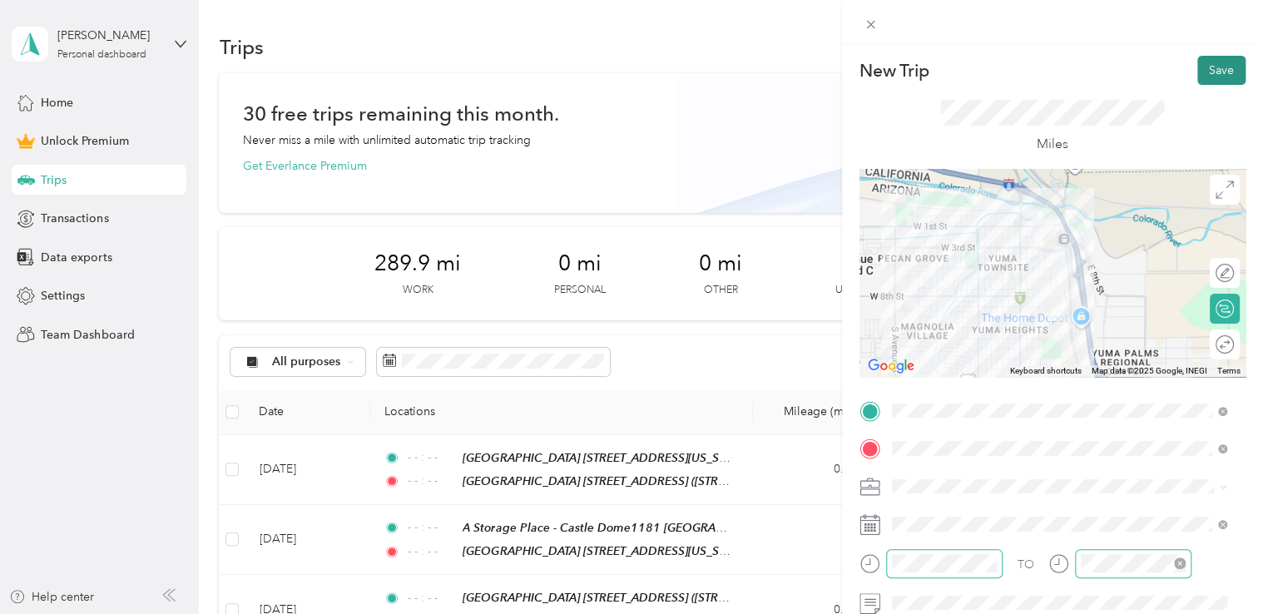
click at [1213, 67] on button "Save" at bounding box center [1222, 70] width 48 height 29
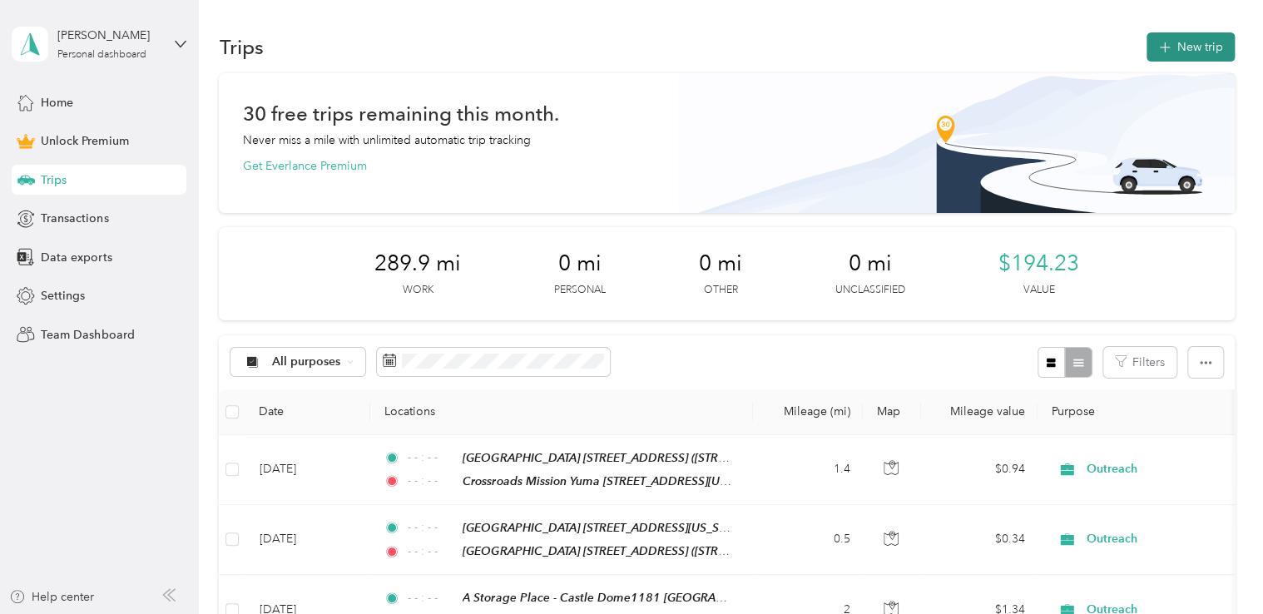
click at [1199, 56] on button "New trip" at bounding box center [1191, 46] width 88 height 29
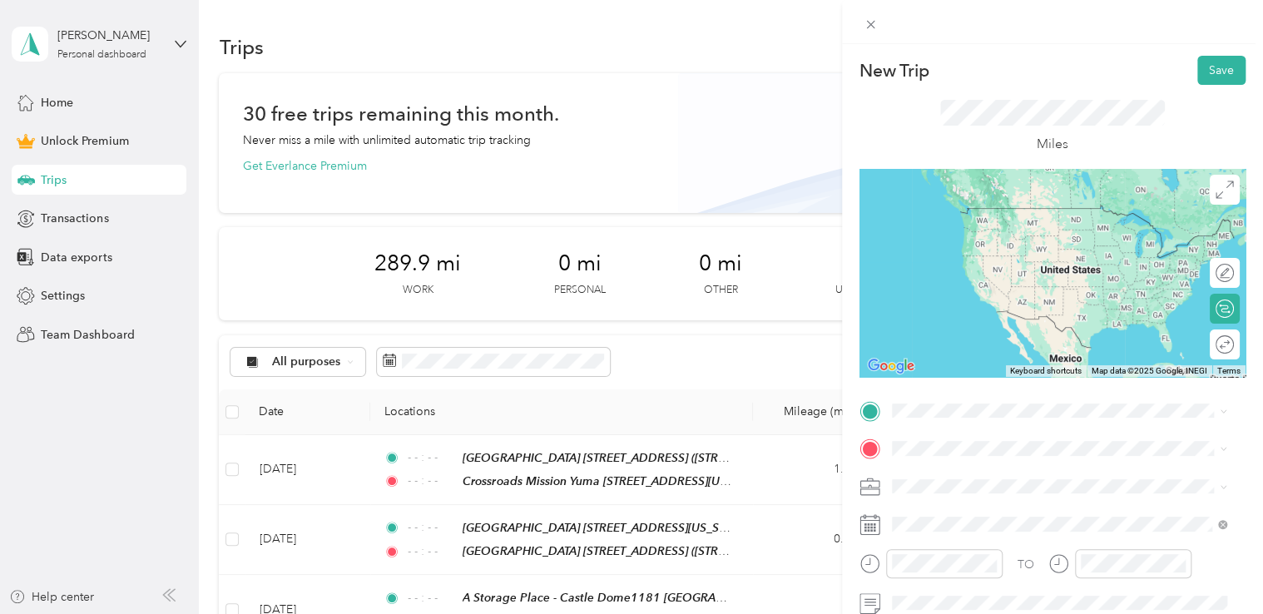
click at [1013, 282] on strong "Crossroads Mission Yuma [STREET_ADDRESS][US_STATE]" at bounding box center [1072, 267] width 298 height 29
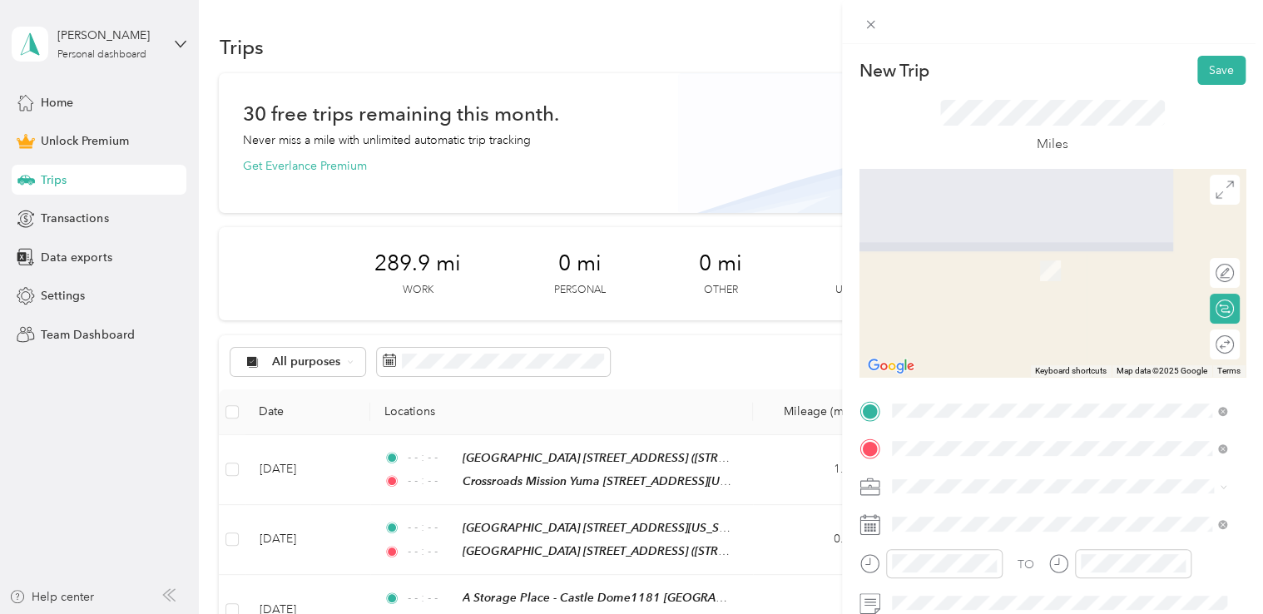
click at [1055, 265] on span "[STREET_ADDRESS][US_STATE]" at bounding box center [1006, 271] width 166 height 14
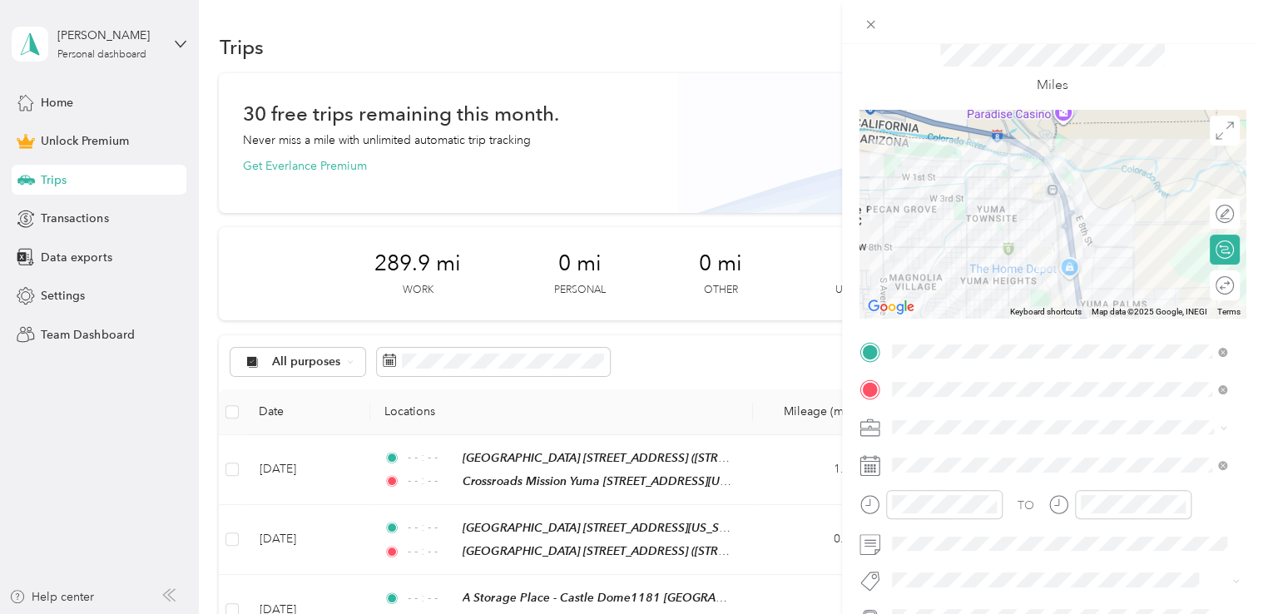
scroll to position [70, 0]
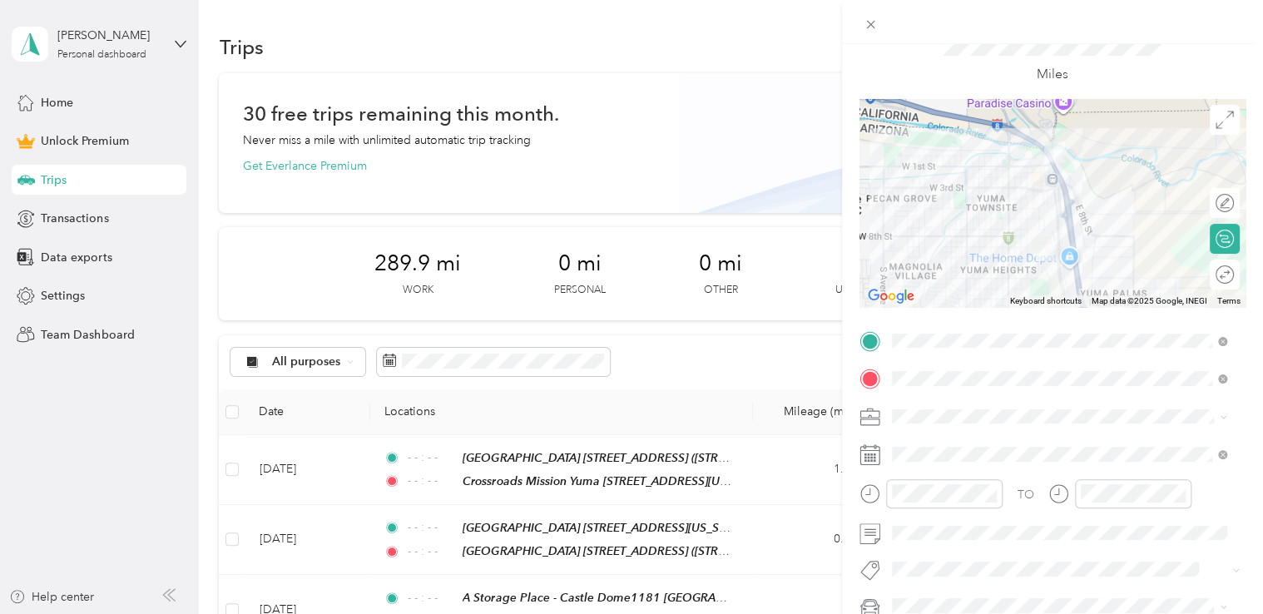
click at [969, 248] on ol "Work Personal Outreach Other Charity Medical Moving Commute" at bounding box center [1059, 275] width 347 height 233
click at [960, 232] on div "Outreach" at bounding box center [1060, 234] width 324 height 17
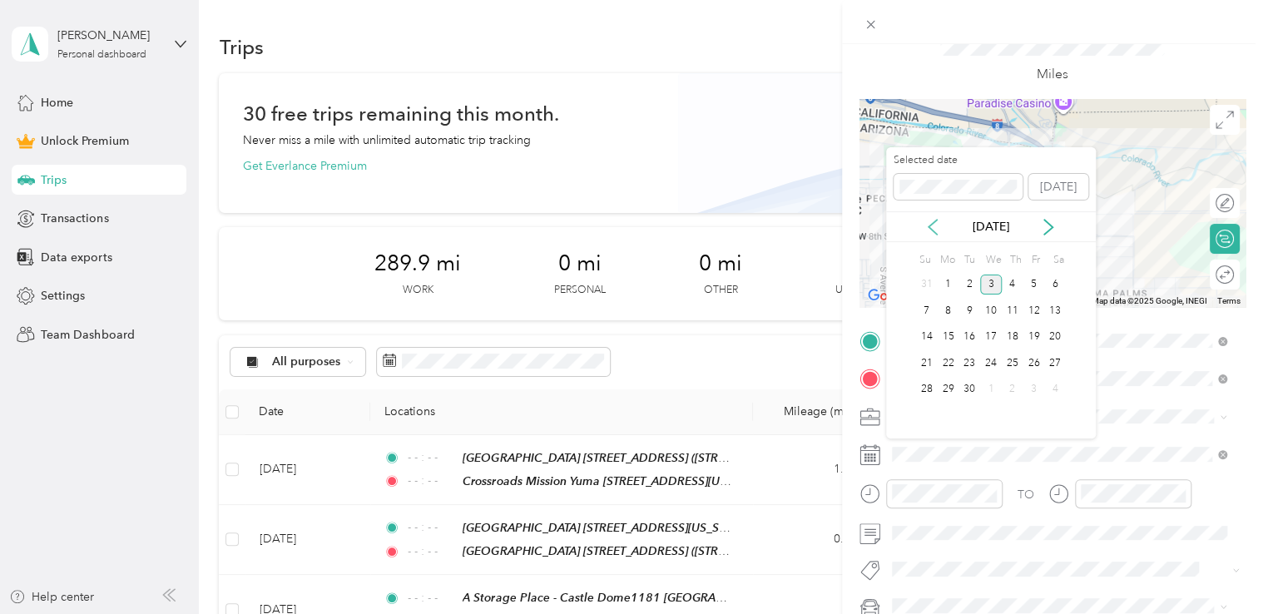
click at [940, 221] on icon at bounding box center [933, 227] width 17 height 17
click at [1030, 388] on div "29" at bounding box center [1034, 390] width 22 height 21
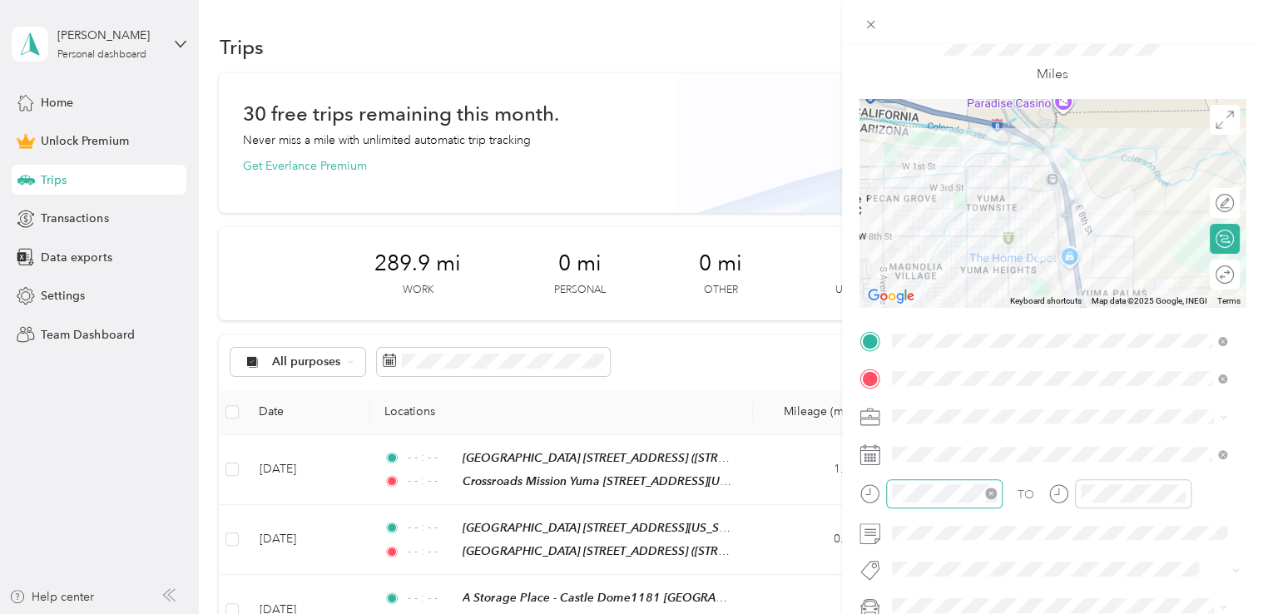
click at [991, 489] on icon "close-circle" at bounding box center [991, 494] width 12 height 12
click at [1180, 491] on icon "close-circle" at bounding box center [1180, 494] width 12 height 12
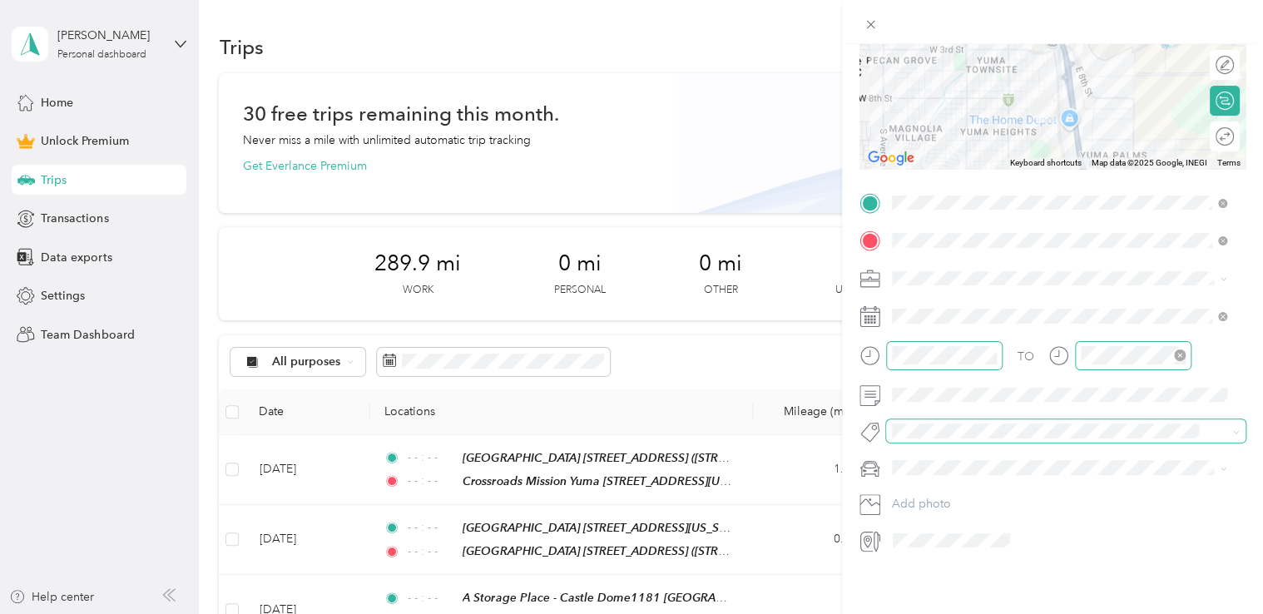
scroll to position [0, 0]
click at [914, 484] on li "Sor Iv" at bounding box center [1059, 474] width 347 height 32
click at [921, 484] on span "Beto" at bounding box center [910, 487] width 25 height 14
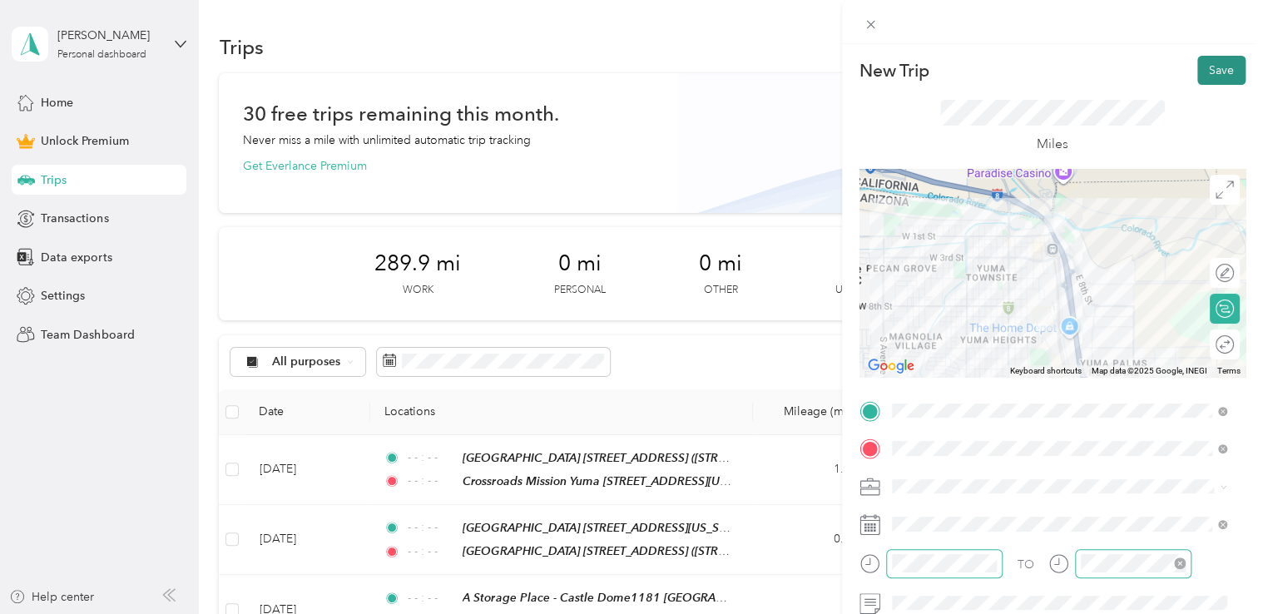
click at [1202, 70] on button "Save" at bounding box center [1222, 70] width 48 height 29
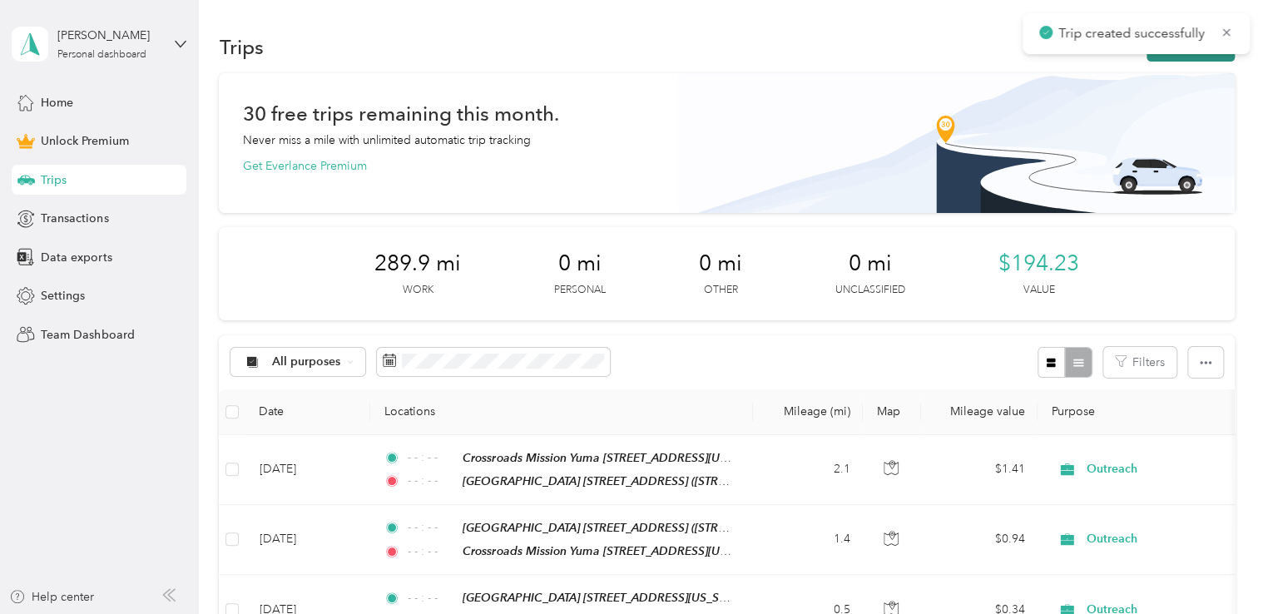
click at [1184, 57] on button "New trip" at bounding box center [1191, 46] width 88 height 29
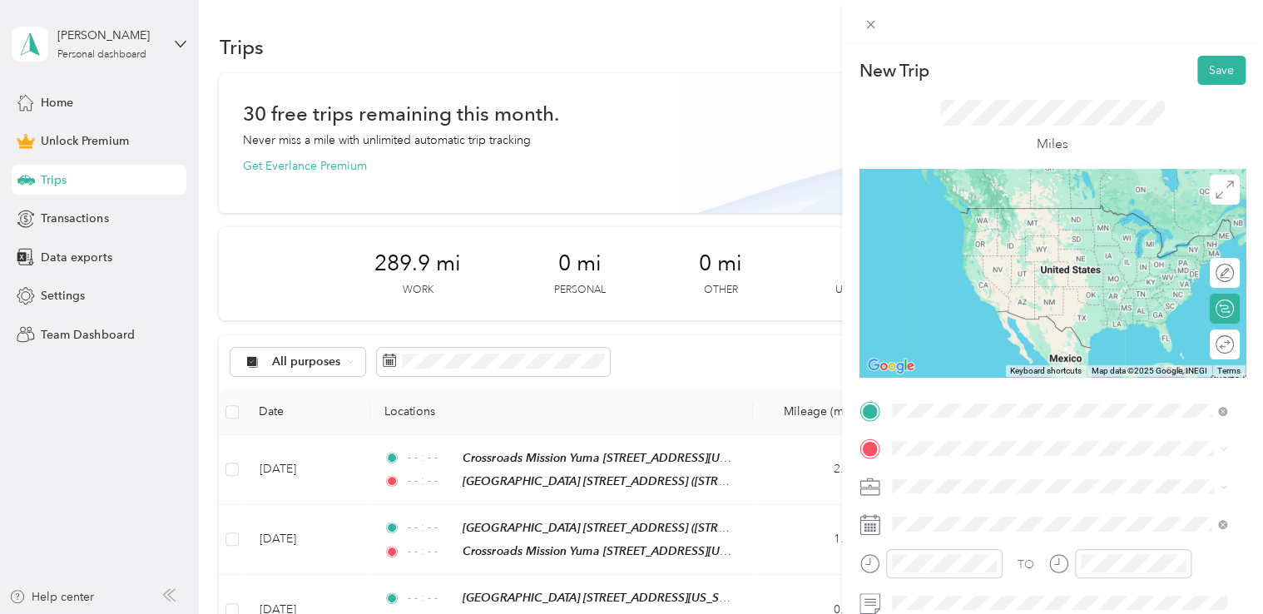
click at [1069, 227] on span "[STREET_ADDRESS][US_STATE]" at bounding box center [1006, 233] width 166 height 14
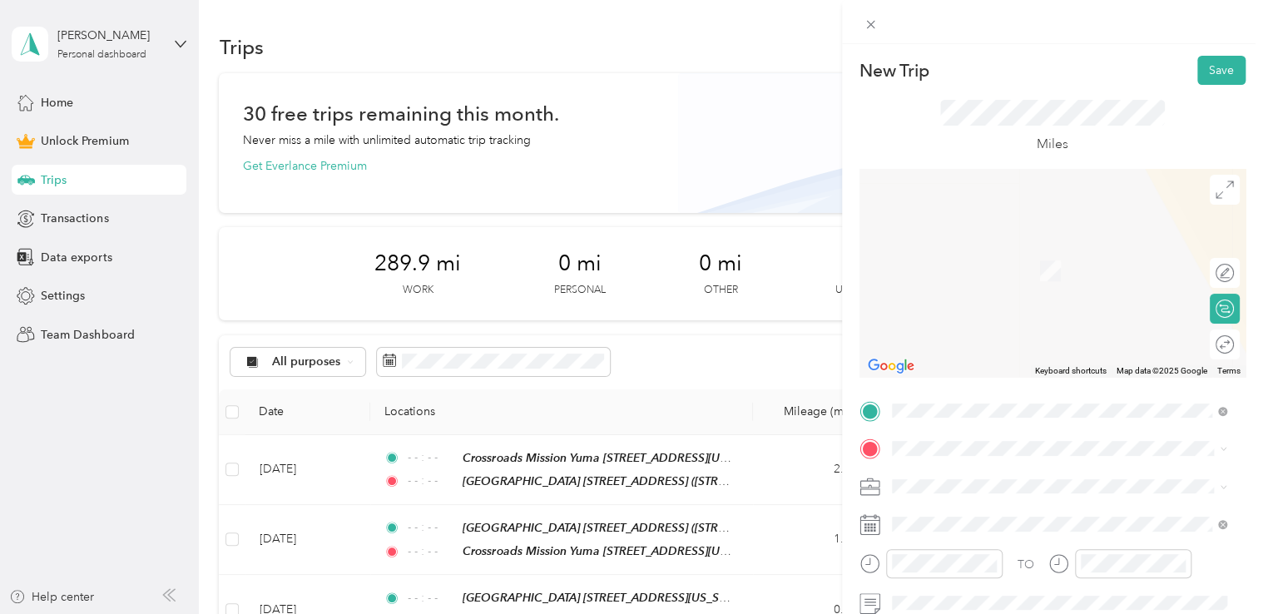
click at [1036, 269] on span "[STREET_ADDRESS][US_STATE]" at bounding box center [1006, 276] width 166 height 14
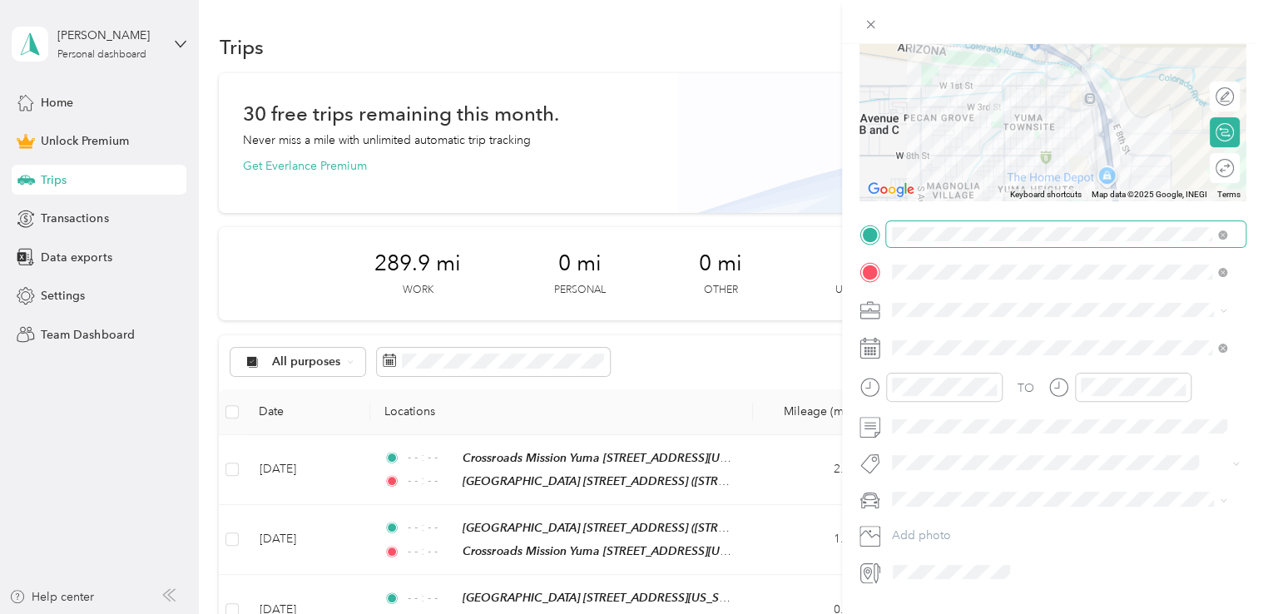
scroll to position [180, 0]
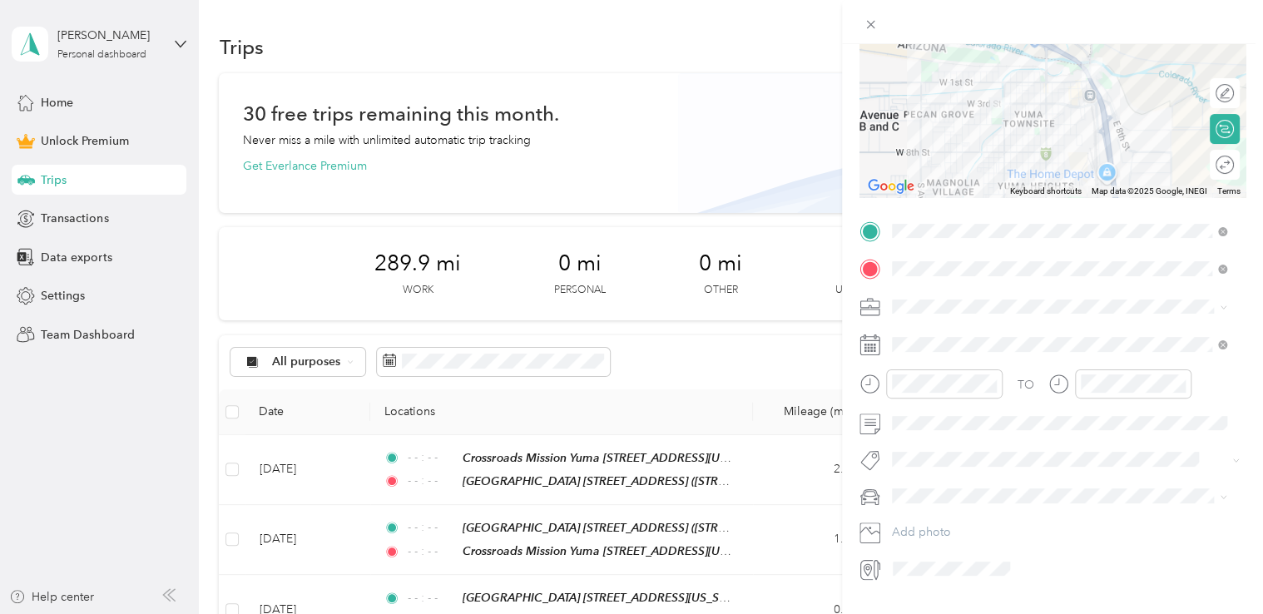
click at [929, 386] on span "Outreach" at bounding box center [922, 386] width 49 height 14
click at [965, 335] on span at bounding box center [1066, 344] width 360 height 27
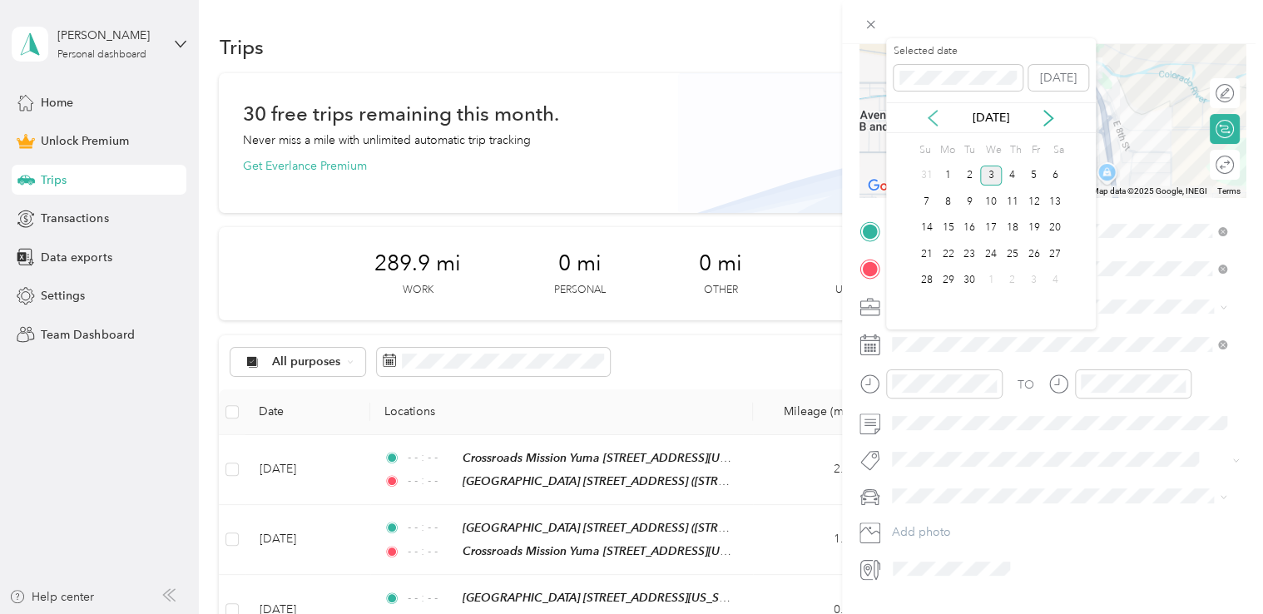
click at [937, 119] on icon at bounding box center [933, 118] width 17 height 17
click at [1035, 278] on div "29" at bounding box center [1034, 280] width 22 height 21
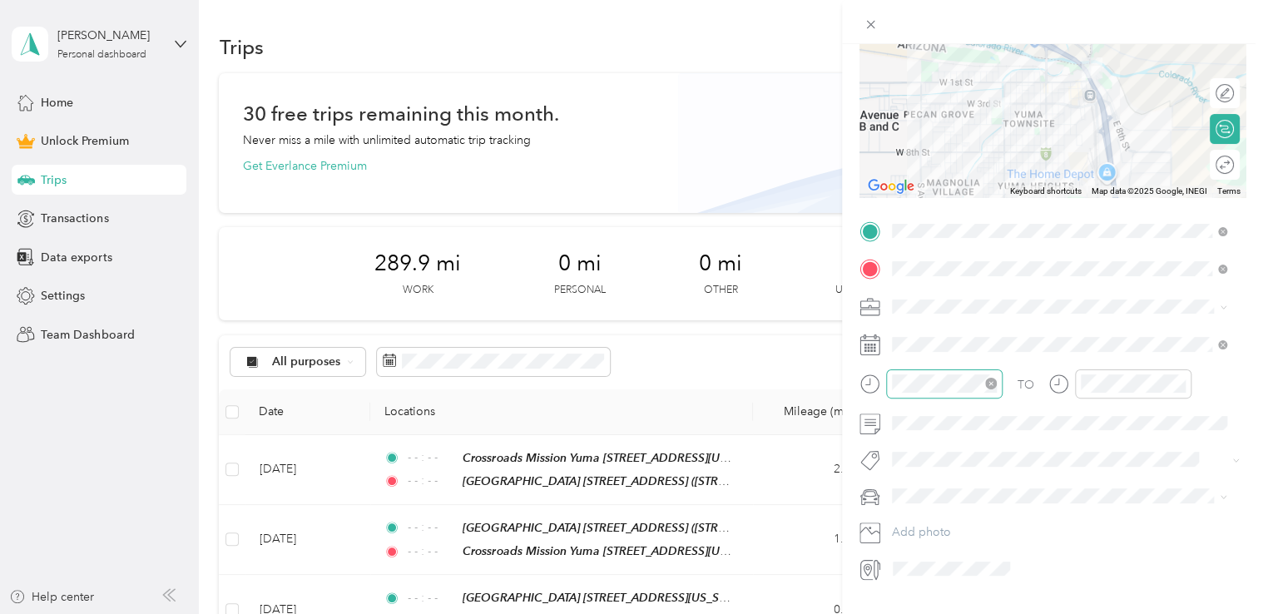
click at [986, 383] on icon "close-circle" at bounding box center [991, 384] width 12 height 12
click at [1178, 381] on icon "close-circle" at bounding box center [1180, 384] width 12 height 12
click at [921, 521] on button "Sor Iv" at bounding box center [922, 513] width 48 height 21
click at [921, 527] on div "Beto" at bounding box center [1060, 518] width 324 height 17
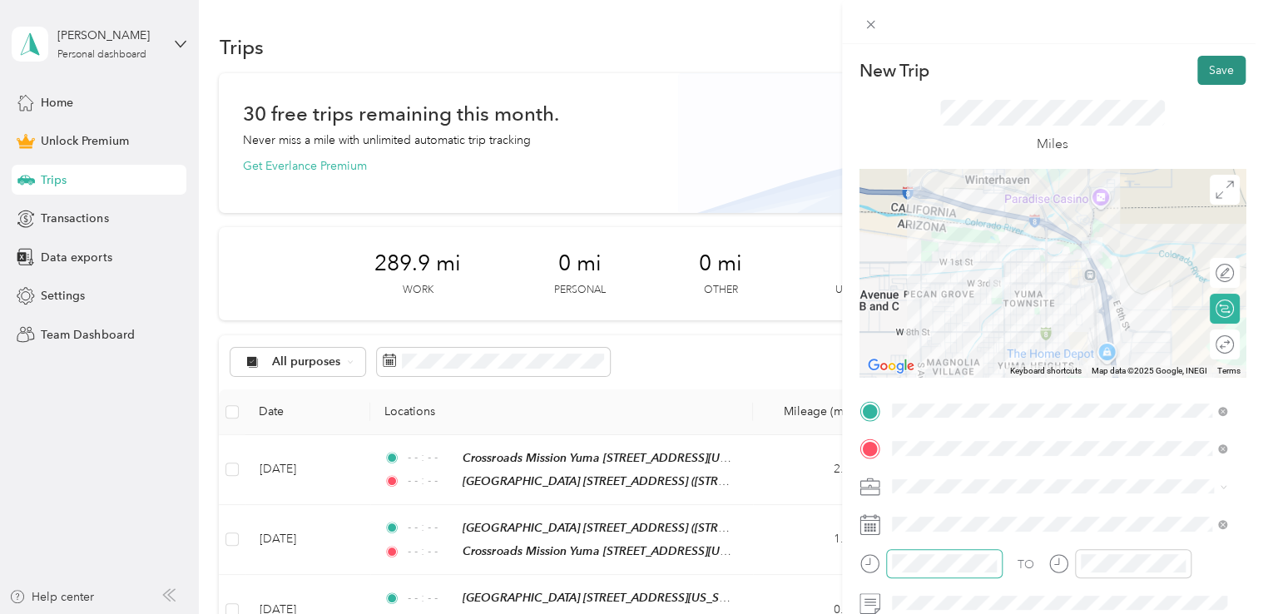
click at [1212, 66] on button "Save" at bounding box center [1222, 70] width 48 height 29
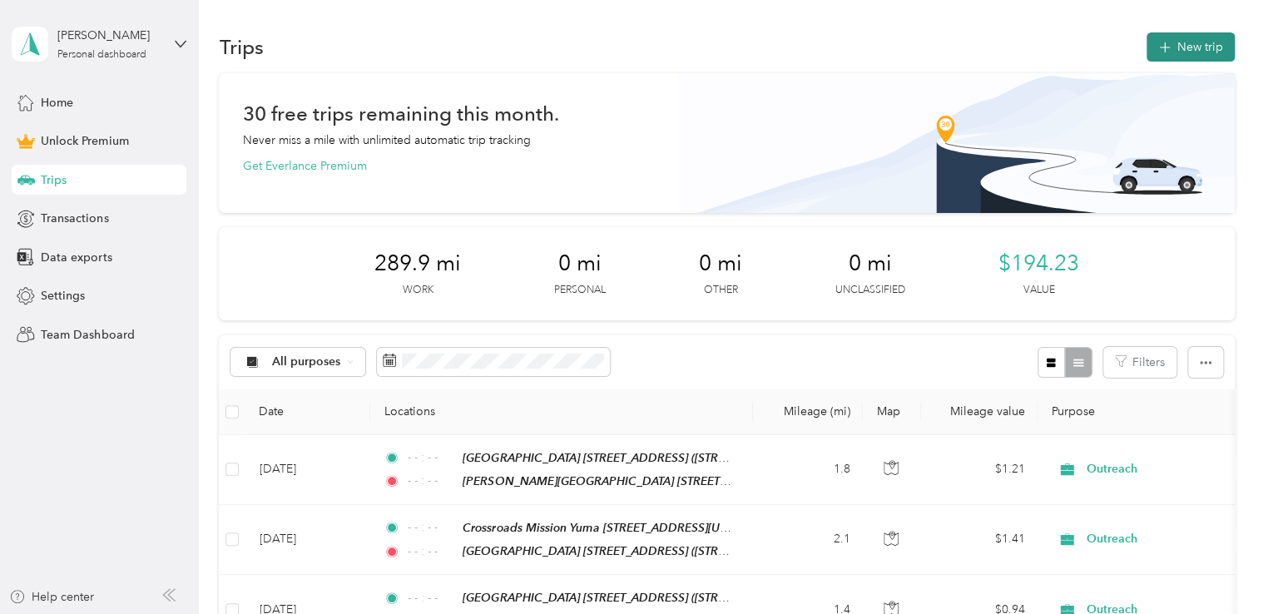
click at [1192, 56] on button "New trip" at bounding box center [1191, 46] width 88 height 29
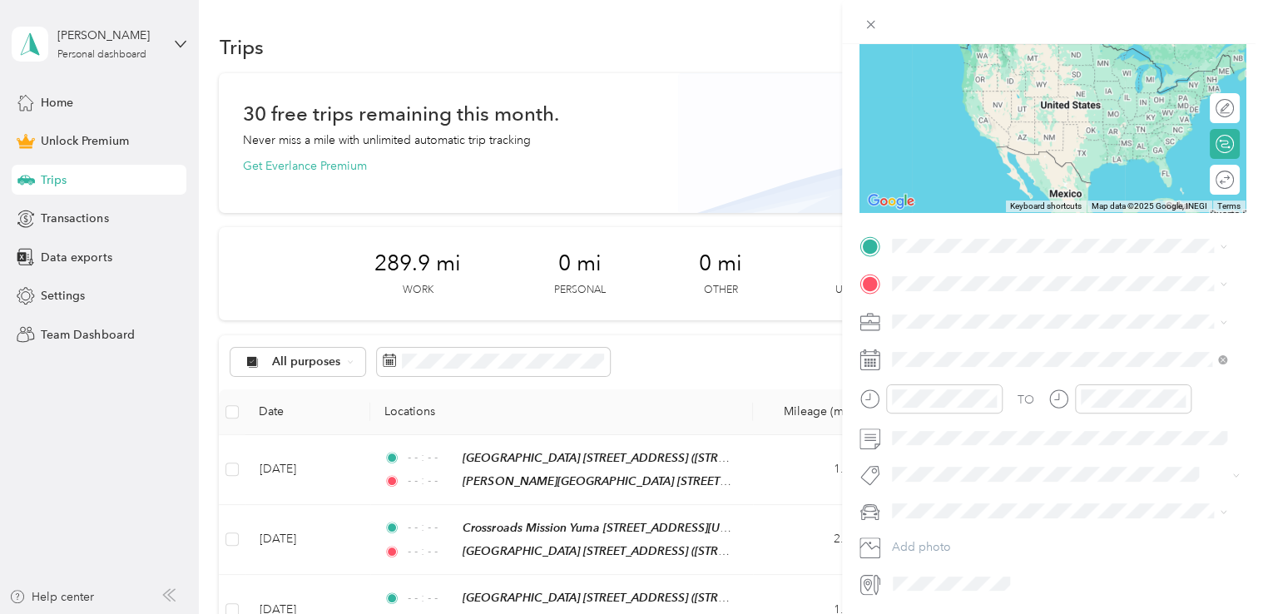
scroll to position [166, 0]
click at [949, 253] on span at bounding box center [1066, 245] width 360 height 27
click at [945, 248] on span at bounding box center [1066, 245] width 360 height 27
click at [918, 333] on div "[PERSON_NAME][GEOGRAPHIC_DATA] [STREET_ADDRESS] [STREET_ADDRESS][US_STATE]" at bounding box center [1060, 328] width 324 height 56
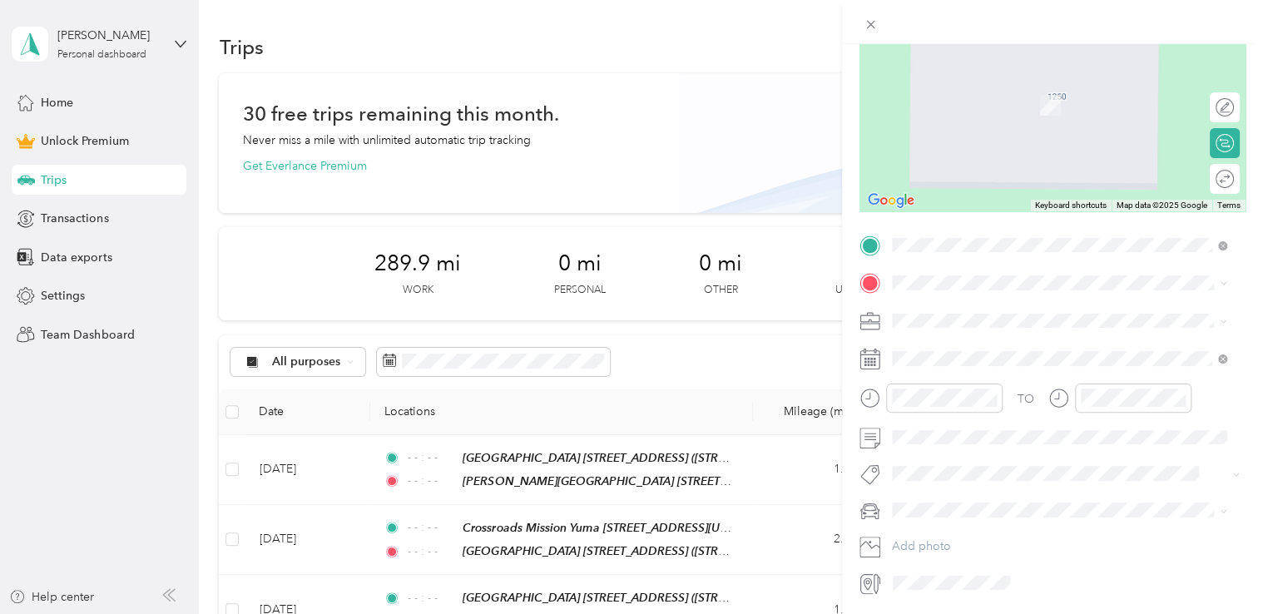
click at [980, 369] on div "Mayras Home [STREET_ADDRESS][GEOGRAPHIC_DATA][STREET_ADDRESS][US_STATE][GEOGRAP…" at bounding box center [1018, 351] width 190 height 35
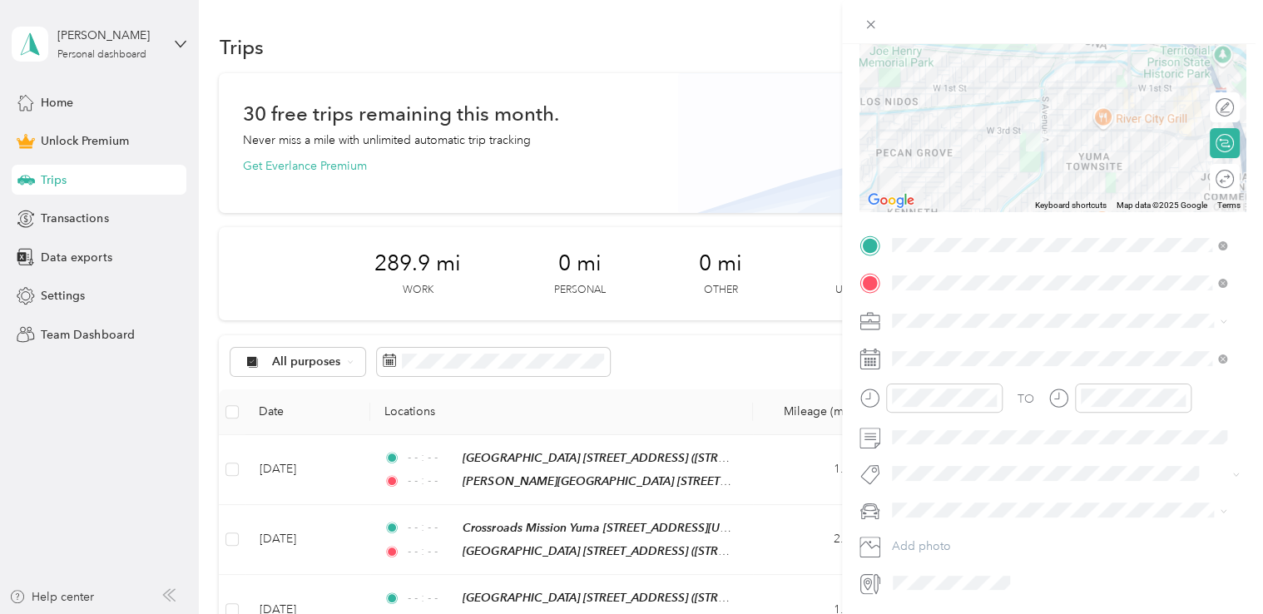
click at [944, 398] on li "Outreach" at bounding box center [1059, 402] width 347 height 29
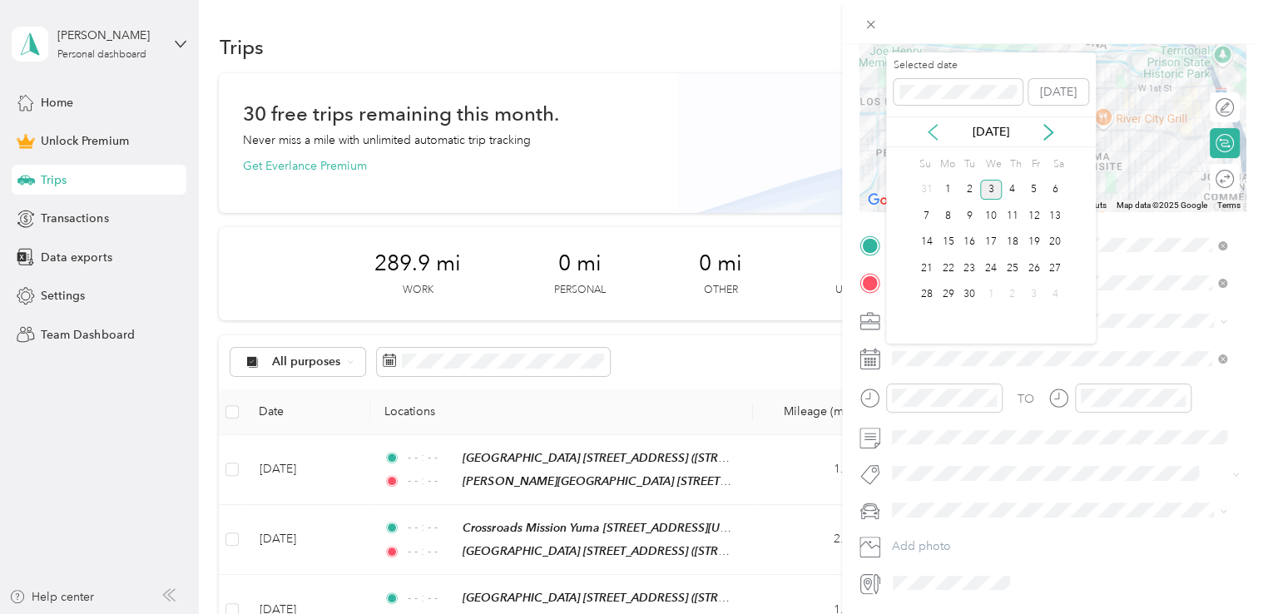
click at [935, 125] on icon at bounding box center [933, 132] width 17 height 17
click at [1036, 289] on div "29" at bounding box center [1034, 295] width 22 height 21
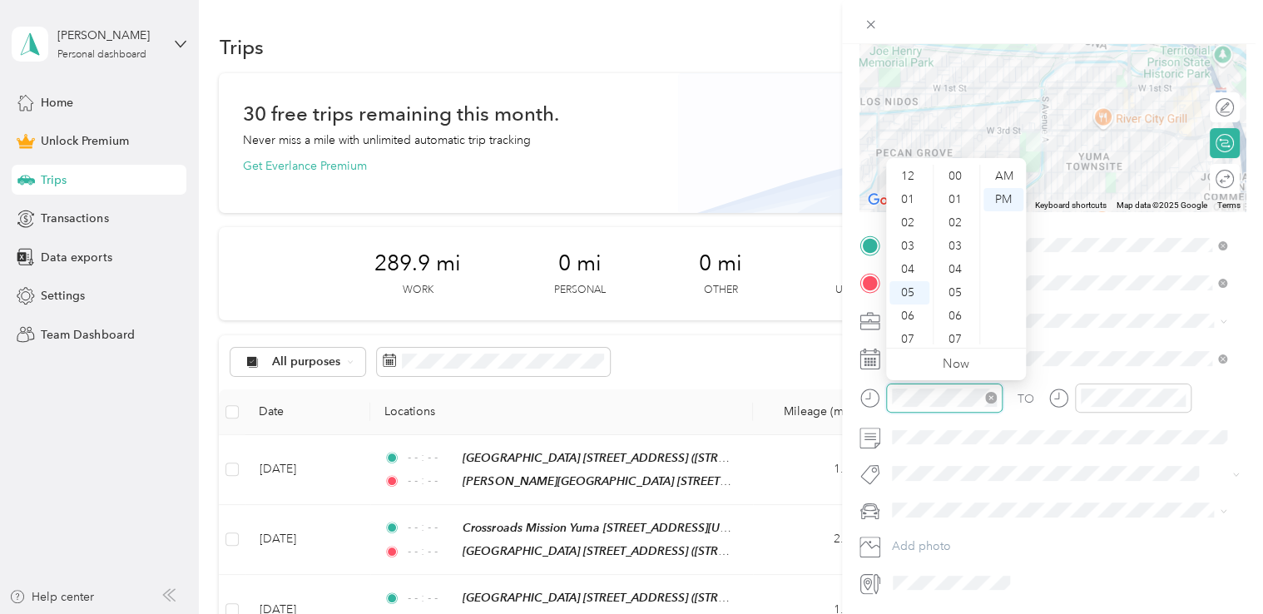
scroll to position [100, 0]
click at [990, 399] on icon "close-circle" at bounding box center [991, 398] width 12 height 12
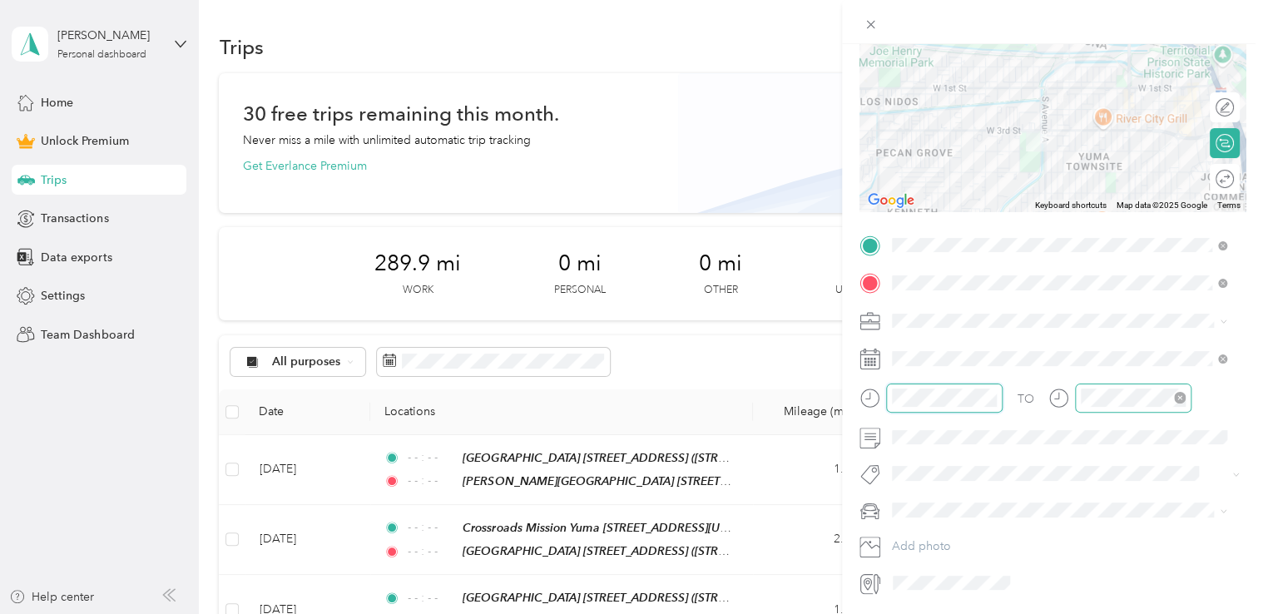
click at [1182, 398] on icon "close-circle" at bounding box center [1180, 398] width 12 height 12
click at [960, 478] on div "TO Add photo" at bounding box center [1053, 414] width 386 height 365
click at [922, 533] on button "Sor Iv" at bounding box center [922, 525] width 48 height 21
click at [922, 535] on div "Beto" at bounding box center [1060, 532] width 324 height 17
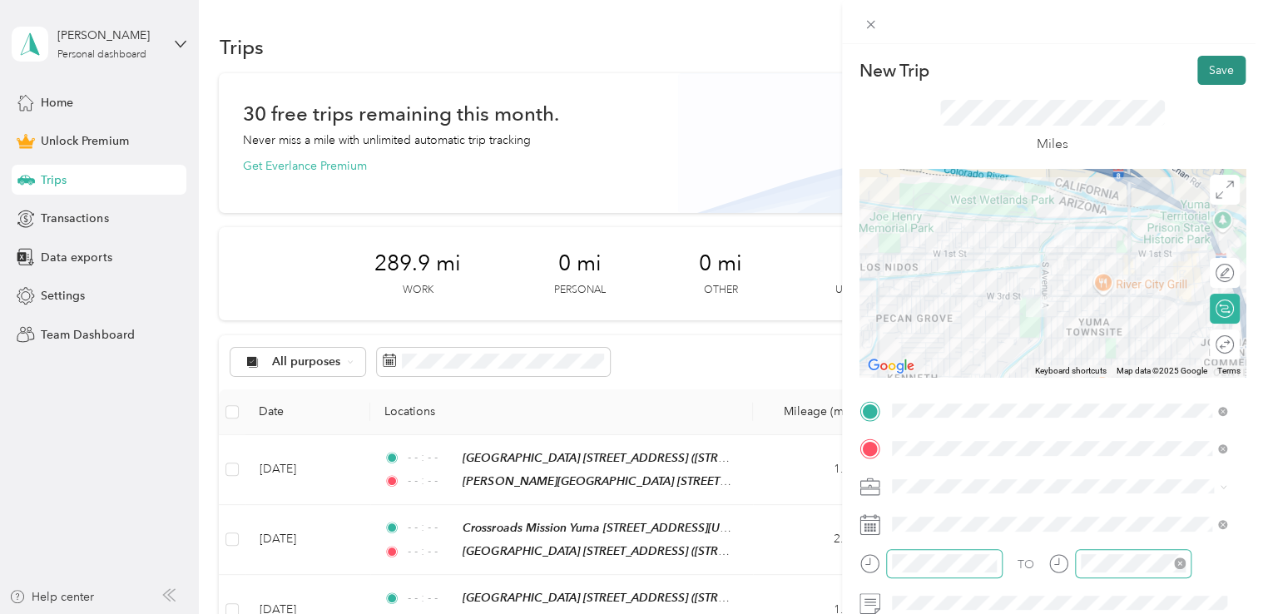
click at [1218, 63] on button "Save" at bounding box center [1222, 70] width 48 height 29
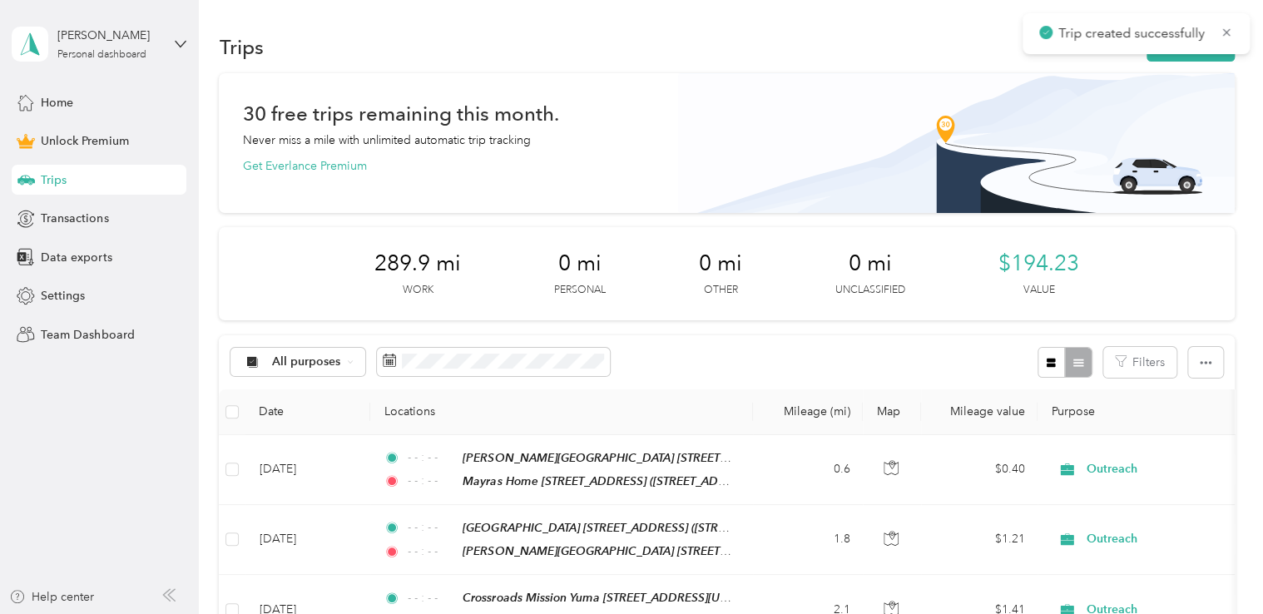
click at [1202, 52] on div "Trip created successfully" at bounding box center [1136, 33] width 227 height 41
click at [1172, 58] on button "New trip" at bounding box center [1191, 46] width 88 height 29
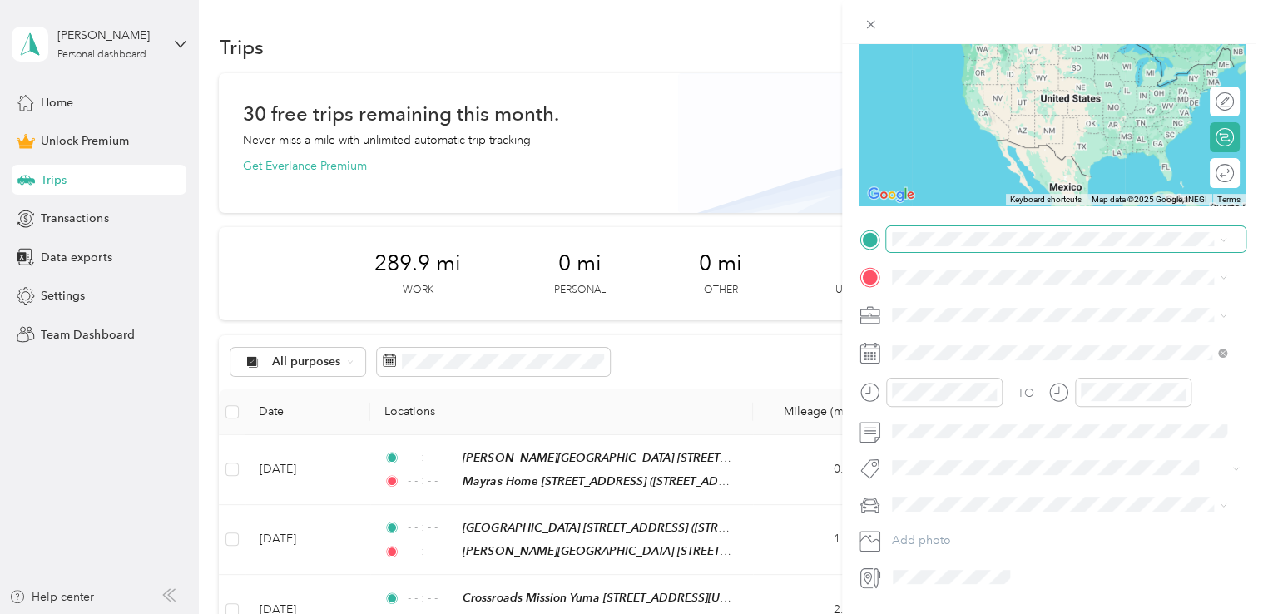
scroll to position [173, 0]
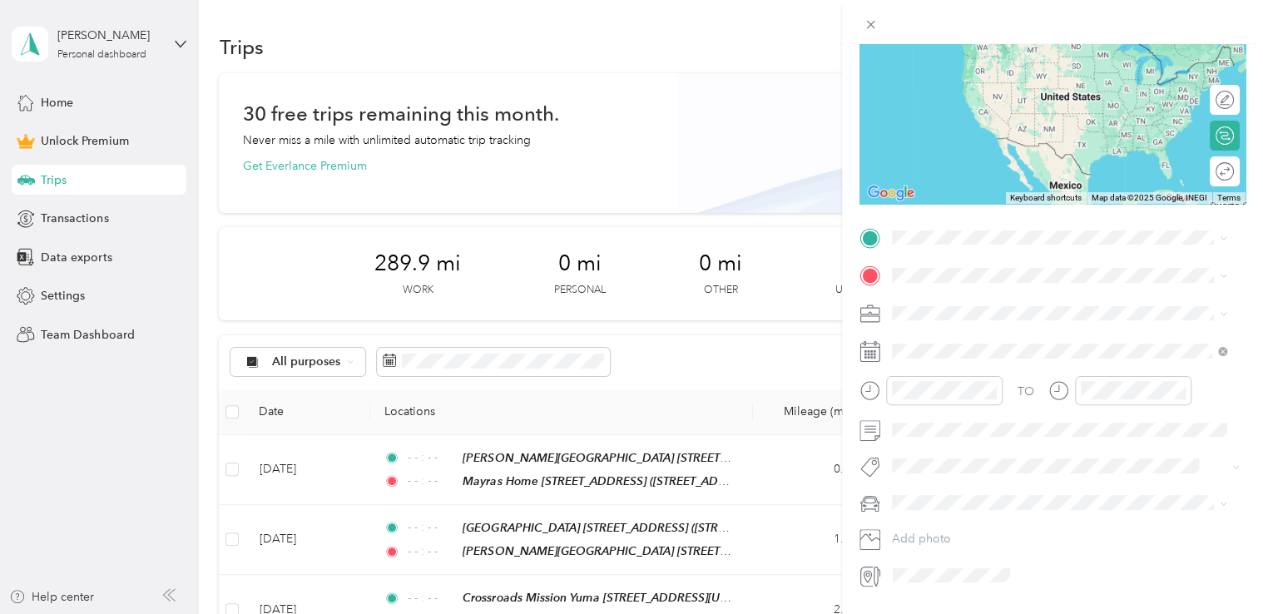
click at [949, 302] on div "Mayras Home [STREET_ADDRESS][GEOGRAPHIC_DATA][STREET_ADDRESS][US_STATE][GEOGRAP…" at bounding box center [1018, 303] width 190 height 35
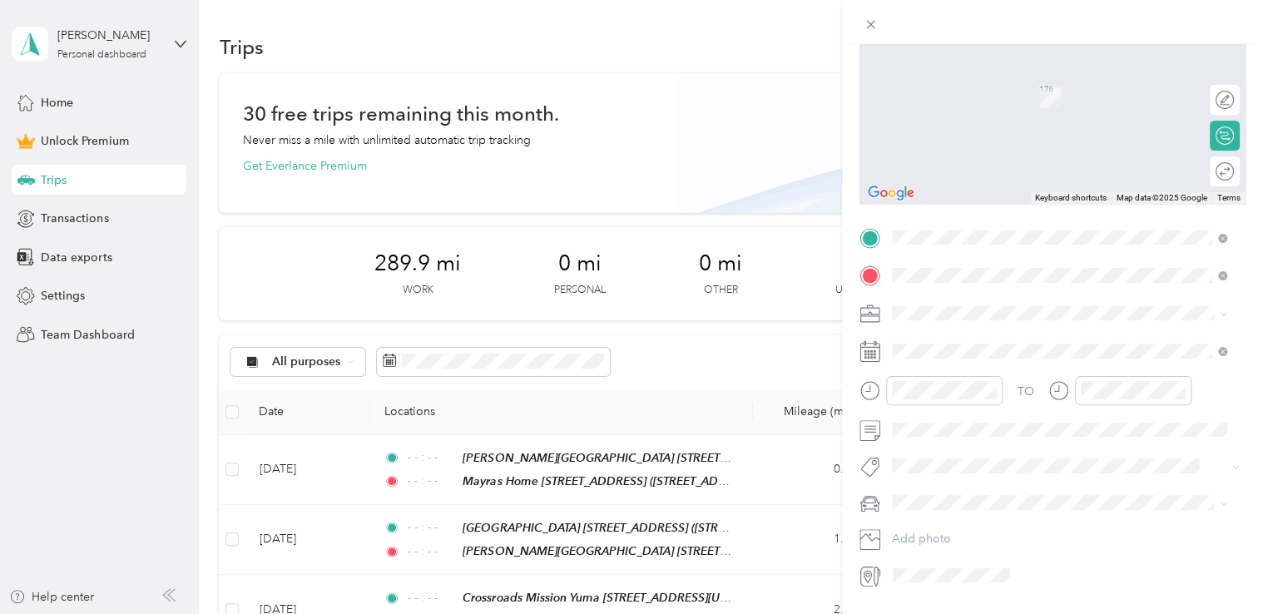
click at [952, 325] on li "[GEOGRAPHIC_DATA] [STREET_ADDRESS][US_STATE]" at bounding box center [1059, 351] width 347 height 52
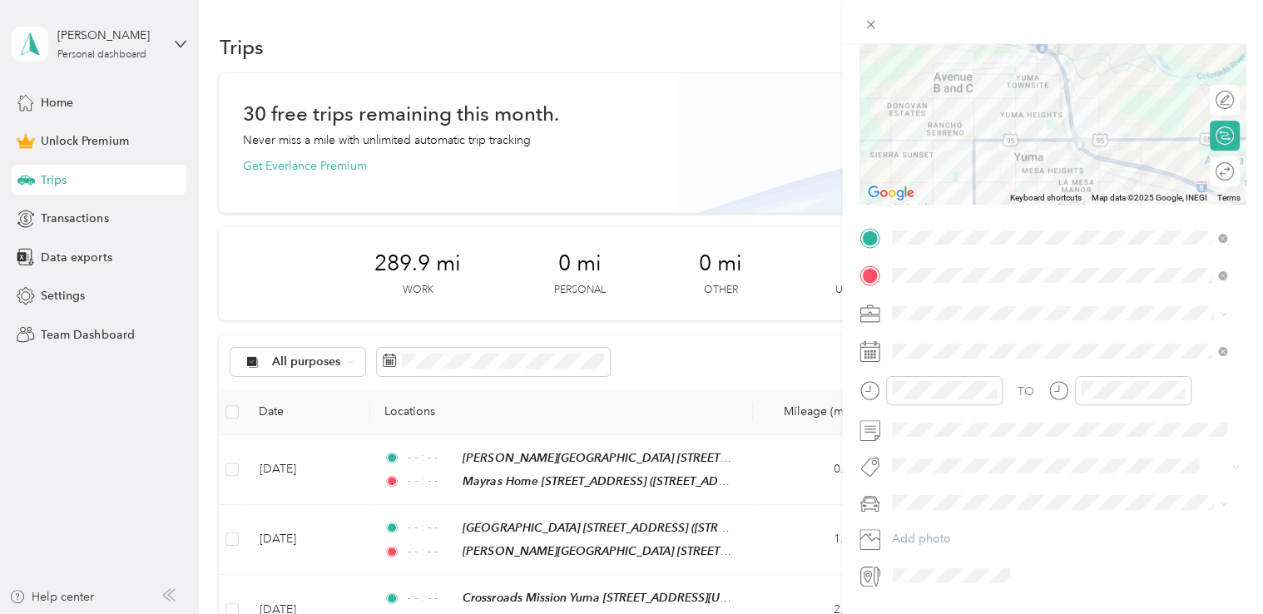
click at [922, 395] on span "Outreach" at bounding box center [922, 391] width 49 height 14
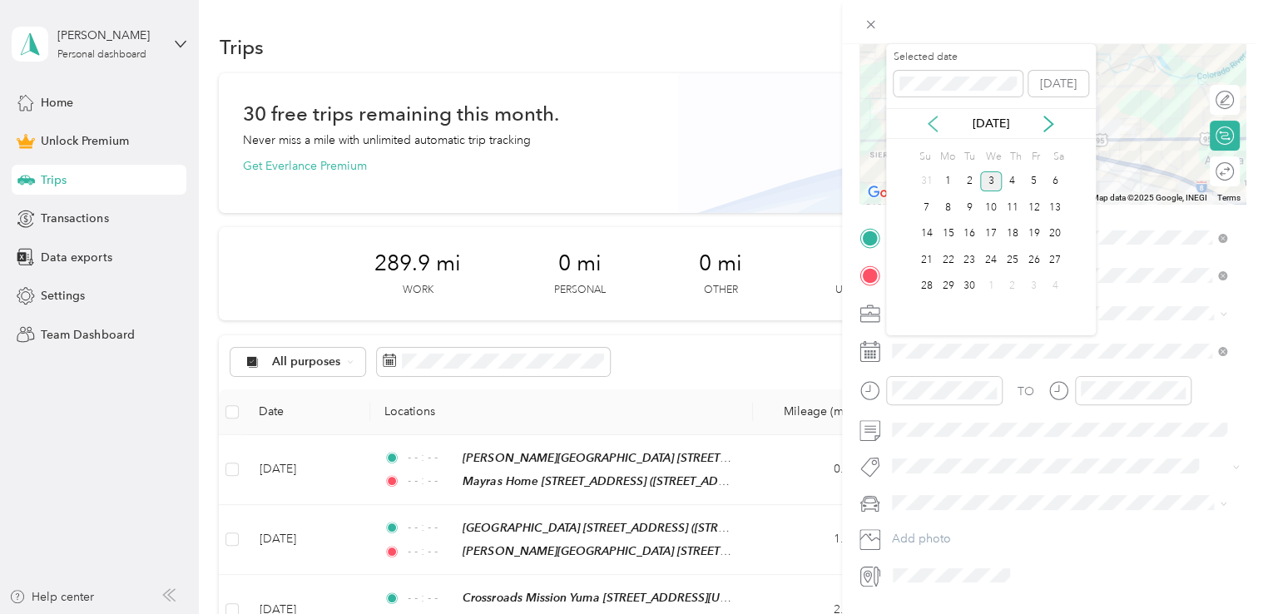
click at [929, 128] on icon at bounding box center [933, 124] width 17 height 17
click at [1035, 285] on div "29" at bounding box center [1034, 286] width 22 height 21
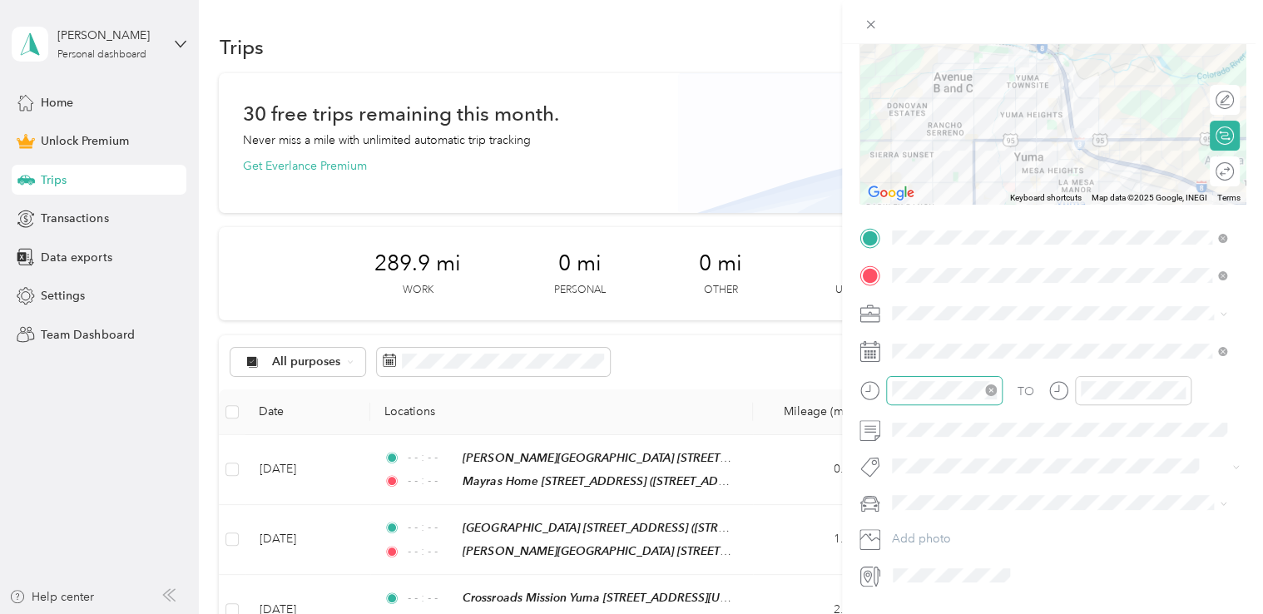
click at [994, 390] on icon "close-circle" at bounding box center [991, 391] width 12 height 12
click at [1180, 385] on icon "close-circle" at bounding box center [1180, 391] width 12 height 12
click at [930, 521] on span "Sor Iv" at bounding box center [922, 517] width 25 height 15
click at [909, 534] on li "Beto" at bounding box center [1059, 525] width 347 height 29
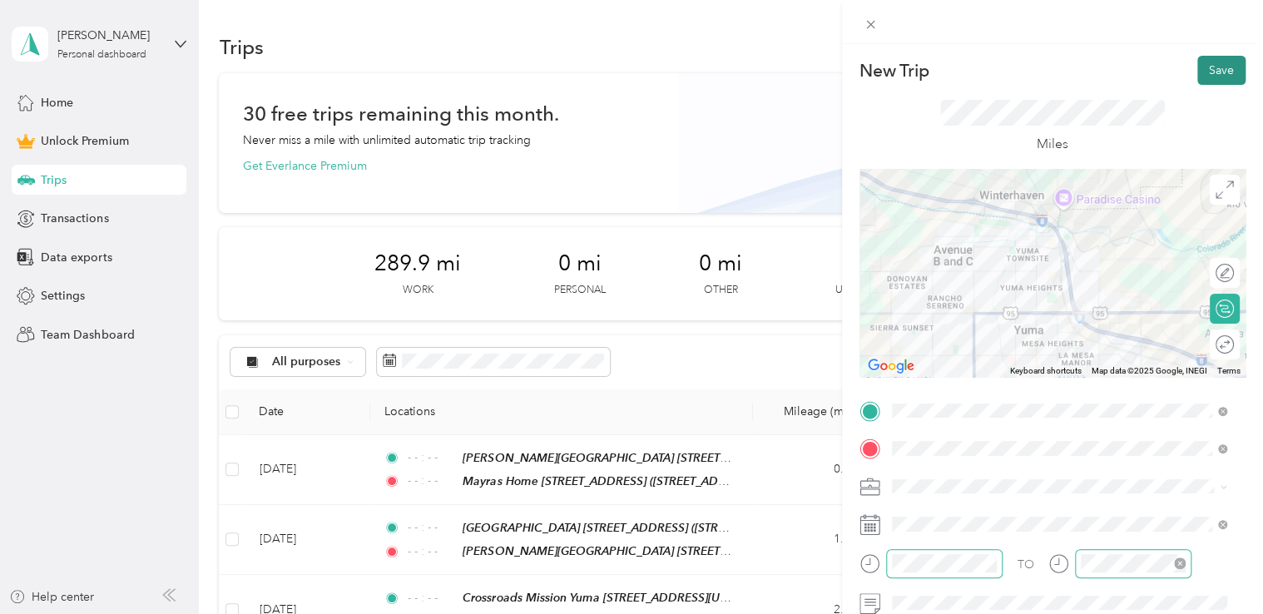
click at [1218, 65] on button "Save" at bounding box center [1222, 70] width 48 height 29
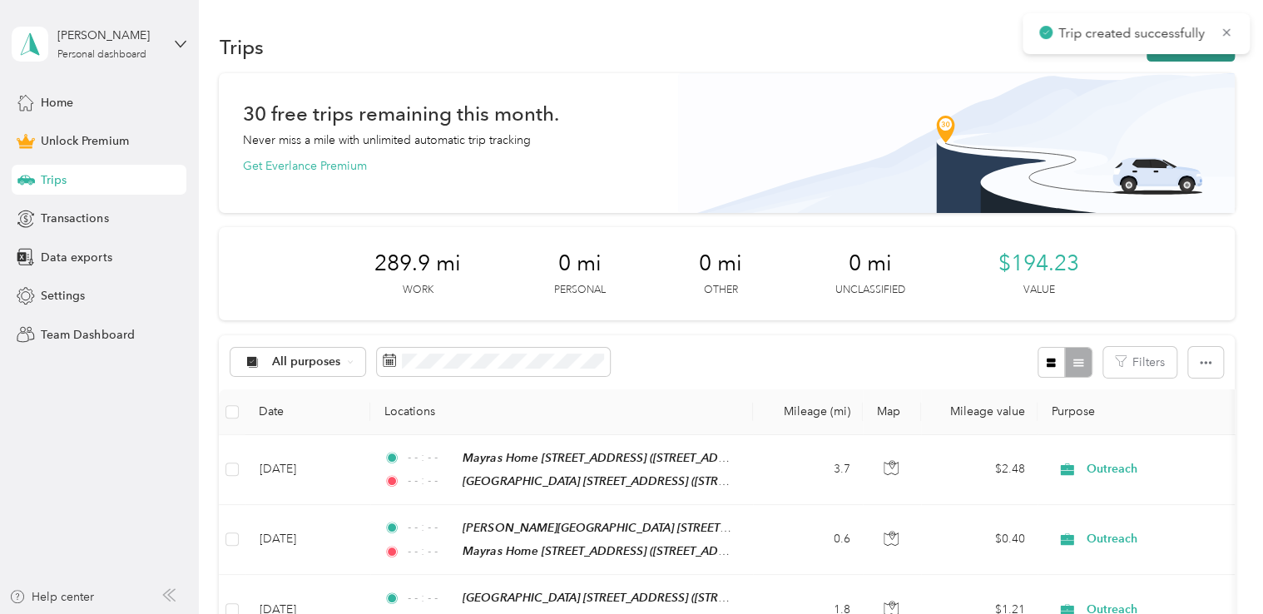
click at [1205, 56] on button "New trip" at bounding box center [1191, 46] width 88 height 29
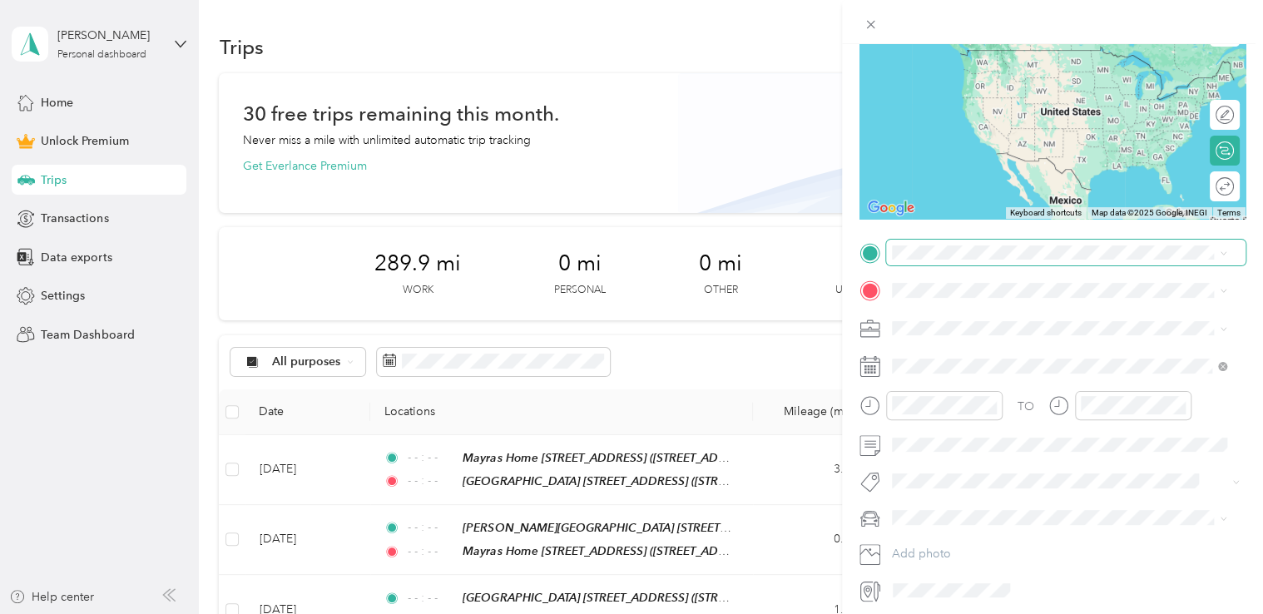
scroll to position [160, 0]
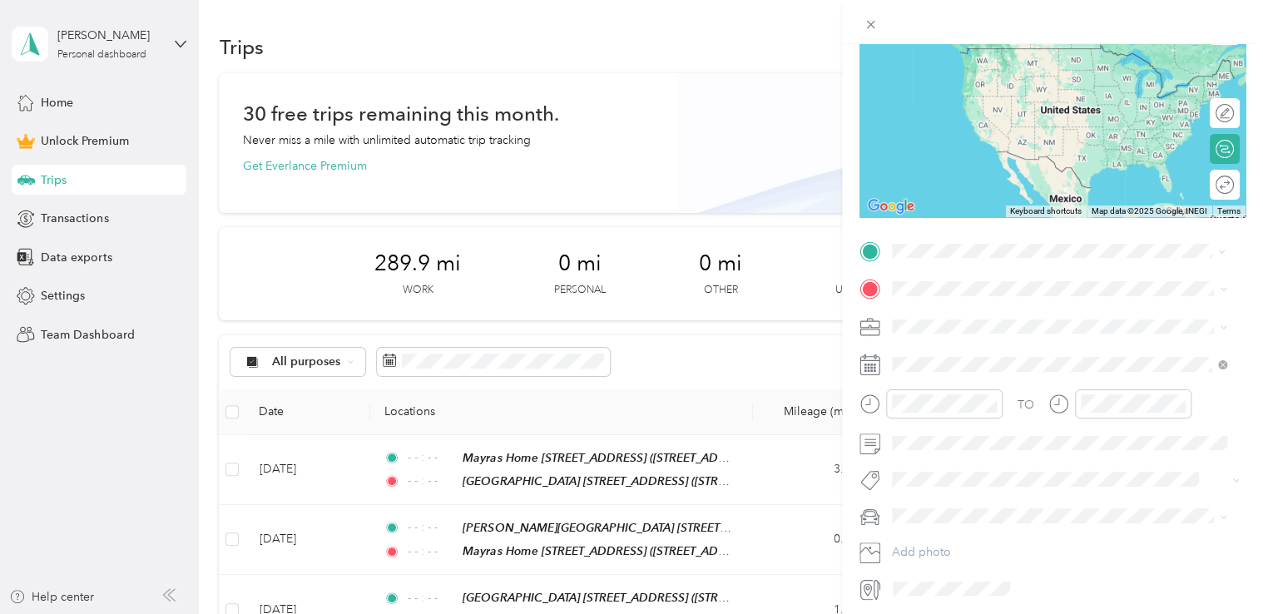
click at [965, 301] on li "[GEOGRAPHIC_DATA] [STREET_ADDRESS][US_STATE]" at bounding box center [1059, 326] width 347 height 52
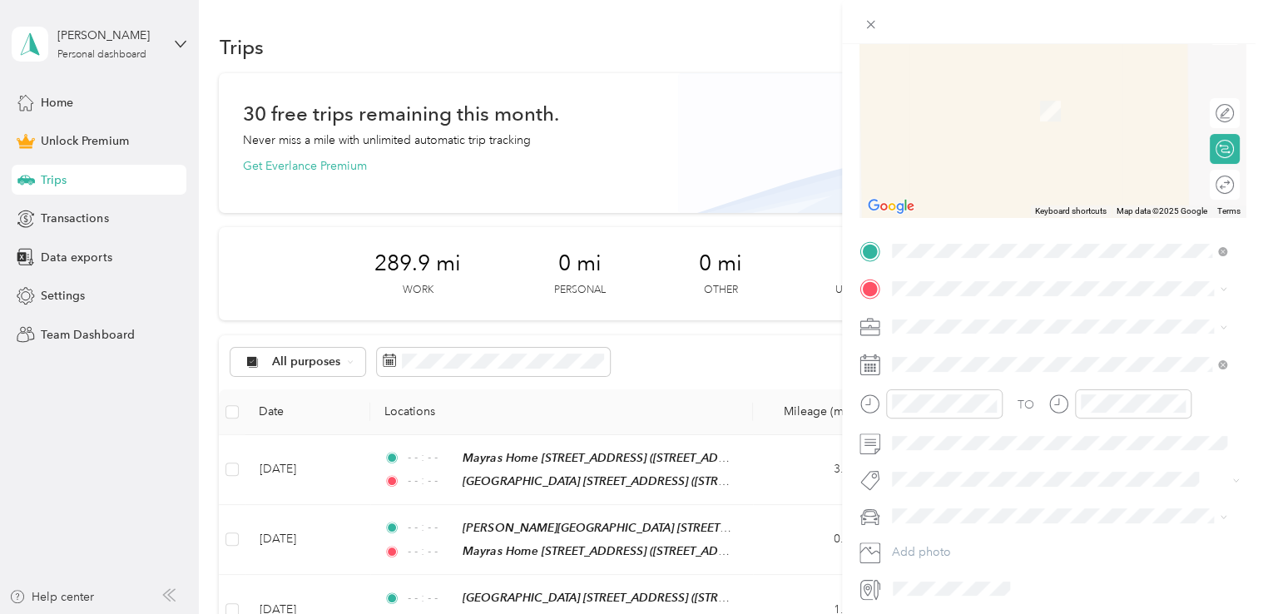
click at [964, 379] on div "Yuma Lodging [STREET_ADDRESS][PERSON_NAME][PERSON_NAME][US_STATE]" at bounding box center [1069, 361] width 292 height 35
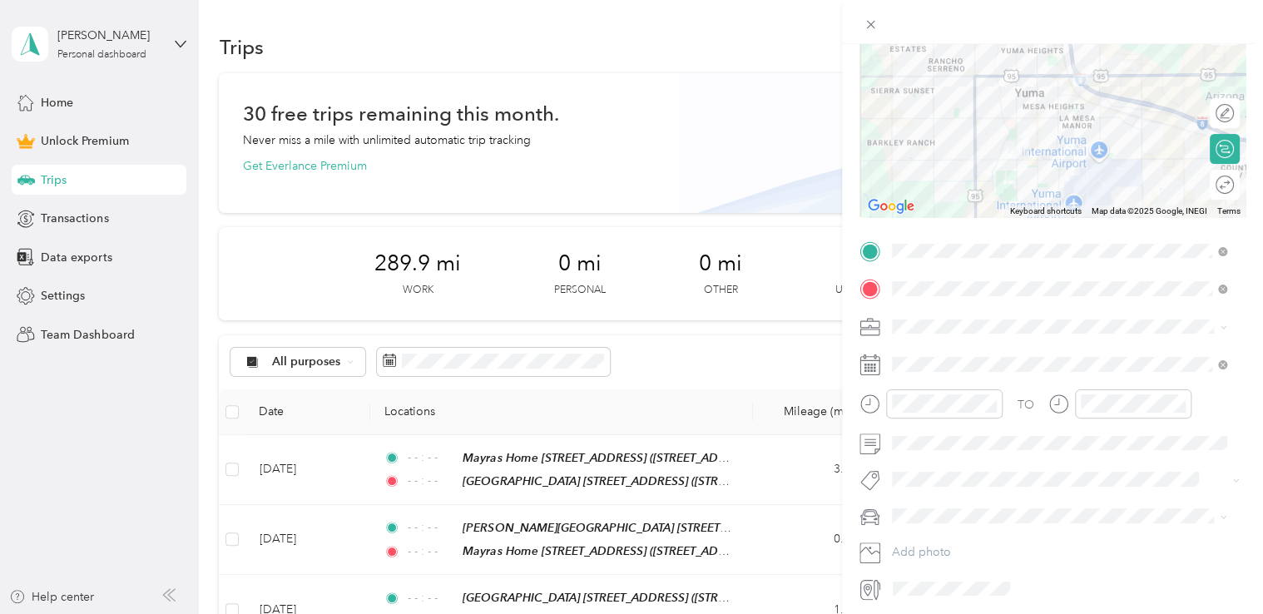
click at [955, 410] on div "Outreach" at bounding box center [1060, 410] width 324 height 17
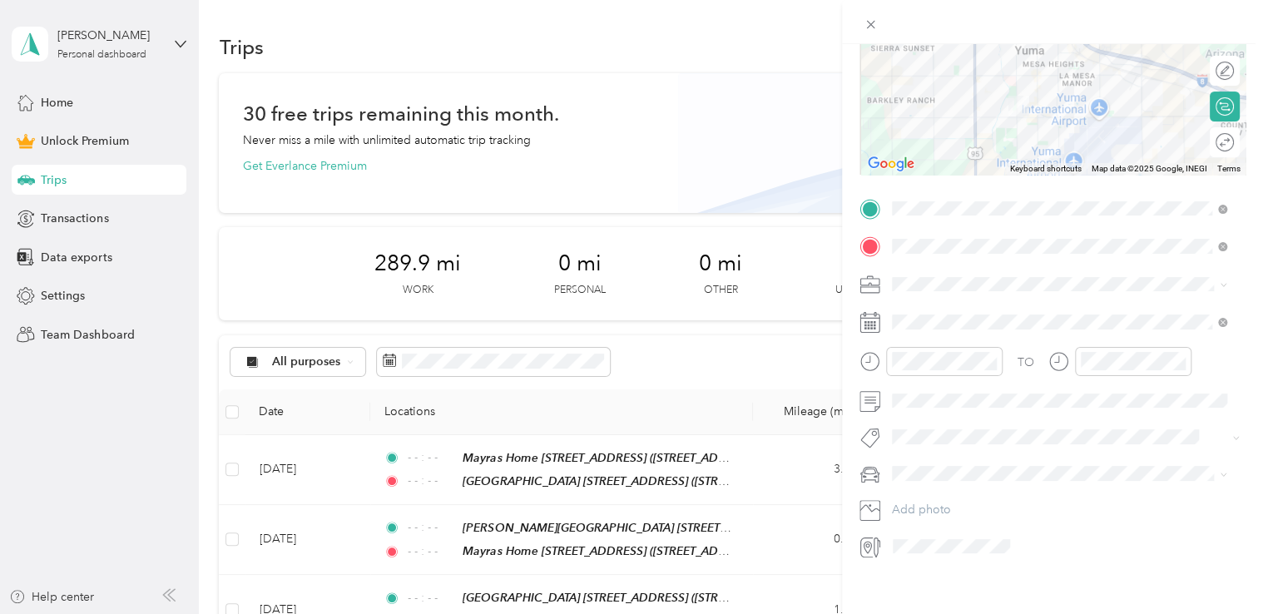
scroll to position [203, 0]
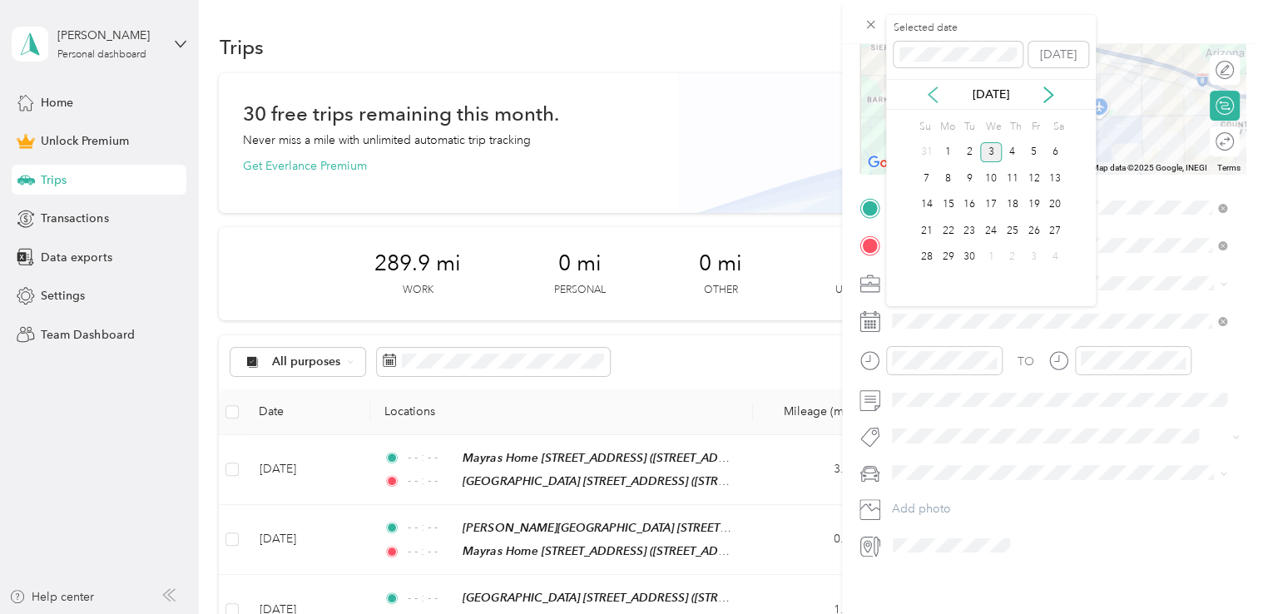
click at [935, 90] on icon at bounding box center [933, 95] width 17 height 17
click at [1026, 256] on div "29" at bounding box center [1034, 257] width 22 height 21
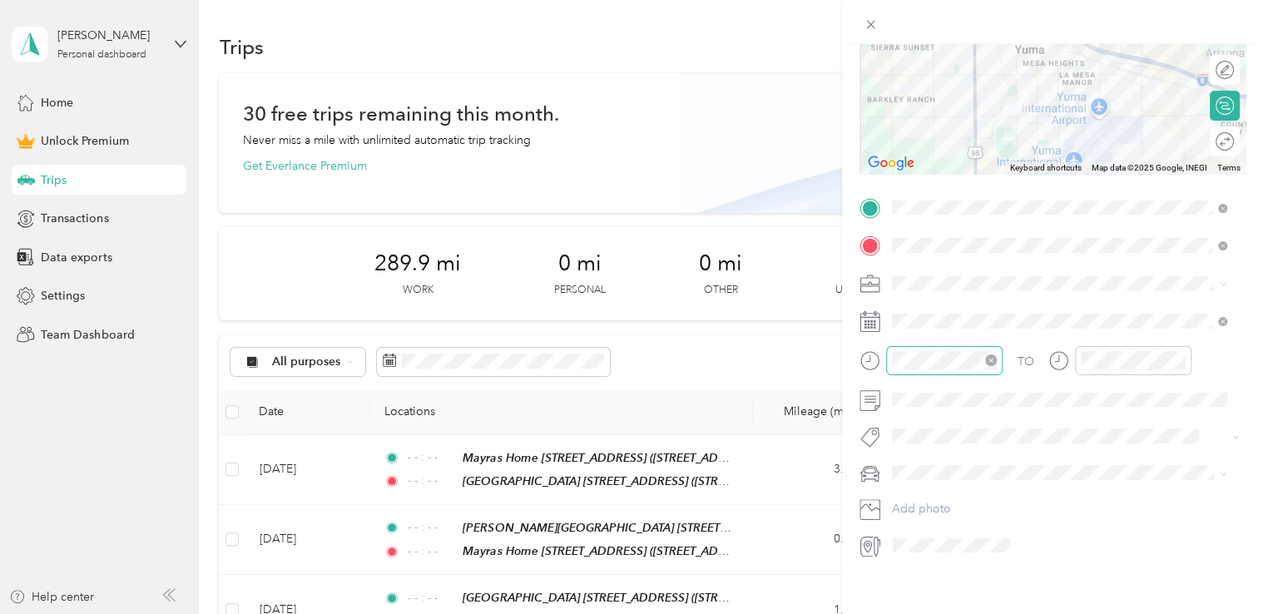
click at [988, 360] on icon "close-circle" at bounding box center [991, 361] width 12 height 12
click at [1179, 360] on icon "close-circle" at bounding box center [1180, 361] width 12 height 12
click at [911, 424] on span at bounding box center [1066, 435] width 360 height 23
click at [934, 499] on li "Sor Iv" at bounding box center [1059, 497] width 347 height 32
click at [924, 508] on li "Beto" at bounding box center [1059, 501] width 347 height 29
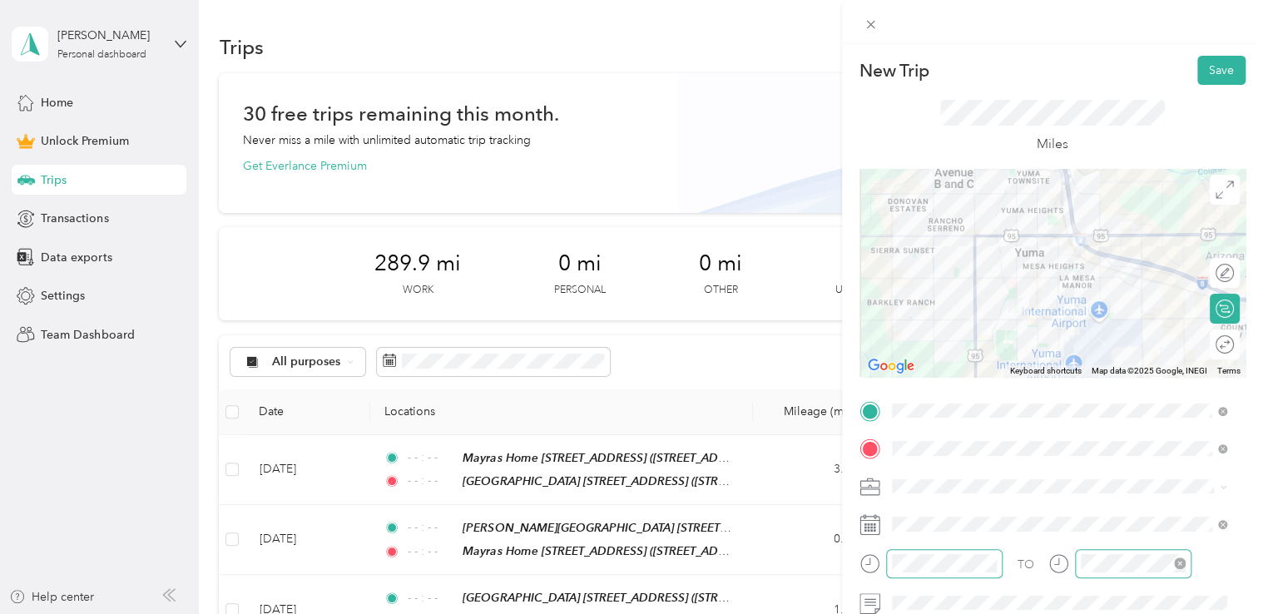
scroll to position [0, 0]
click at [1212, 63] on button "Save" at bounding box center [1222, 70] width 48 height 29
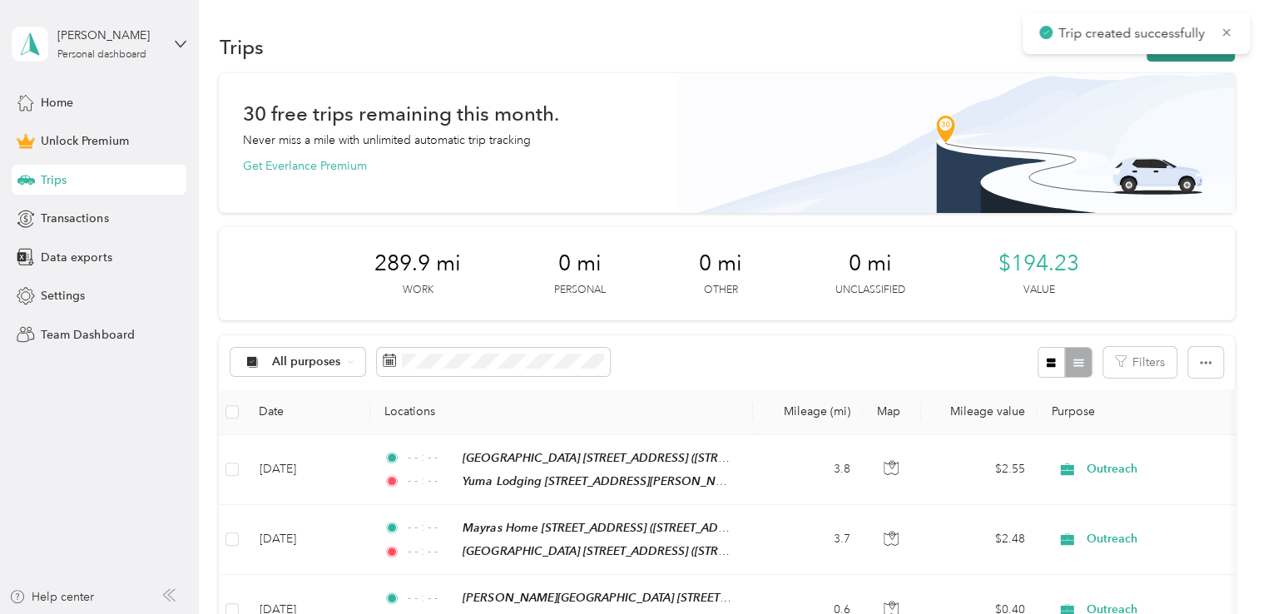
click at [1191, 55] on button "New trip" at bounding box center [1191, 46] width 88 height 29
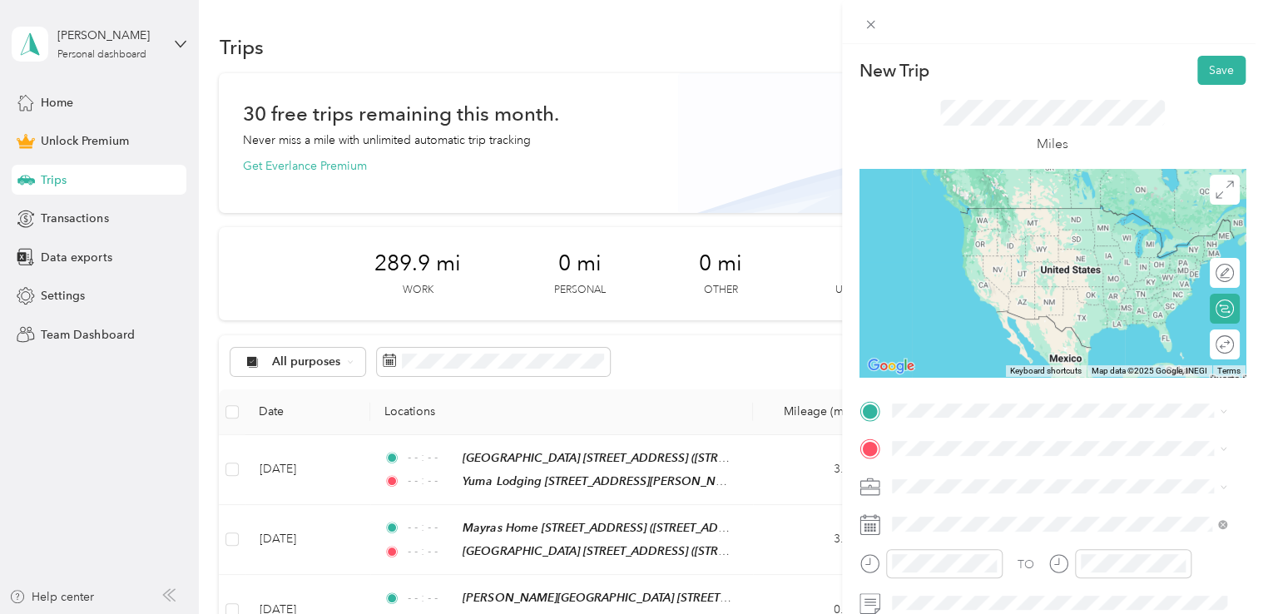
click at [1034, 227] on span "[STREET_ADDRESS][PERSON_NAME][US_STATE]" at bounding box center [1052, 224] width 259 height 14
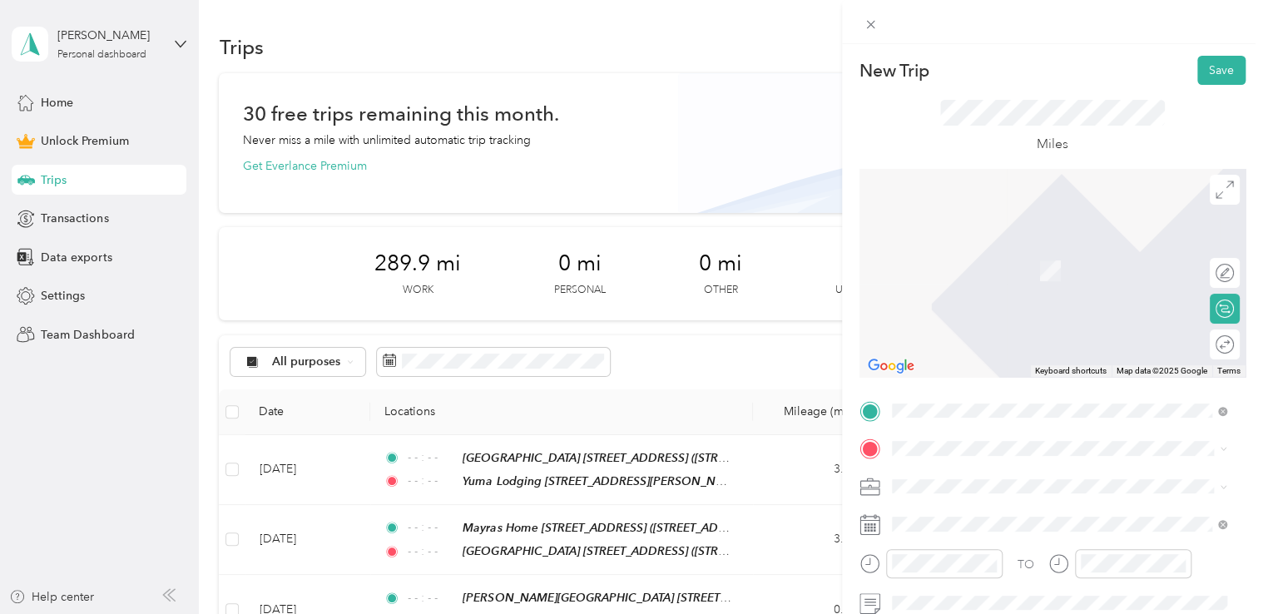
click at [1013, 269] on span "[STREET_ADDRESS][US_STATE]" at bounding box center [1006, 262] width 166 height 14
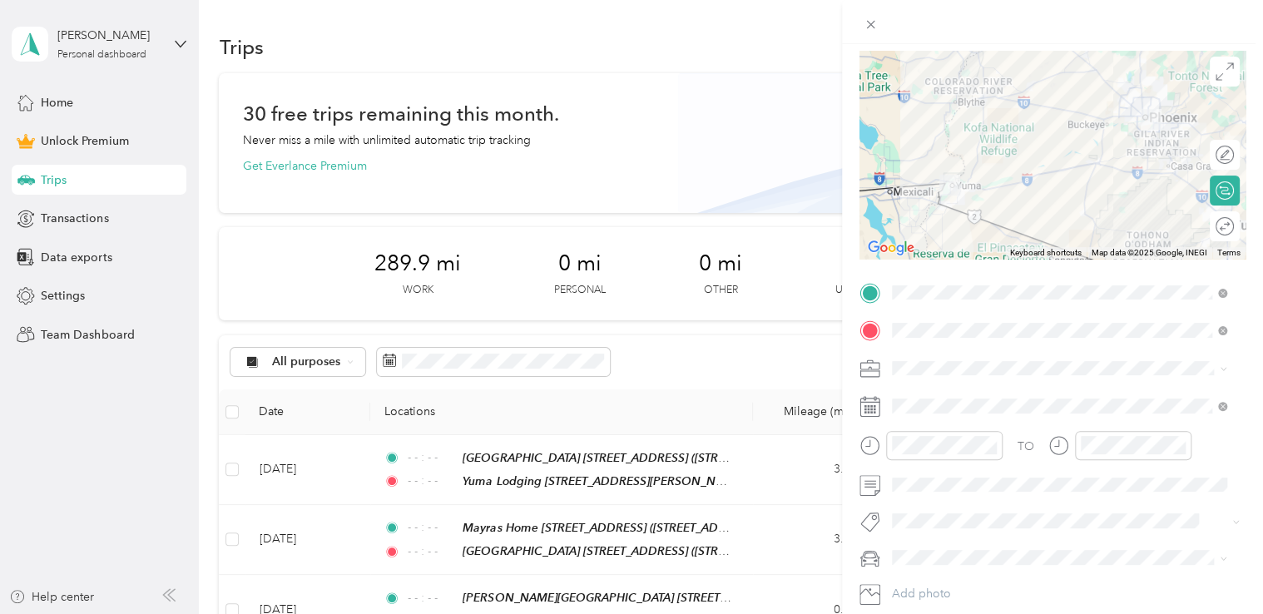
scroll to position [119, 0]
click at [949, 198] on ol "Work Personal Outreach Other Charity Medical Moving Commute" at bounding box center [1059, 228] width 347 height 233
click at [938, 191] on li "Outreach" at bounding box center [1059, 192] width 347 height 29
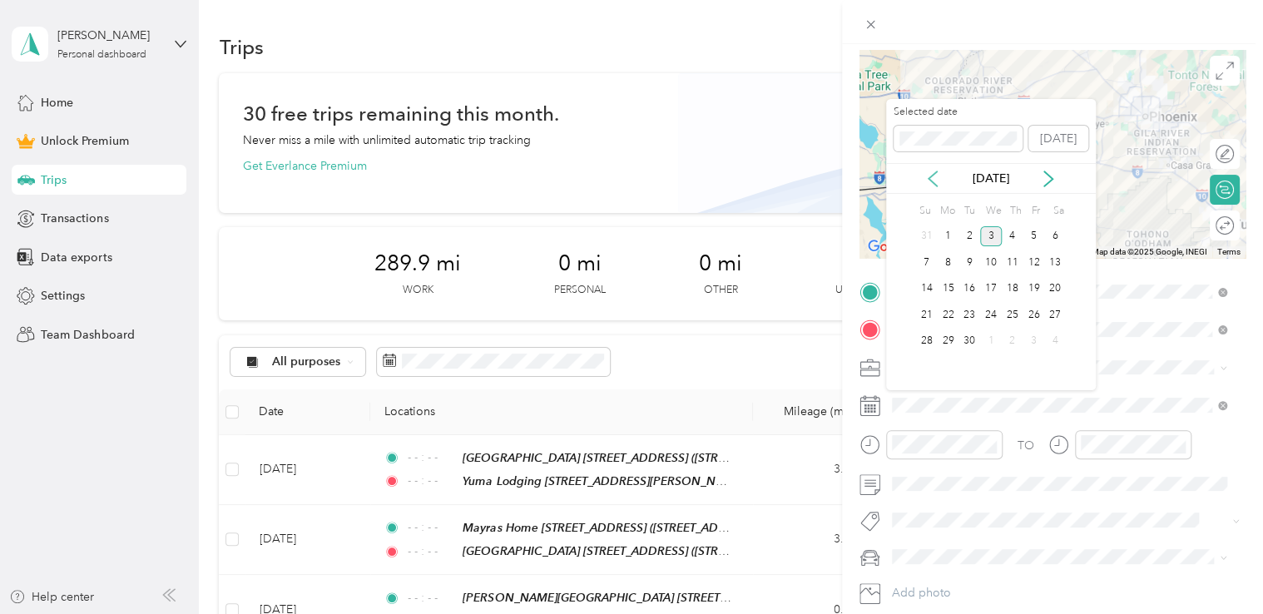
click at [933, 175] on icon at bounding box center [933, 179] width 17 height 17
click at [922, 361] on div "31" at bounding box center [927, 367] width 22 height 21
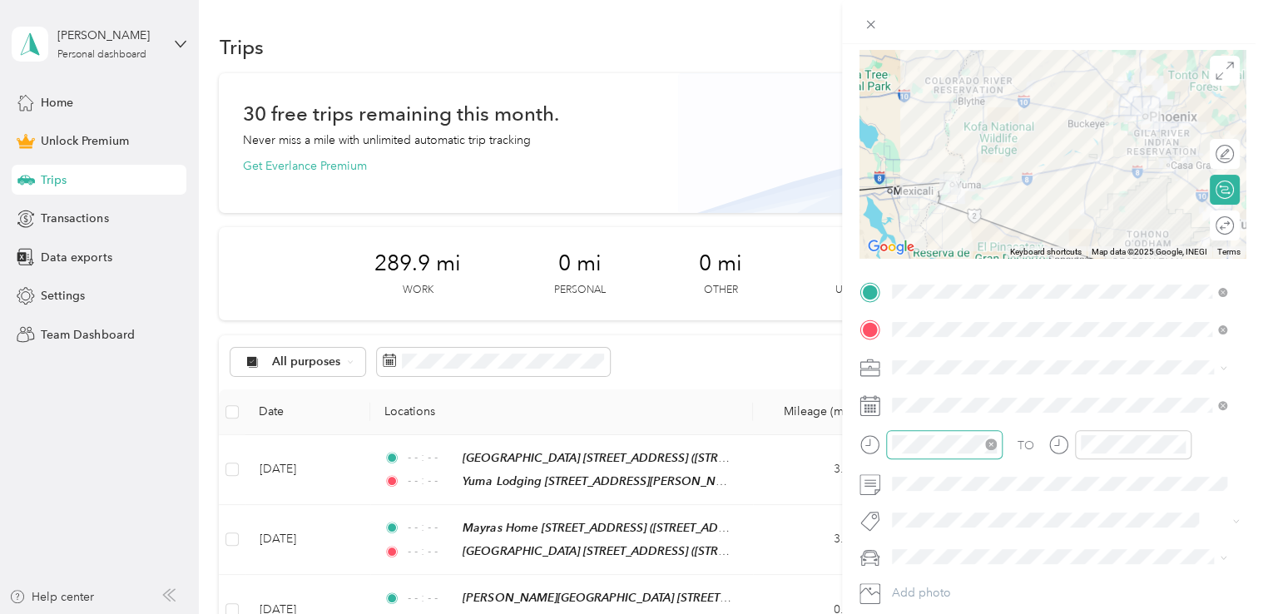
click at [988, 444] on icon "close-circle" at bounding box center [991, 445] width 12 height 12
click at [1177, 440] on icon "close-circle" at bounding box center [1180, 445] width 12 height 12
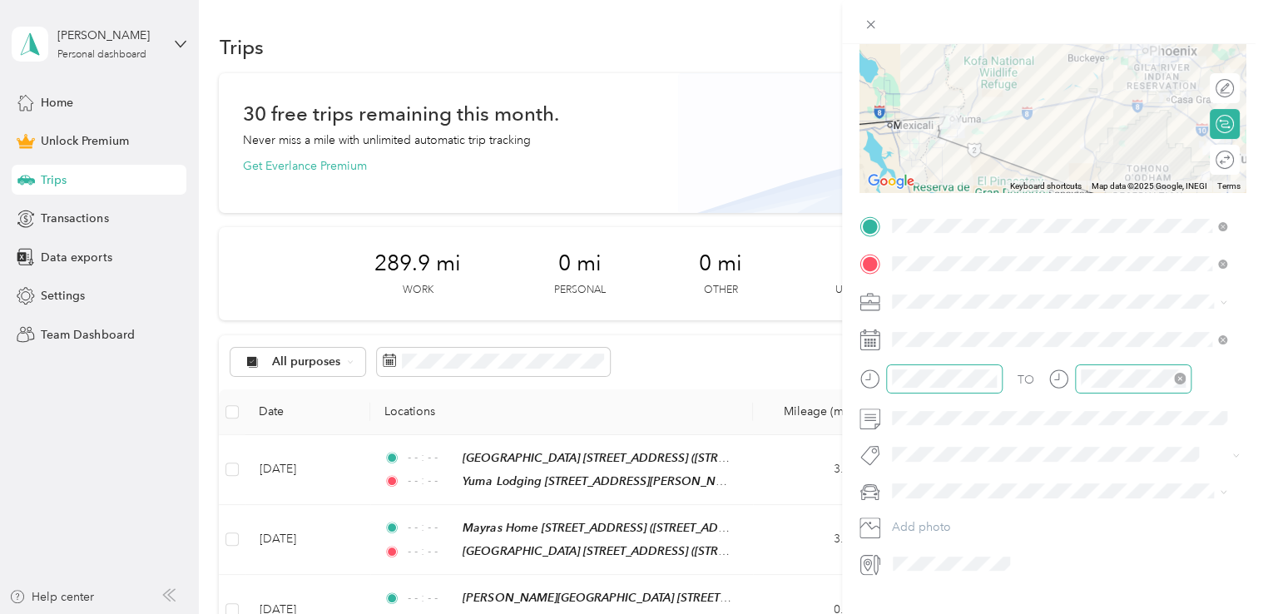
scroll to position [186, 0]
click at [924, 518] on li "Sor Iv" at bounding box center [1059, 510] width 347 height 32
click at [922, 515] on span "Beto" at bounding box center [910, 514] width 25 height 14
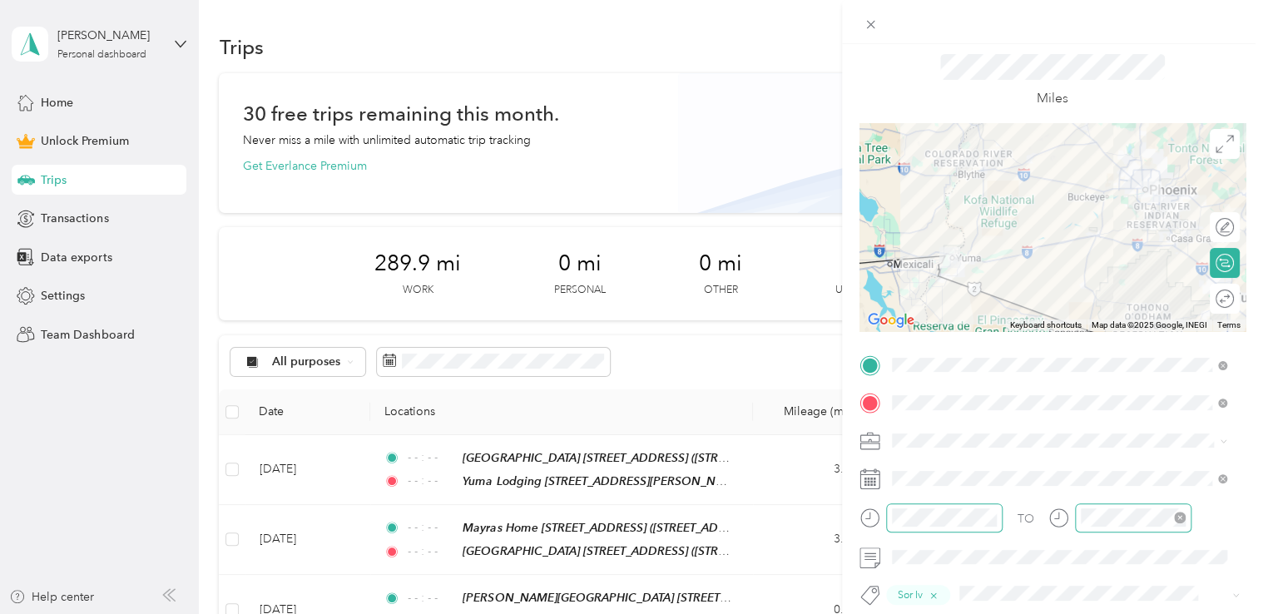
scroll to position [0, 0]
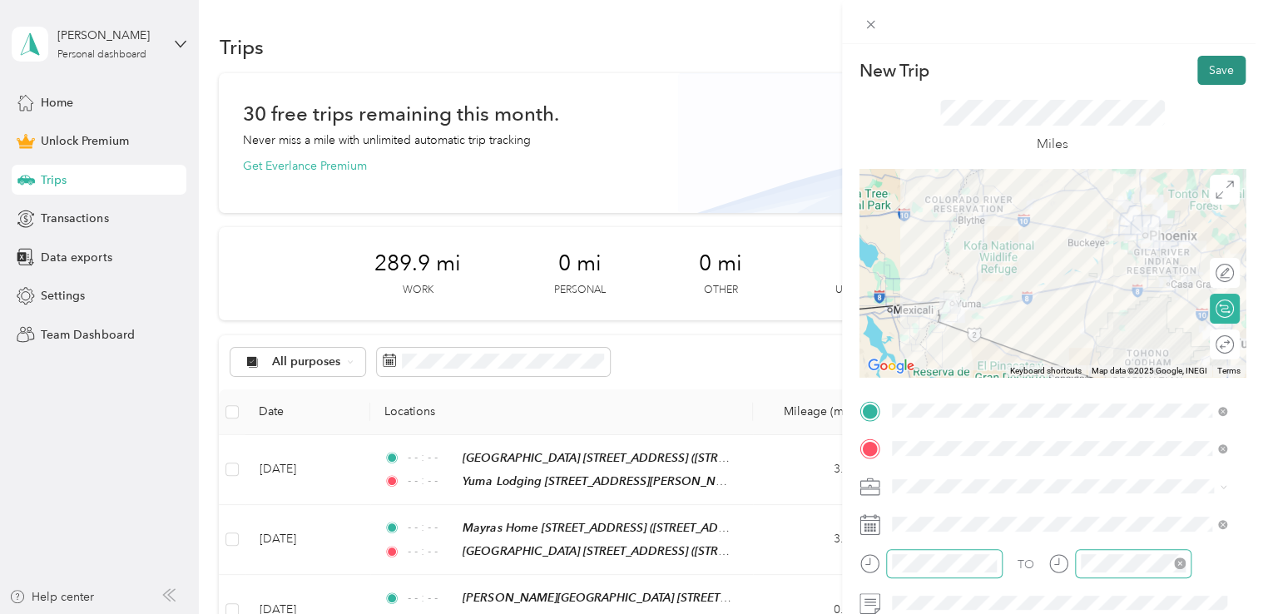
click at [1212, 72] on button "Save" at bounding box center [1222, 70] width 48 height 29
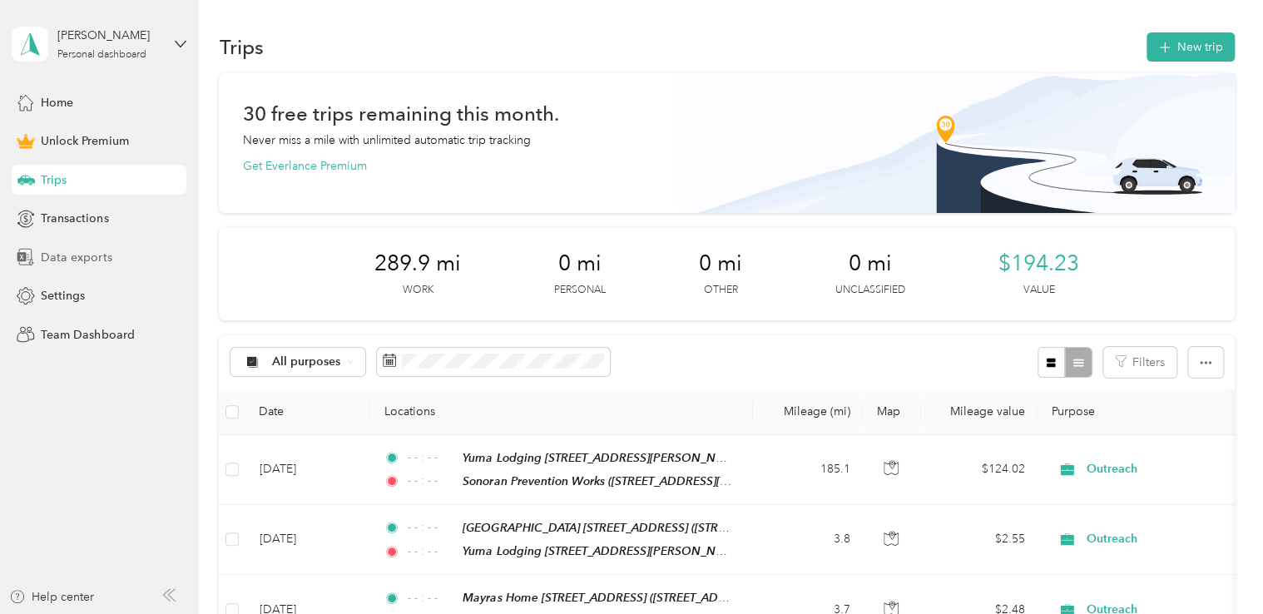
click at [90, 256] on span "Data exports" at bounding box center [76, 257] width 71 height 17
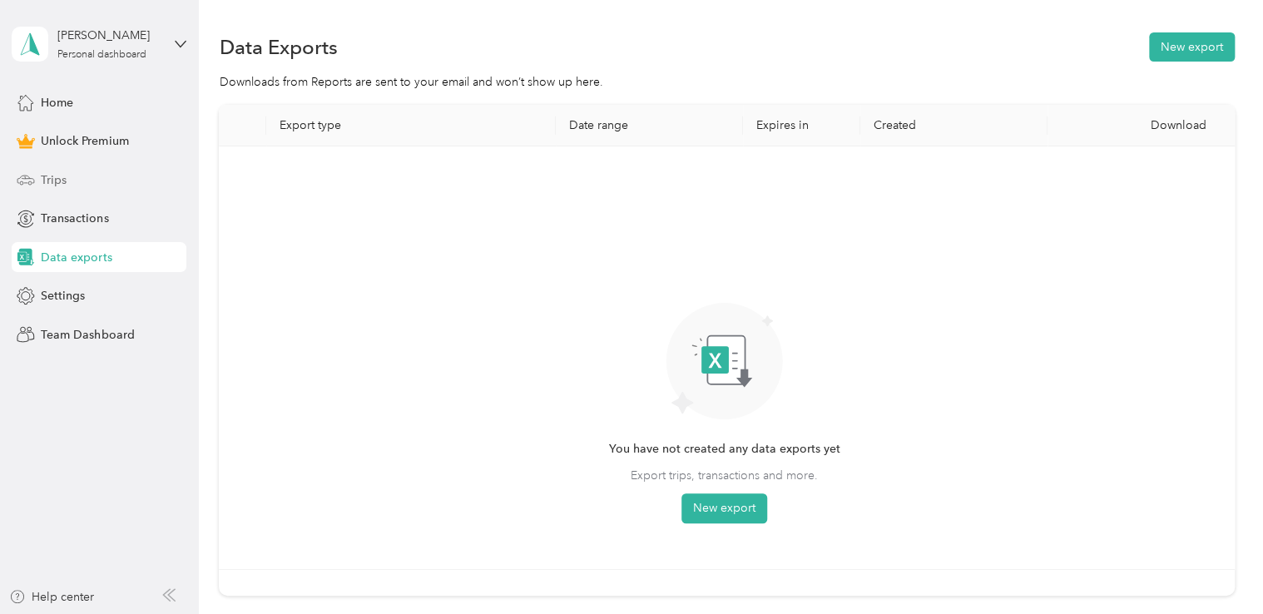
click at [62, 185] on span "Trips" at bounding box center [54, 179] width 26 height 17
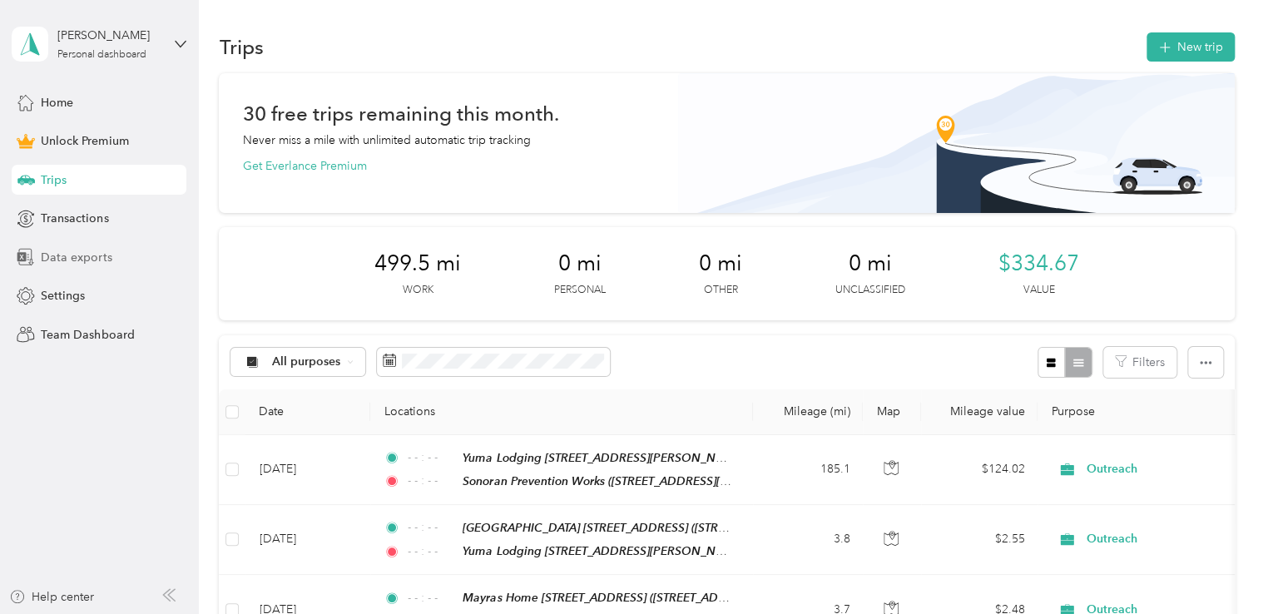
click at [107, 247] on div "Data exports" at bounding box center [99, 257] width 175 height 30
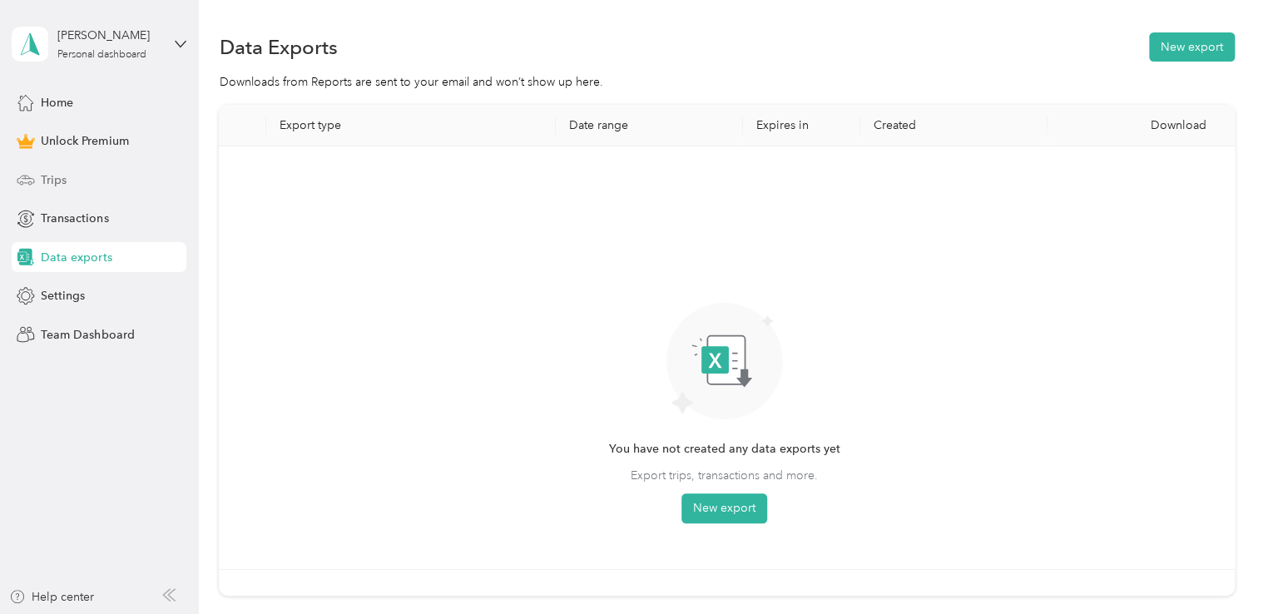
click at [113, 184] on div "Trips" at bounding box center [99, 180] width 175 height 30
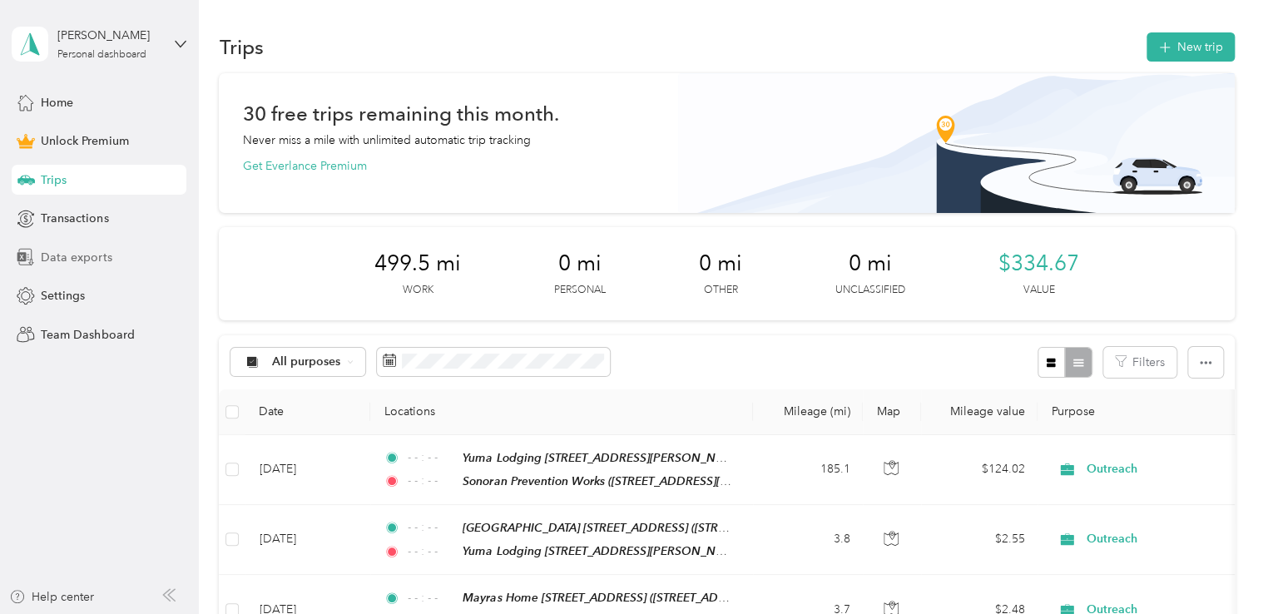
click at [87, 255] on span "Data exports" at bounding box center [76, 257] width 71 height 17
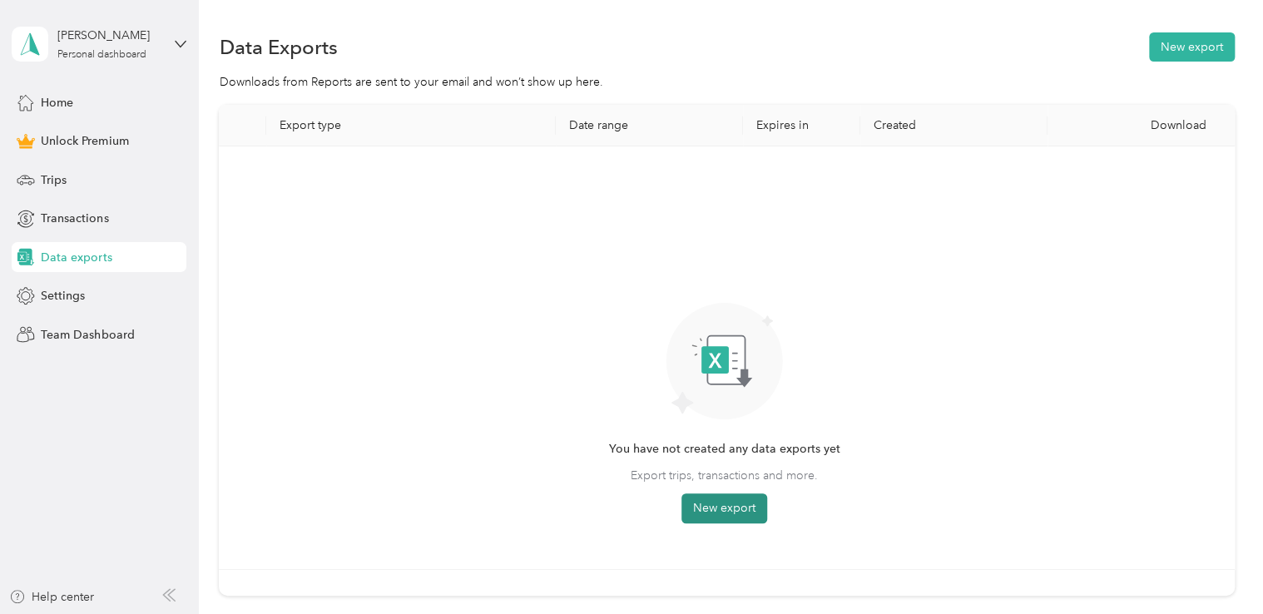
click at [723, 499] on button "New export" at bounding box center [725, 509] width 86 height 30
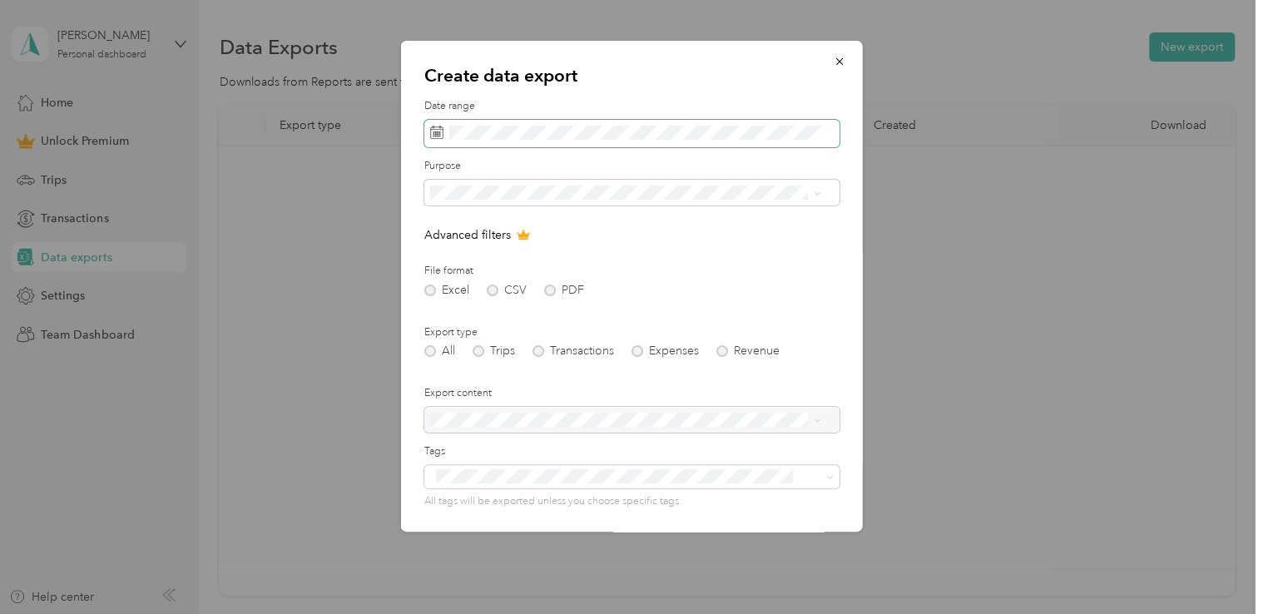
drag, startPoint x: 757, startPoint y: 124, endPoint x: 571, endPoint y: 120, distance: 185.6
click at [571, 120] on span at bounding box center [631, 134] width 415 height 28
click at [439, 130] on icon at bounding box center [436, 132] width 13 height 13
click at [437, 131] on icon at bounding box center [436, 132] width 13 height 13
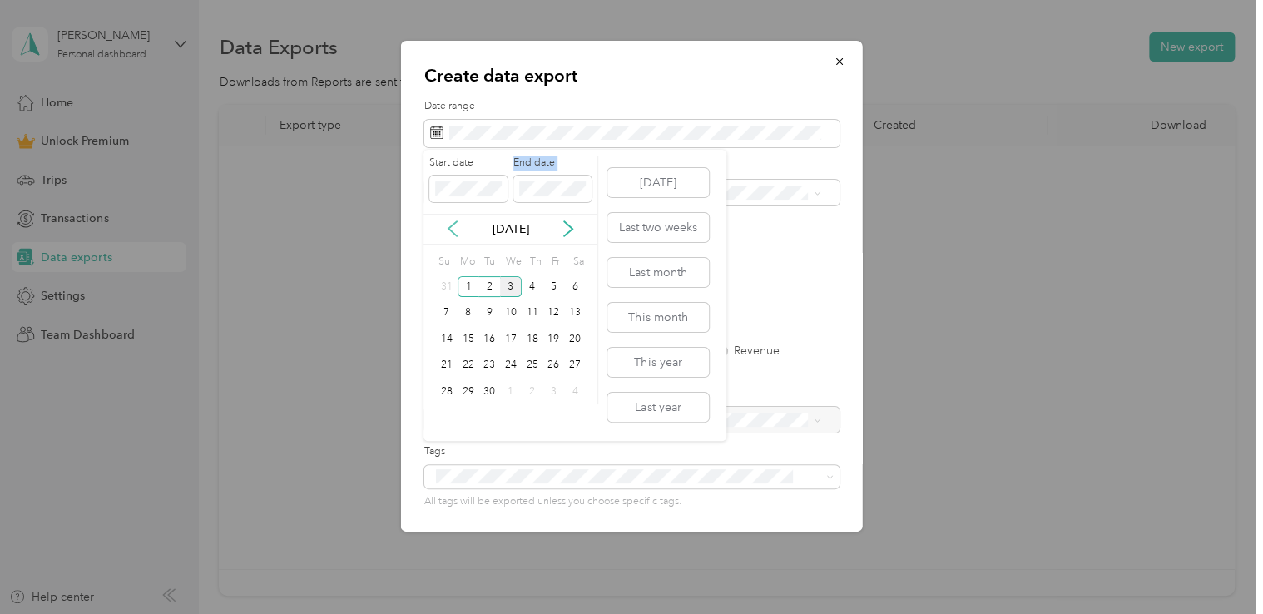
drag, startPoint x: 446, startPoint y: 132, endPoint x: 450, endPoint y: 228, distance: 96.6
click at [450, 228] on div "Start date End date [DATE] Su Mo Tu We Th Fr Sa 31 1 2 3 4 5 6 7 8 9 10 11 12 1…" at bounding box center [511, 281] width 175 height 250
click at [450, 228] on icon at bounding box center [452, 229] width 17 height 17
click at [550, 288] on div "1" at bounding box center [554, 286] width 22 height 21
click at [446, 416] on div "31" at bounding box center [447, 418] width 22 height 21
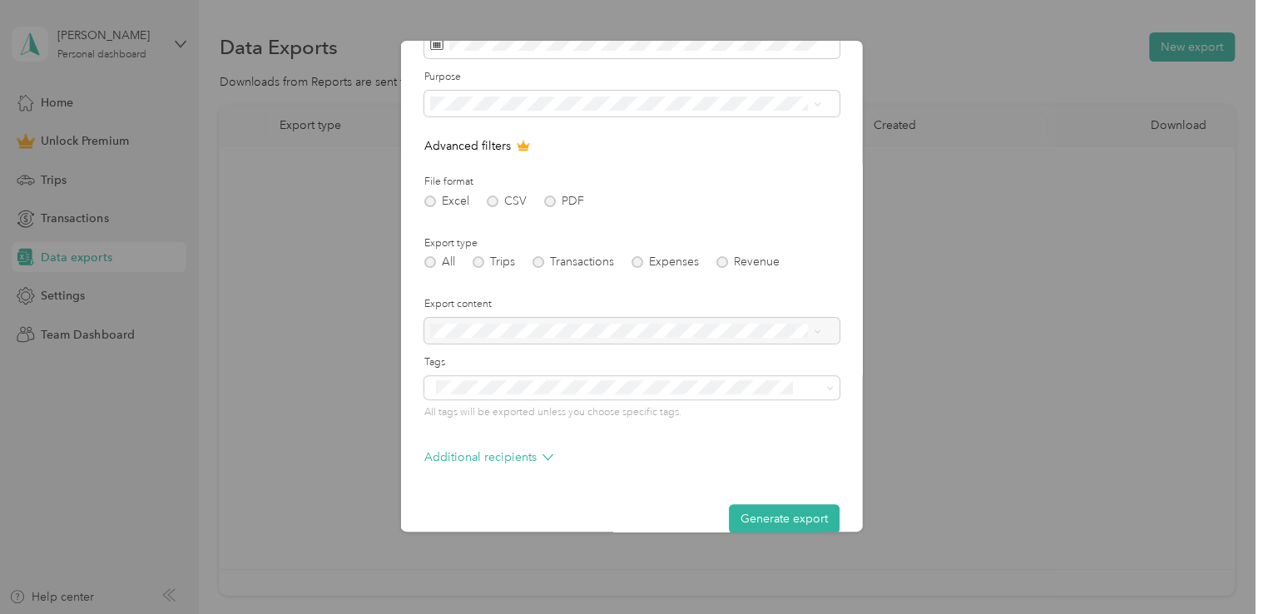
scroll to position [113, 0]
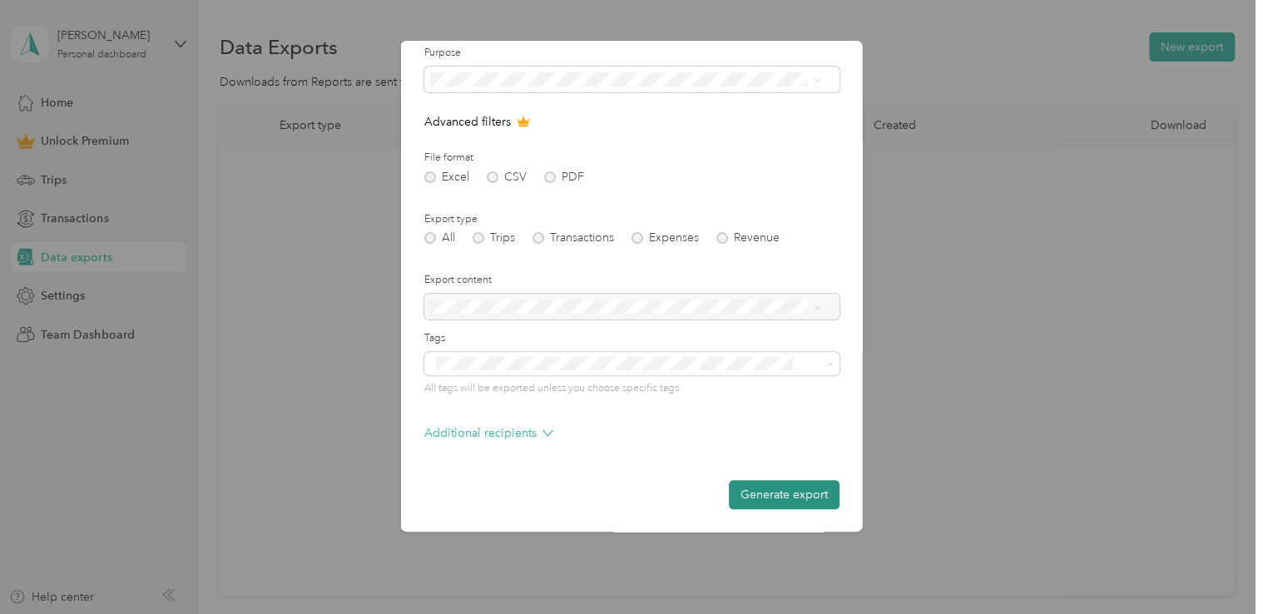
click at [779, 488] on button "Generate export" at bounding box center [784, 494] width 111 height 29
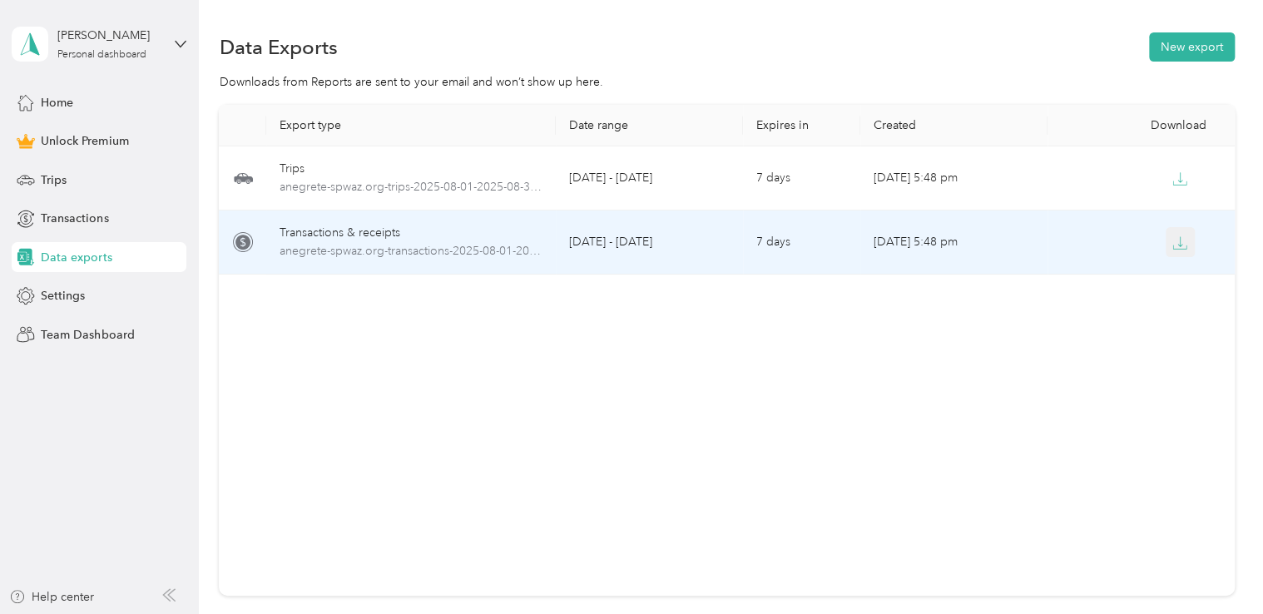
click at [1178, 235] on span "button" at bounding box center [1180, 242] width 15 height 14
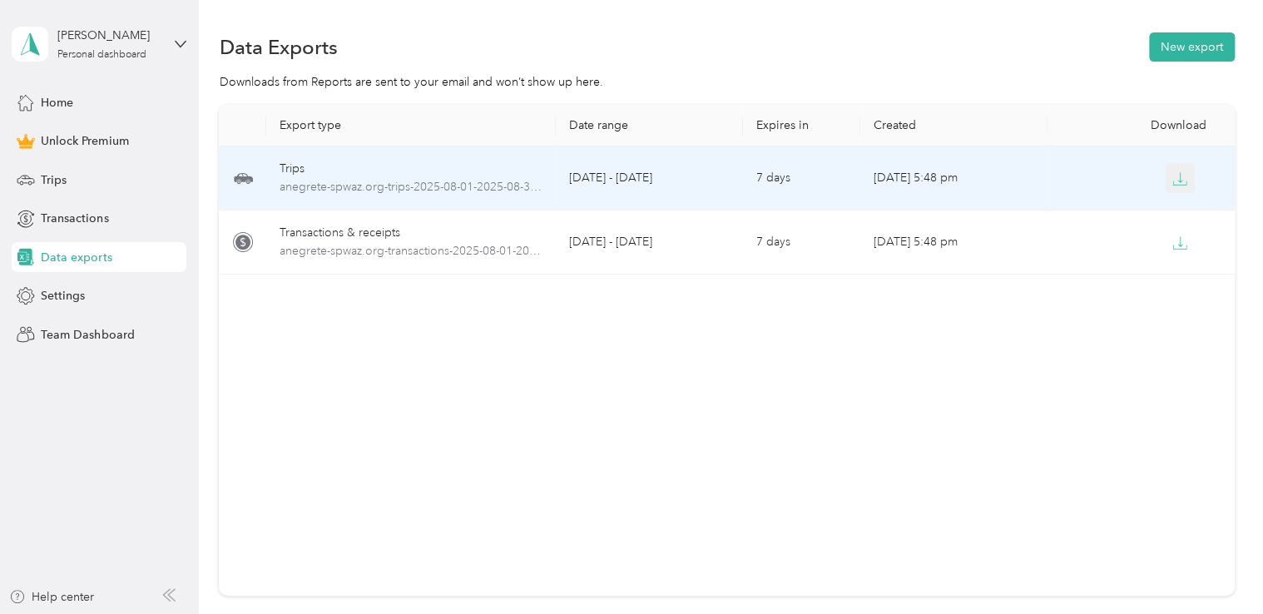
click at [1186, 176] on button "button" at bounding box center [1181, 178] width 30 height 30
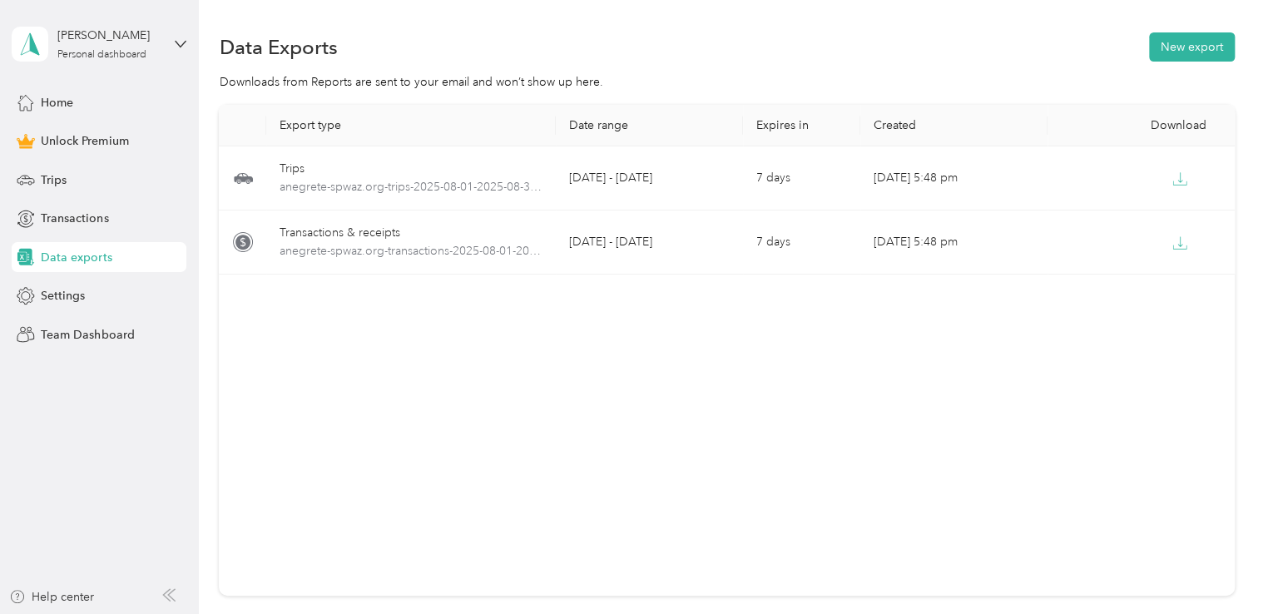
click at [564, 45] on div "Data Exports New export" at bounding box center [726, 46] width 1015 height 35
